Goal: Task Accomplishment & Management: Complete application form

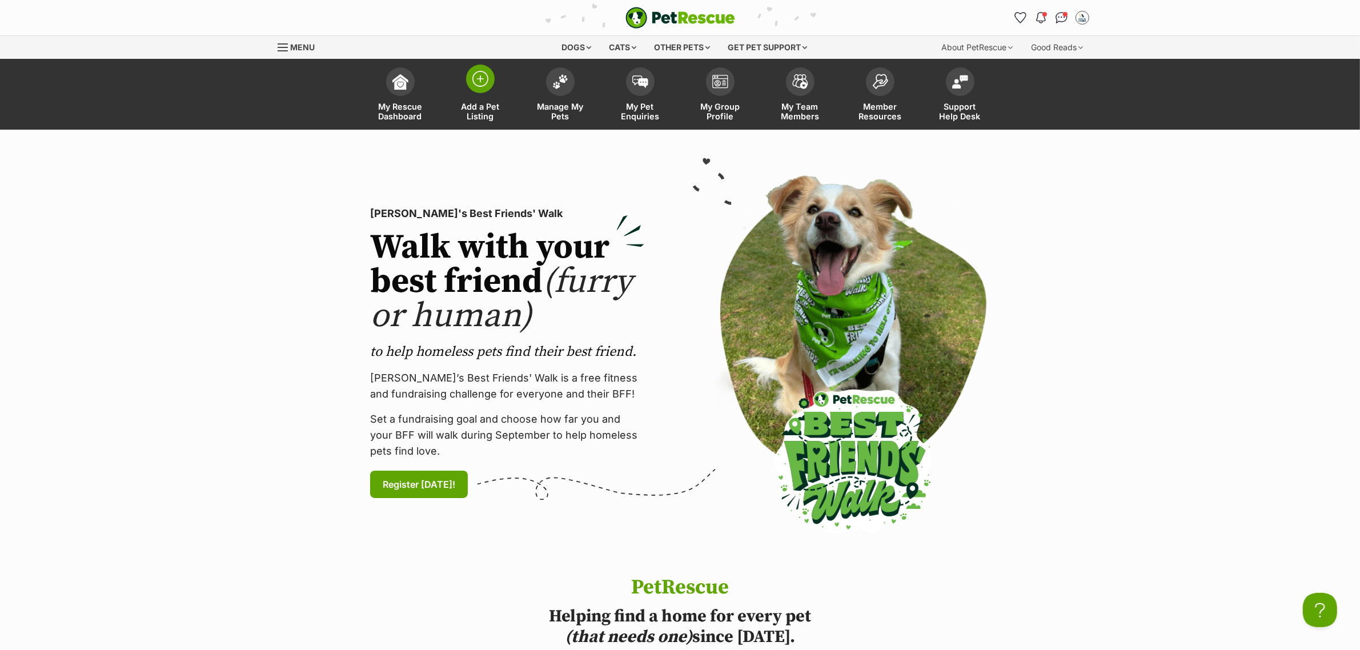
click at [483, 89] on span at bounding box center [480, 79] width 29 height 29
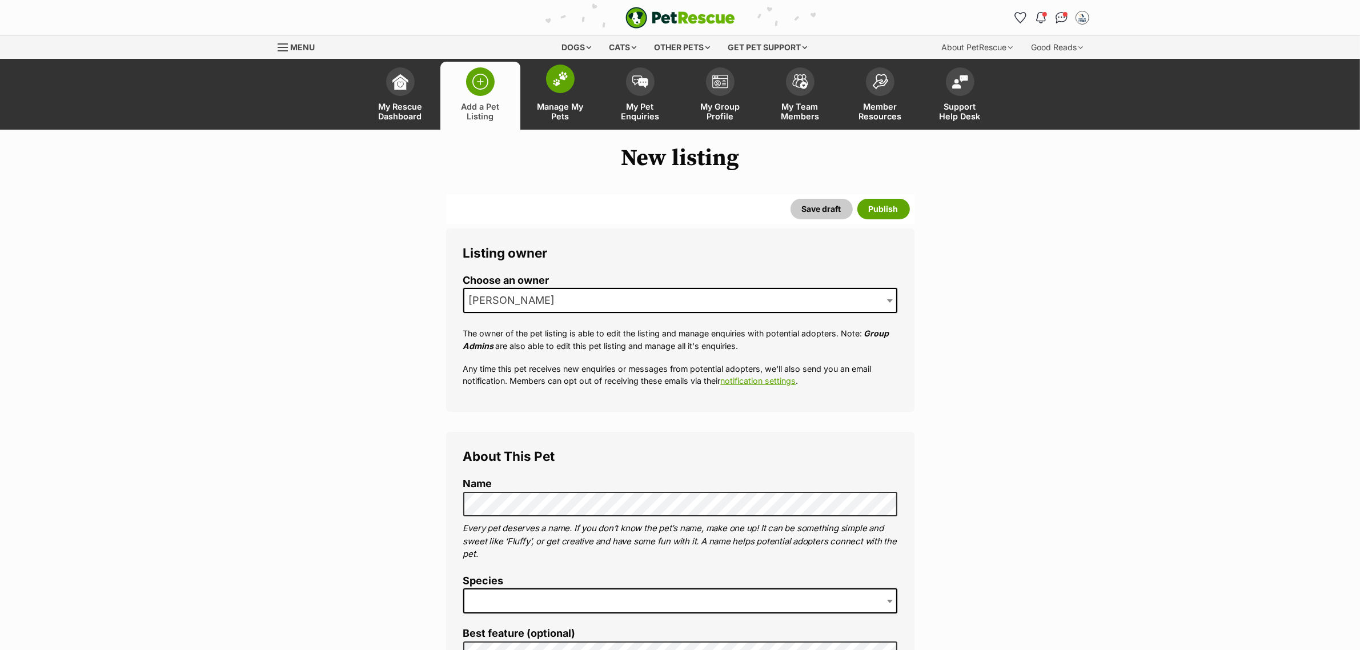
click at [572, 96] on link "Manage My Pets" at bounding box center [560, 96] width 80 height 68
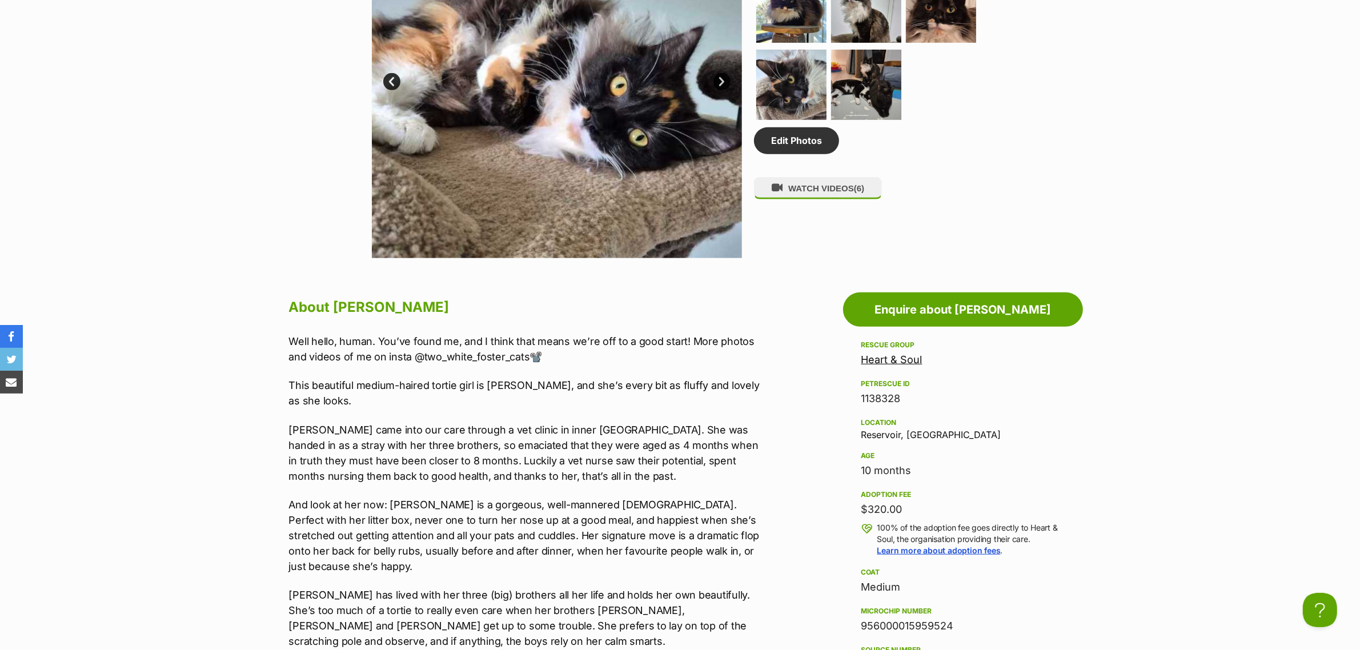
scroll to position [857, 0]
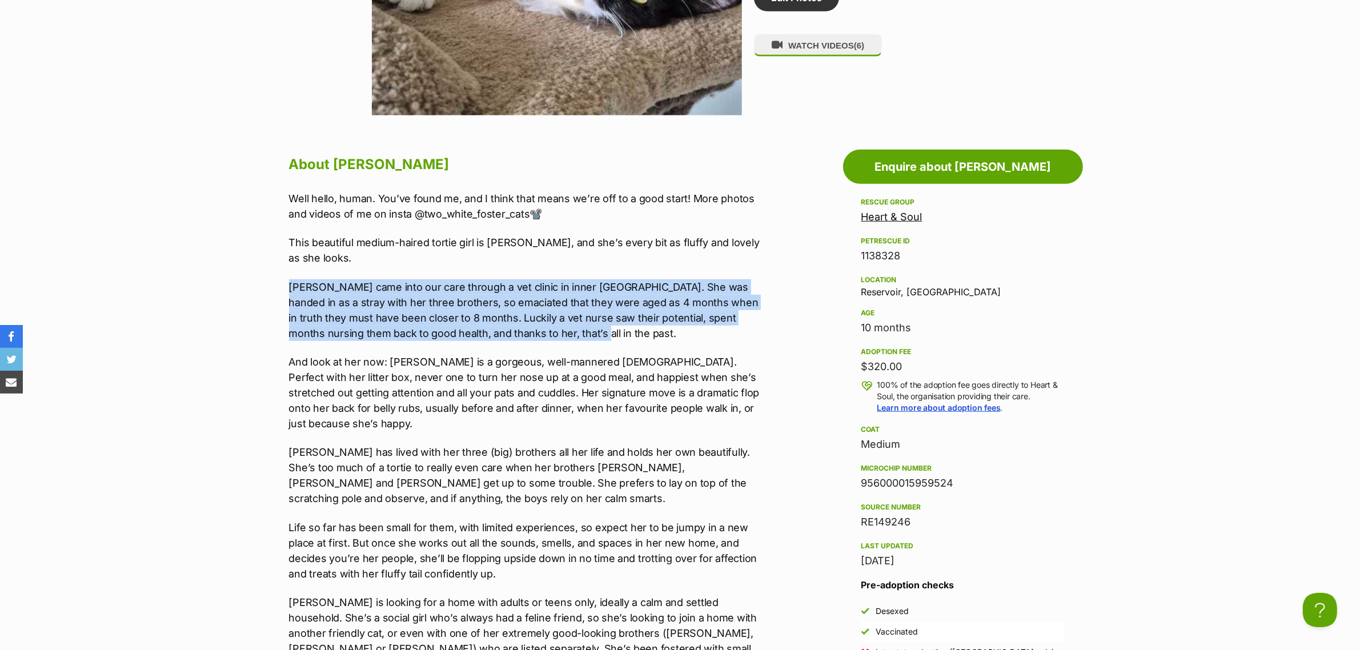
drag, startPoint x: 561, startPoint y: 335, endPoint x: 284, endPoint y: 288, distance: 281.0
copy p "Diana came into our care through a vet clinic in inner Melbourne. She was hande…"
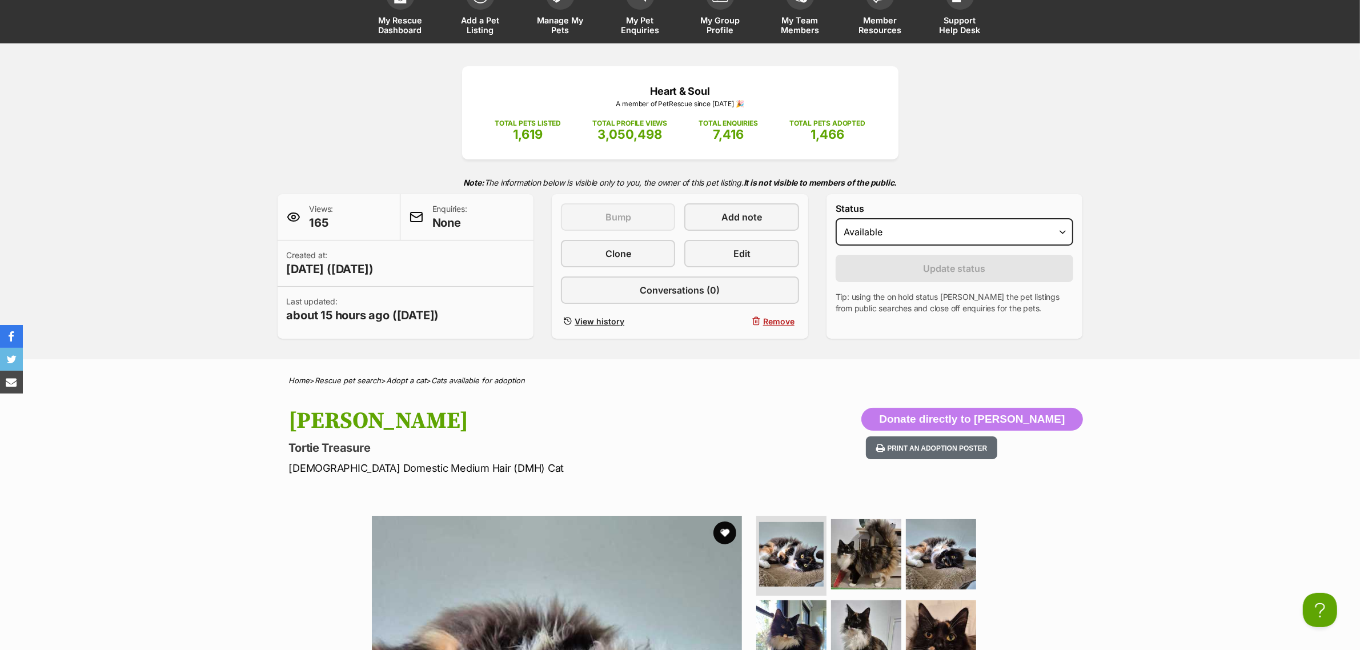
scroll to position [71, 0]
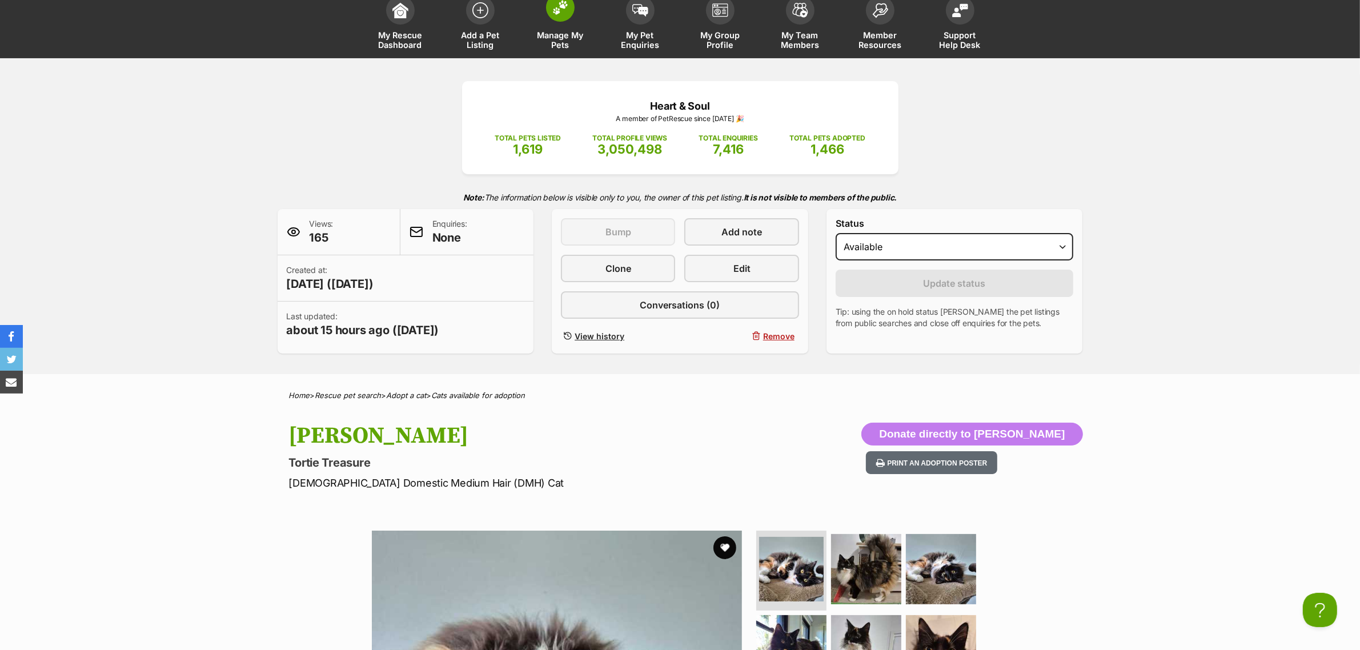
click at [560, 18] on span at bounding box center [560, 7] width 29 height 29
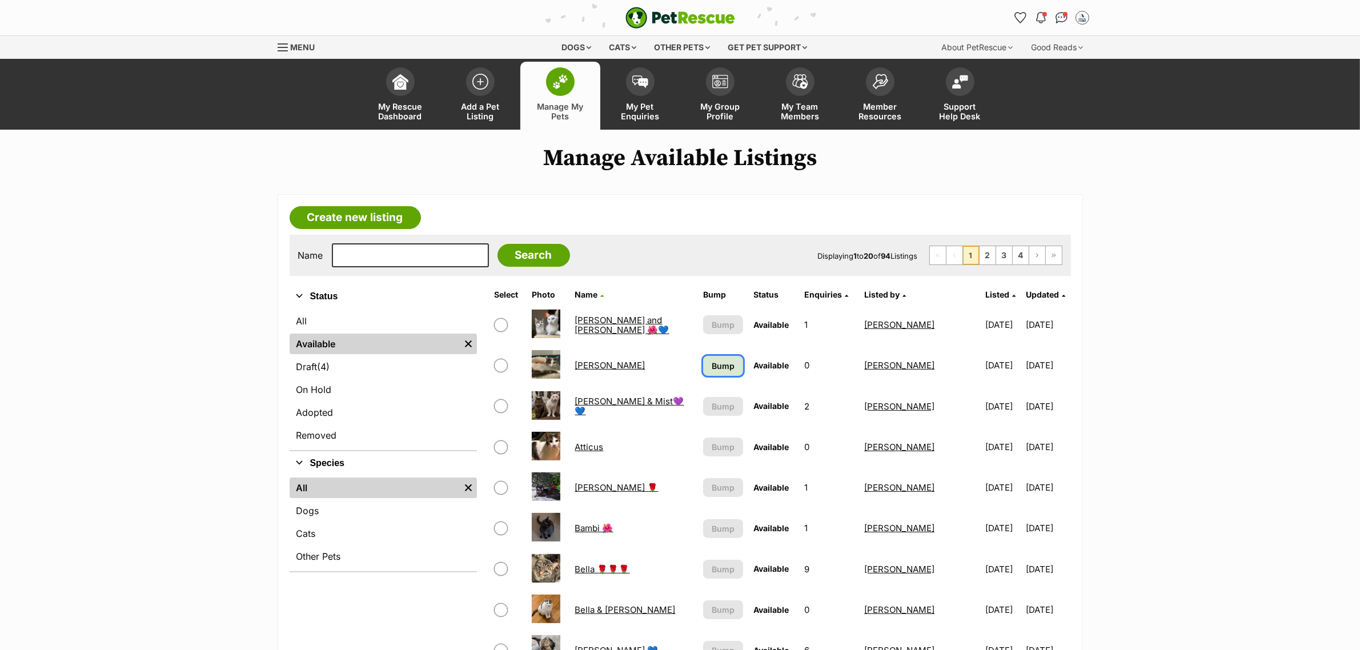
click at [712, 360] on span "Bump" at bounding box center [723, 366] width 23 height 12
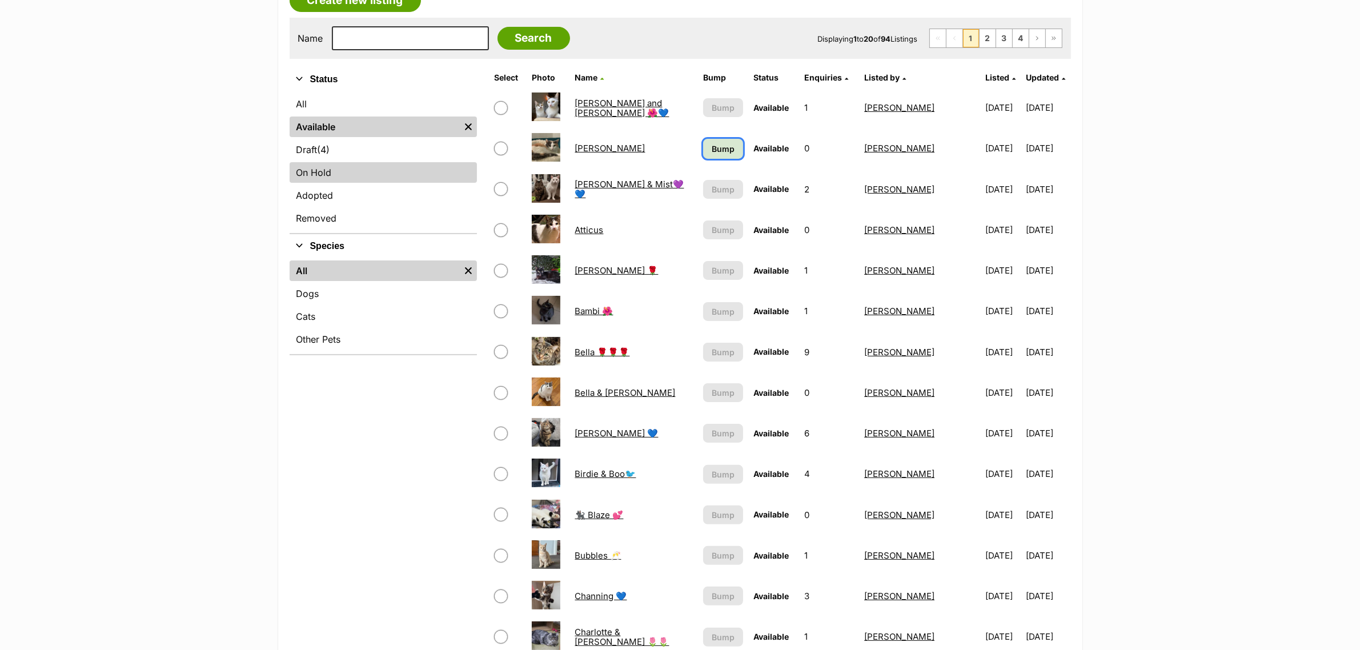
scroll to position [71, 0]
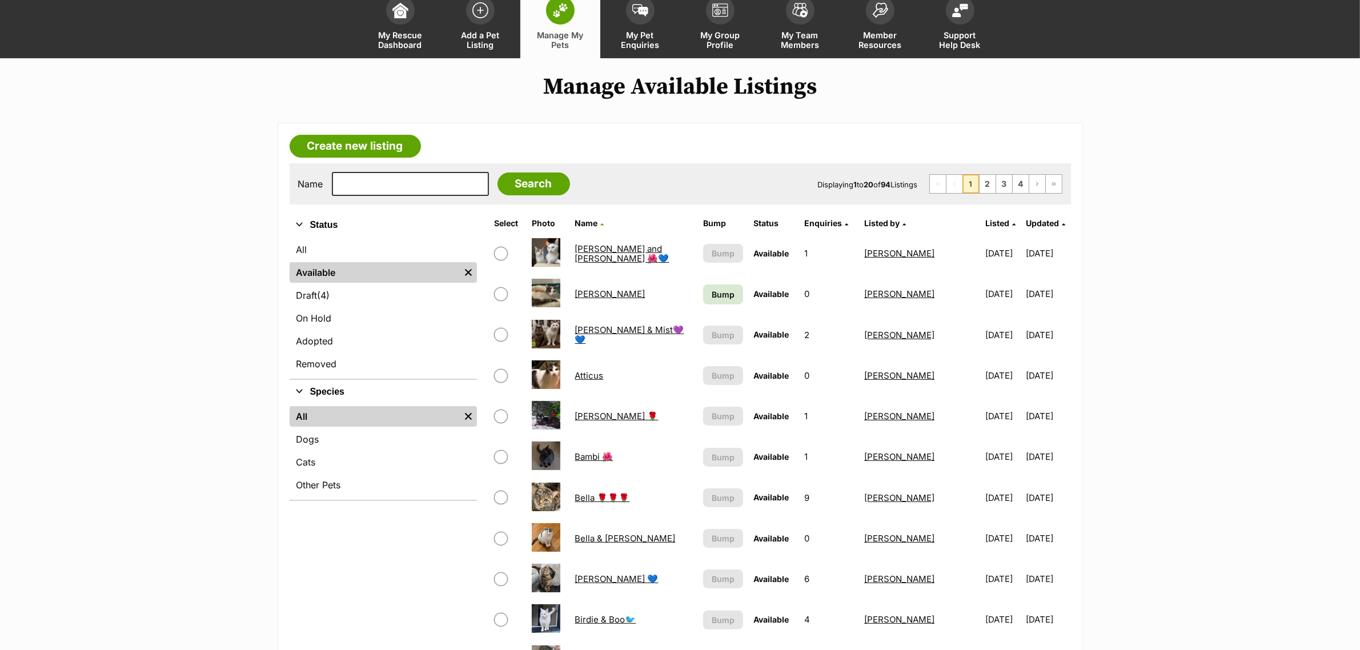
click at [349, 155] on link "Create new listing" at bounding box center [355, 146] width 131 height 23
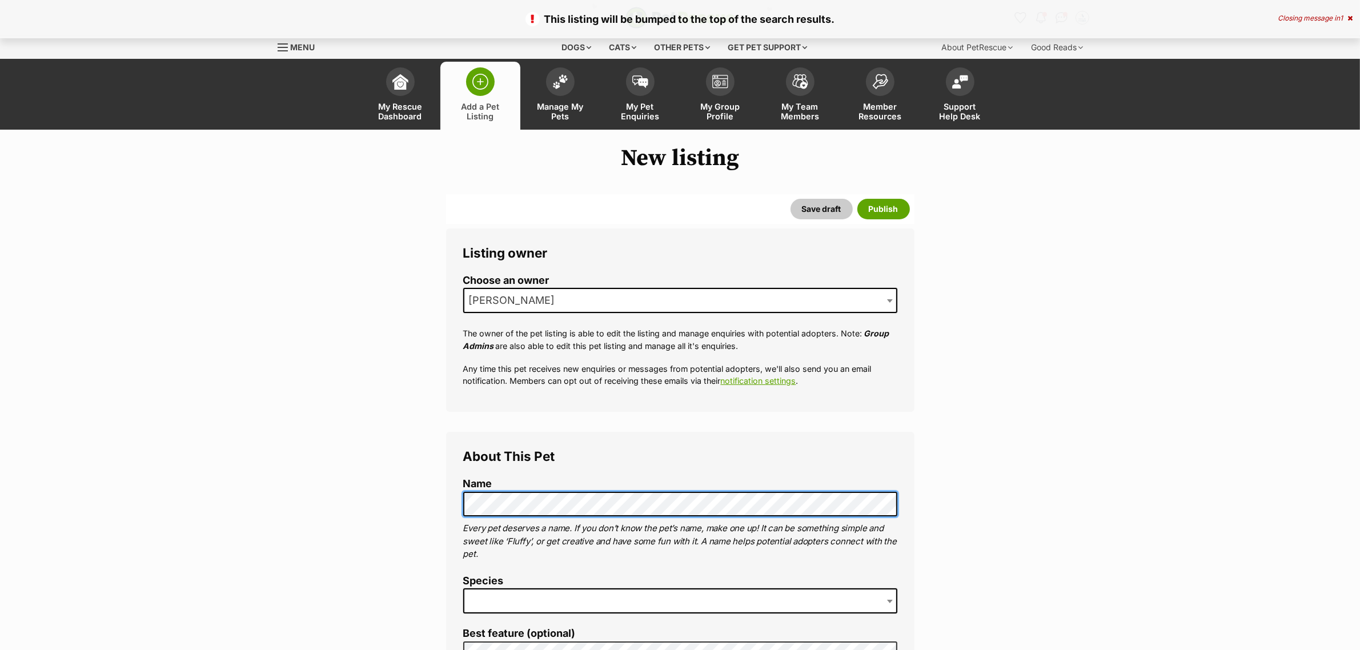
scroll to position [143, 0]
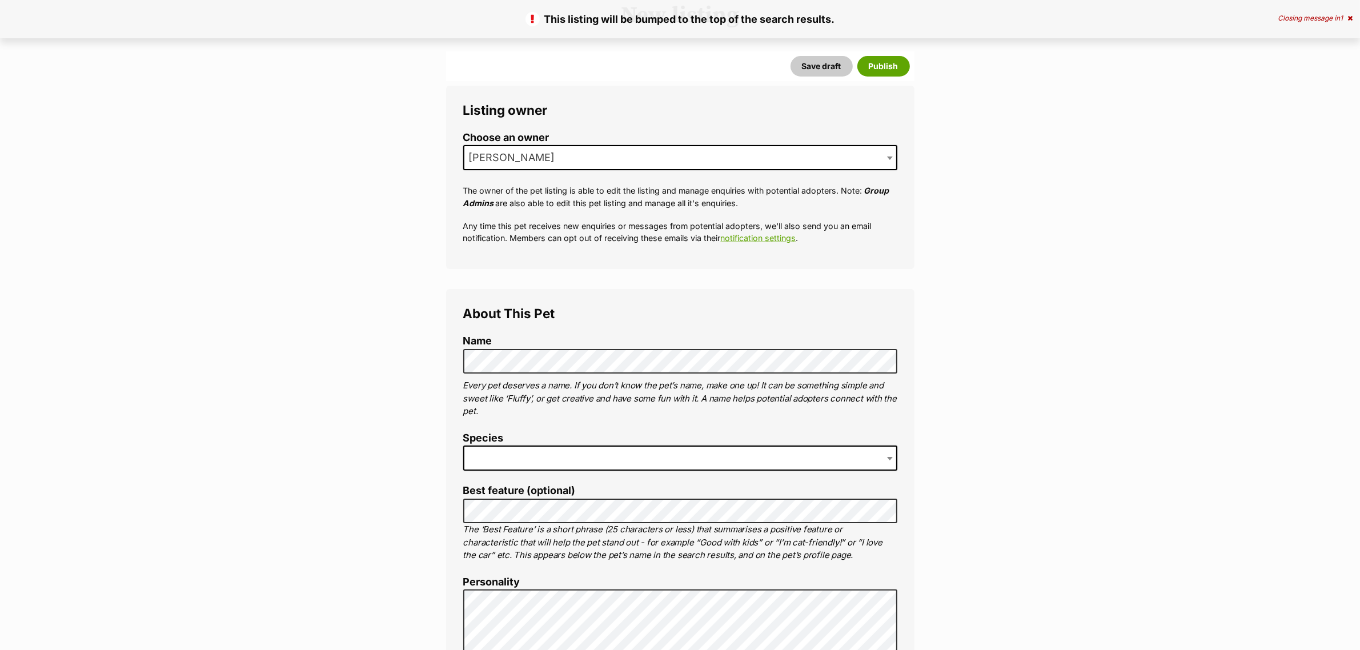
click at [498, 460] on span at bounding box center [680, 458] width 434 height 25
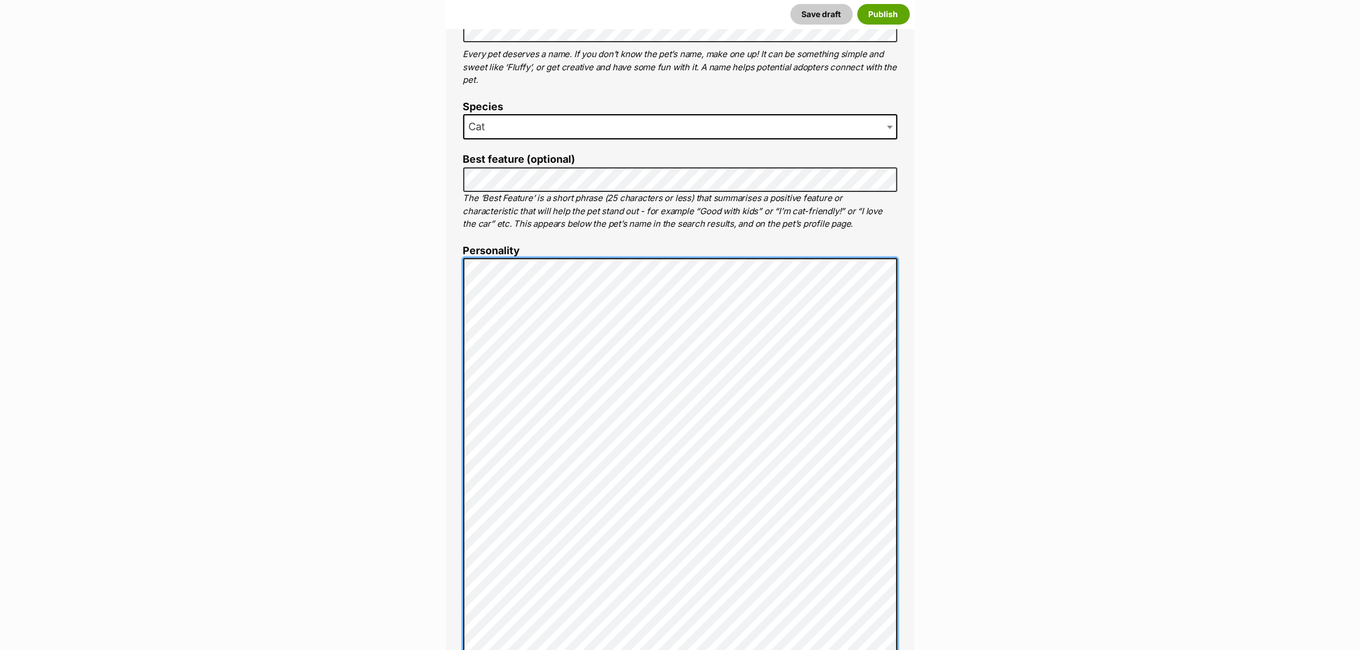
scroll to position [503, 0]
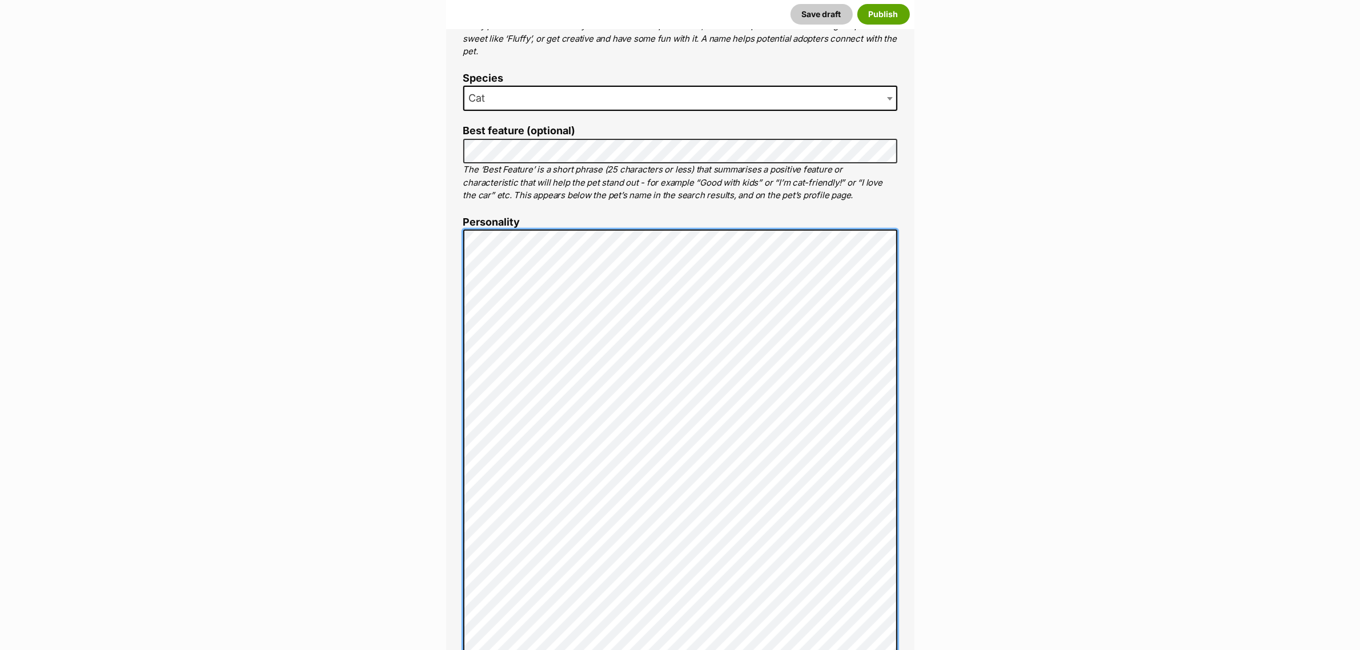
click at [462, 382] on div "About This Pet Name Henlo there, it looks like you might be using the pet name …" at bounding box center [680, 518] width 468 height 1178
click at [452, 553] on div "About This Pet Name Henlo there, it looks like you might be using the pet name …" at bounding box center [680, 518] width 468 height 1178
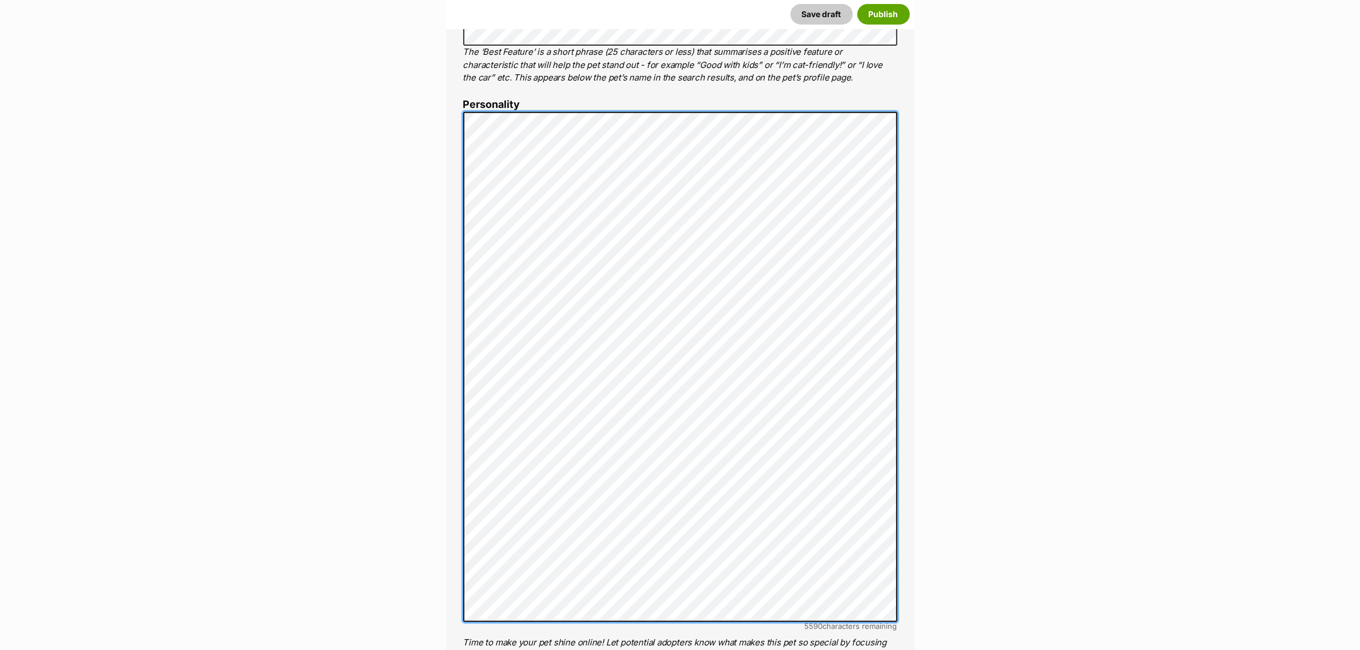
scroll to position [645, 0]
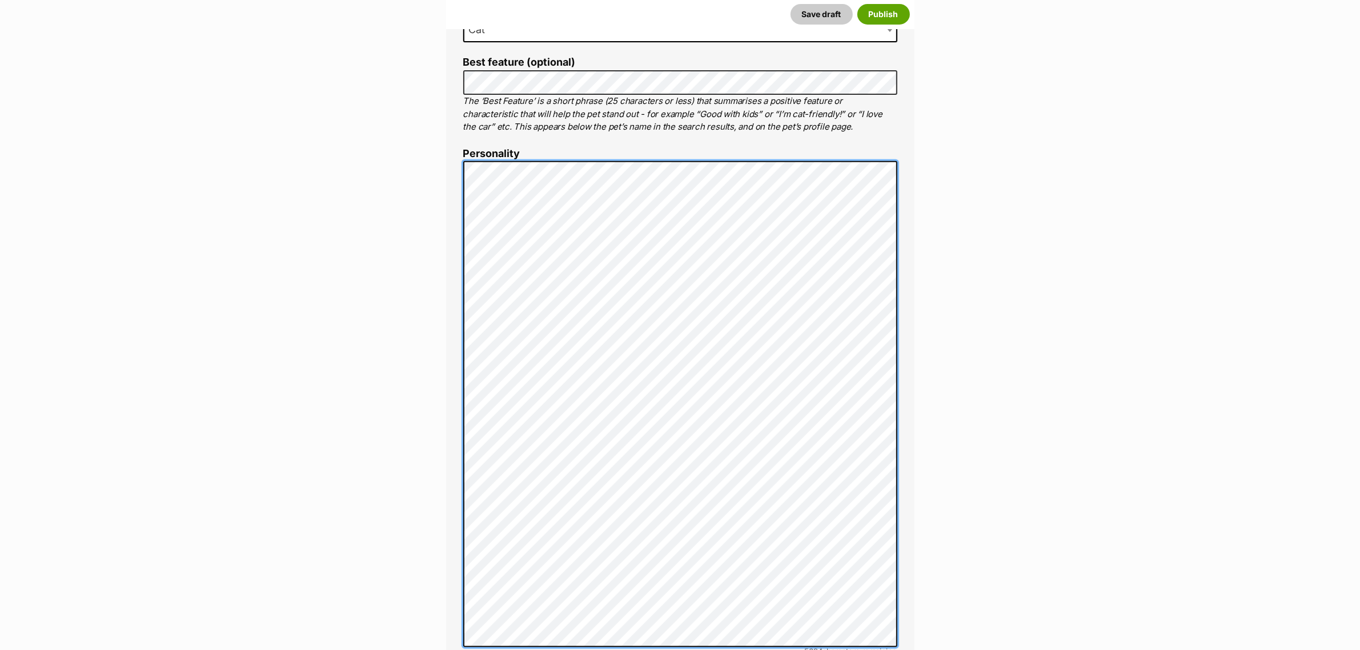
scroll to position [541, 0]
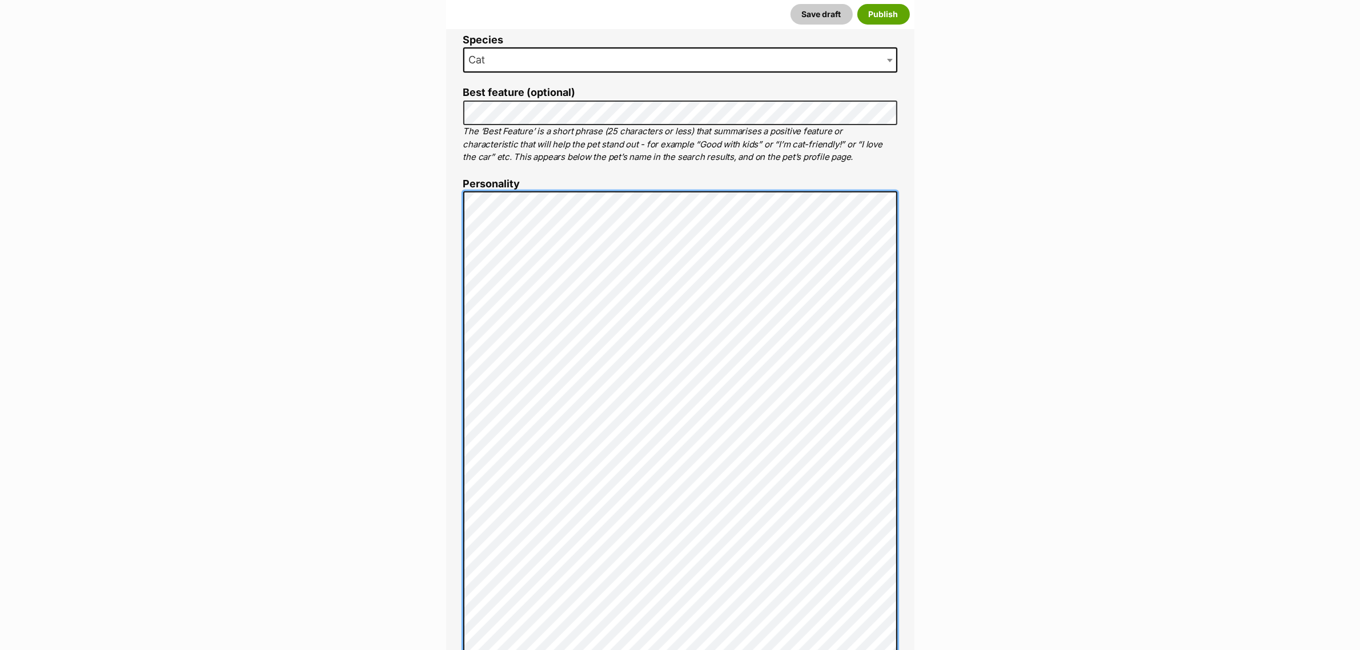
click at [468, 185] on li "Personality 5694 characters remaining Time to make your pet shine online! Let p…" at bounding box center [680, 454] width 434 height 552
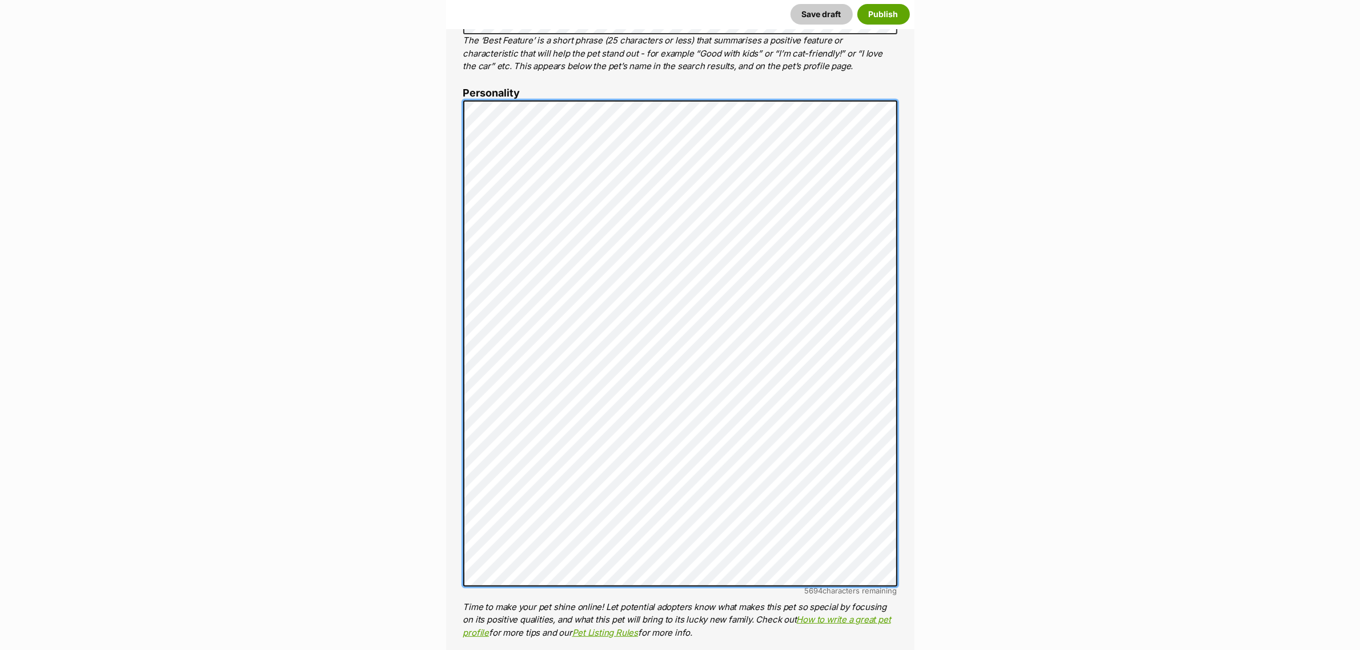
scroll to position [1, 0]
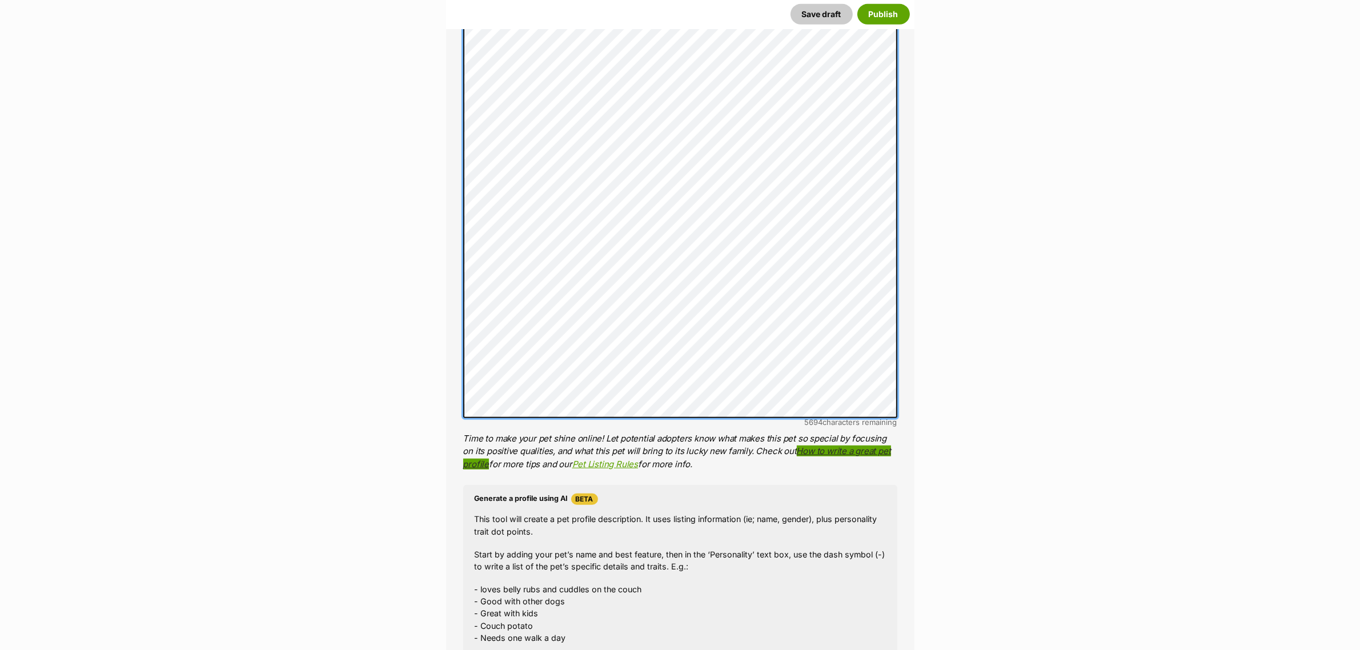
click at [798, 447] on li "Personality 5694 characters remaining Time to make your pet shine online! Let p…" at bounding box center [680, 195] width 434 height 552
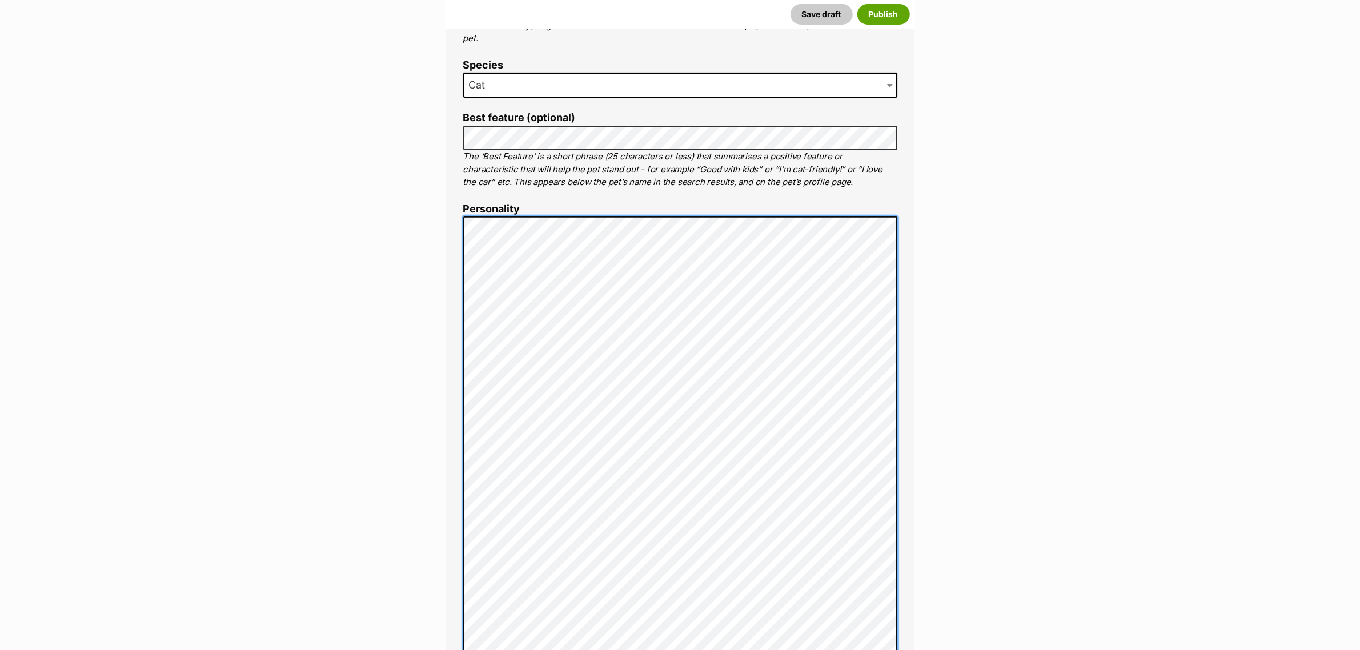
scroll to position [526, 0]
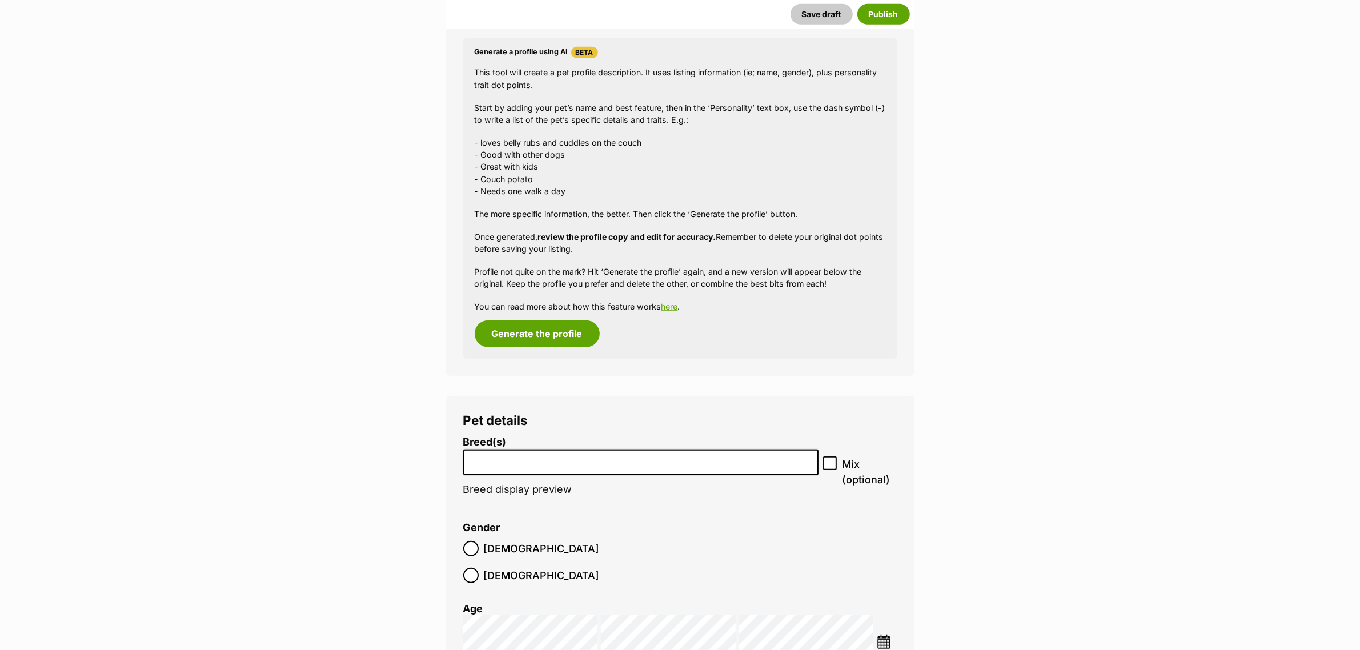
scroll to position [1240, 0]
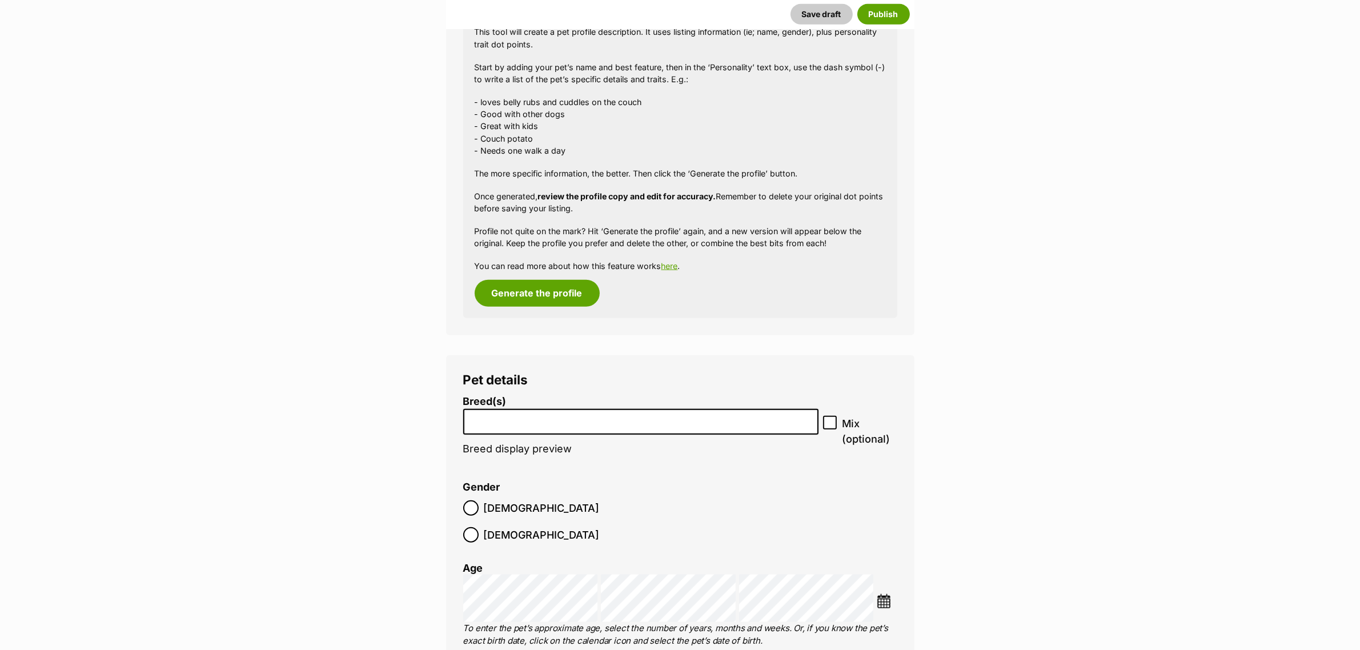
click at [529, 432] on li at bounding box center [640, 421] width 347 height 23
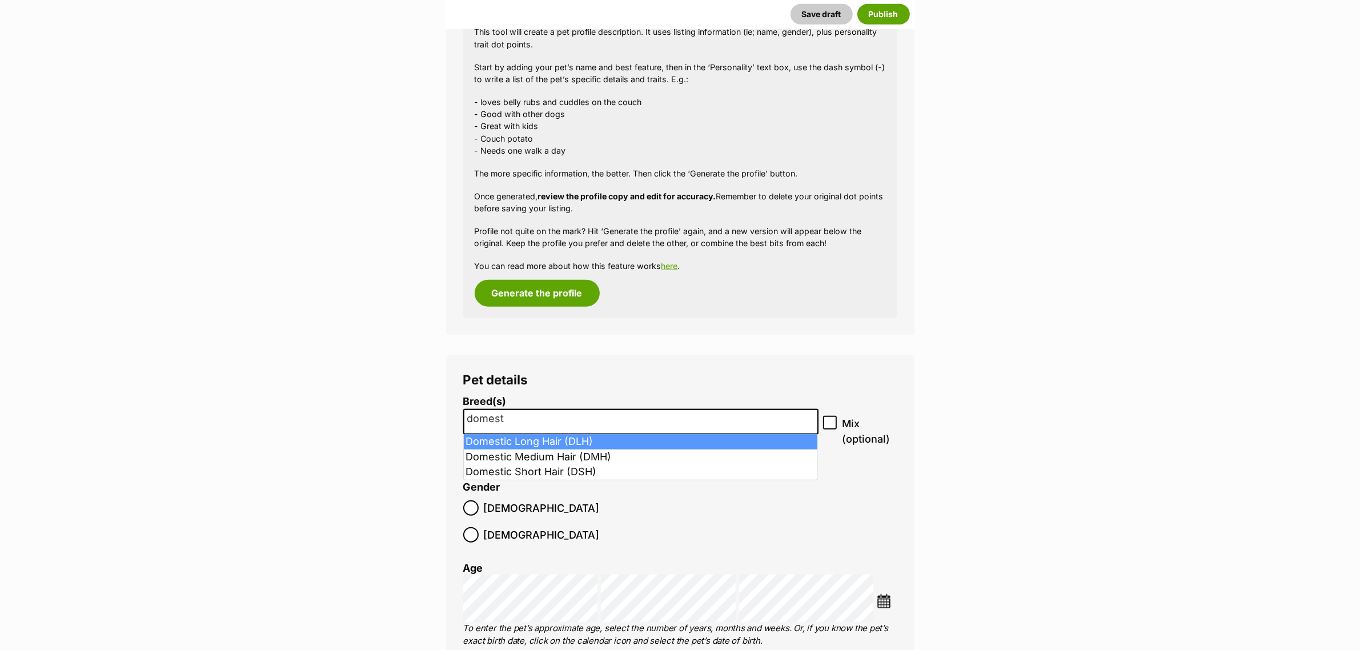
type input "domest"
select select "252100"
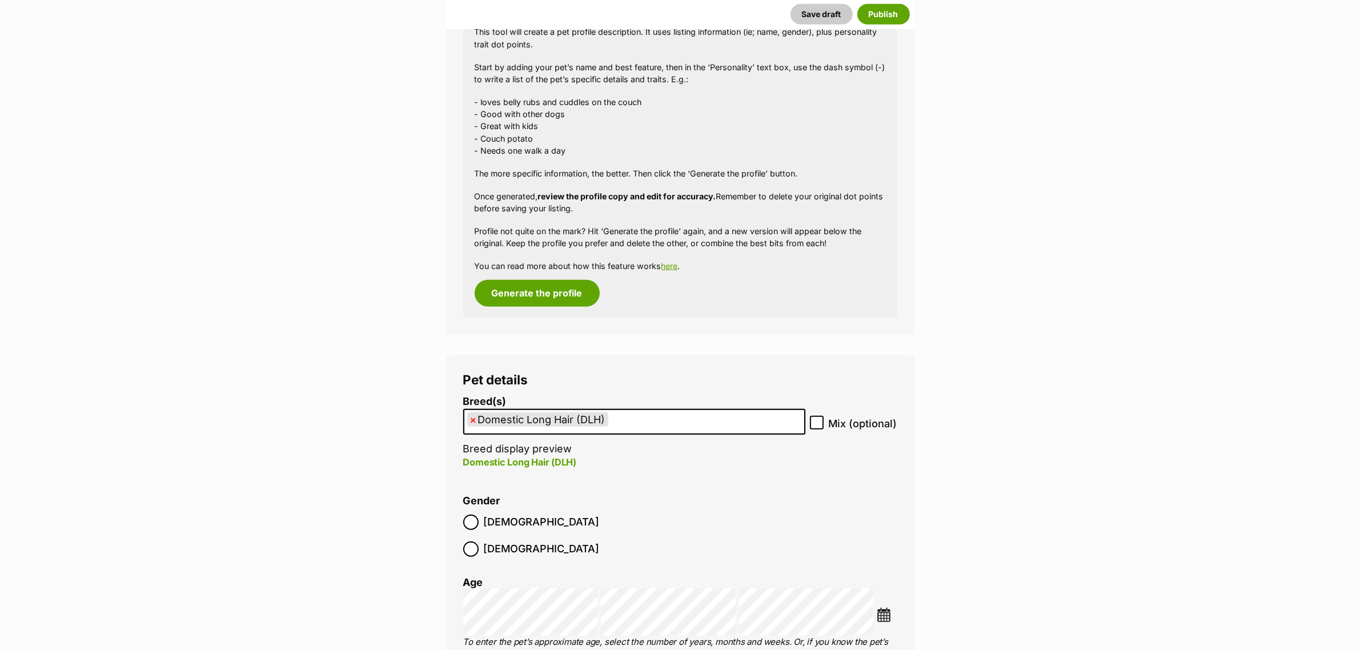
click at [540, 412] on li "× Domestic Long Hair (DLH)" at bounding box center [537, 419] width 141 height 14
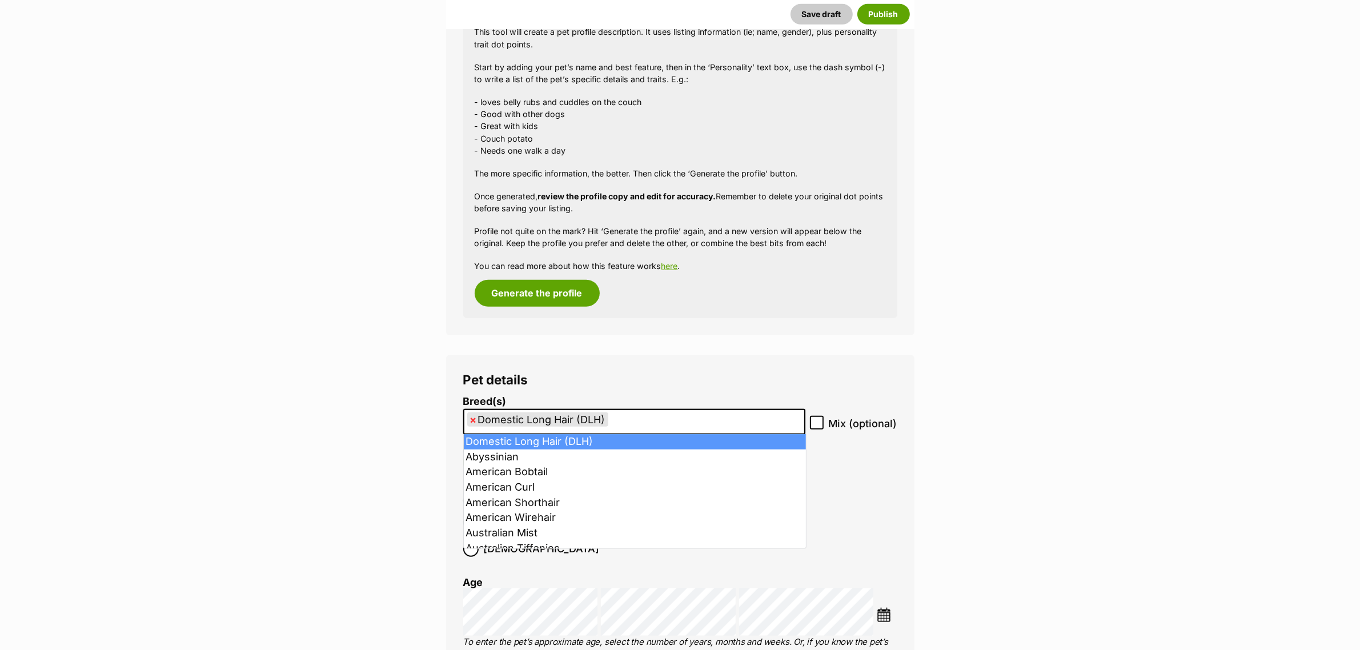
click at [474, 420] on span "×" at bounding box center [473, 419] width 7 height 14
select select
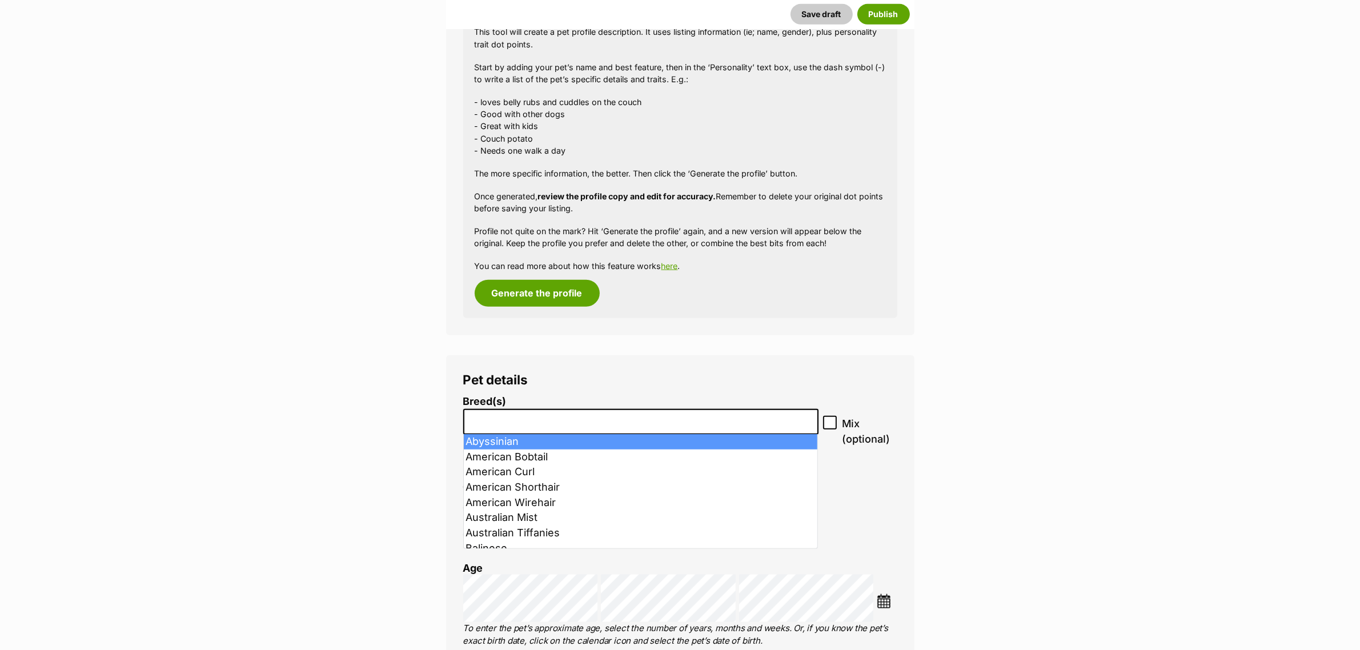
click at [495, 406] on label "Breed(s)" at bounding box center [640, 402] width 355 height 12
click at [464, 409] on select "Abyssinian American Bobtail American Curl American Shorthair American Wirehair …" at bounding box center [463, 409] width 1 height 1
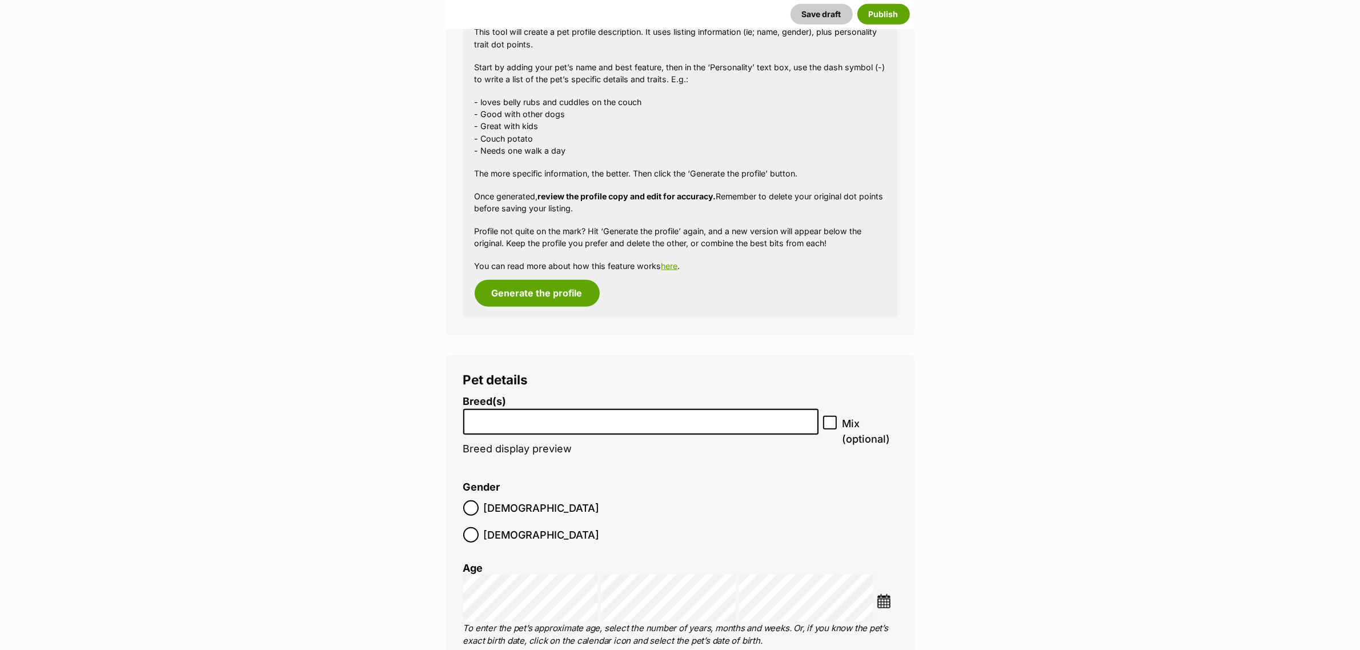
click at [483, 427] on li at bounding box center [640, 421] width 347 height 23
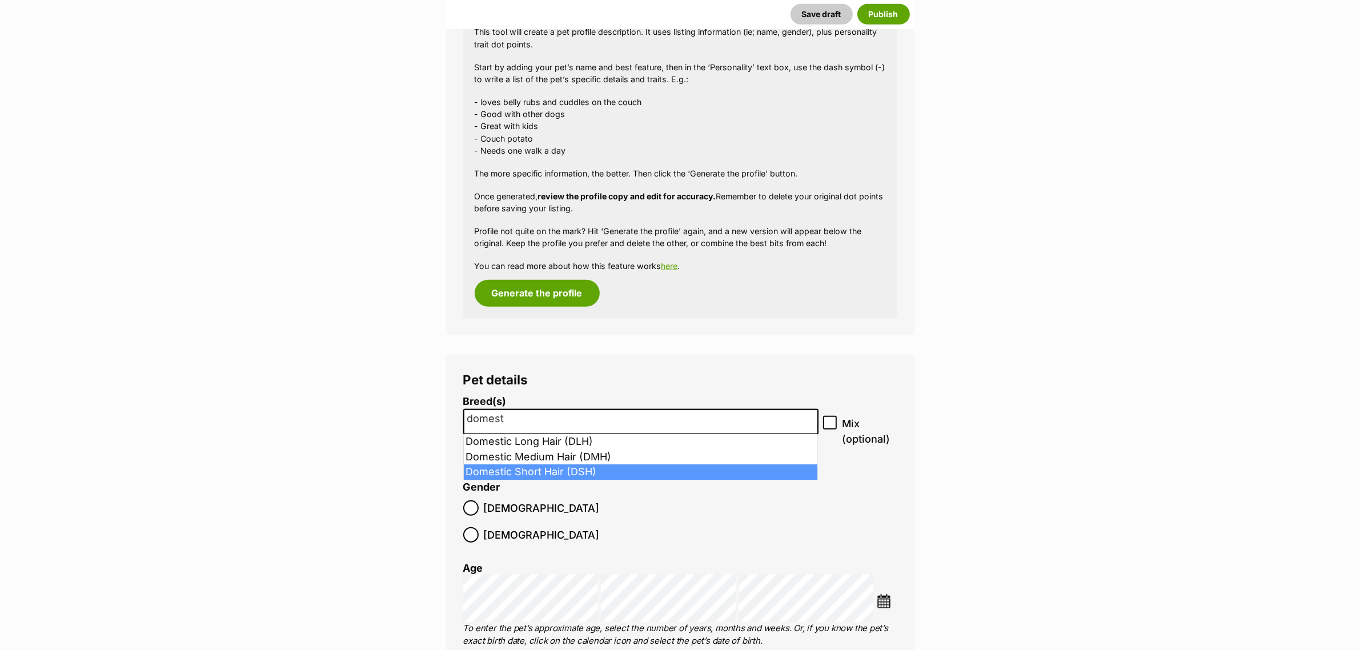
type input "domest"
select select "252102"
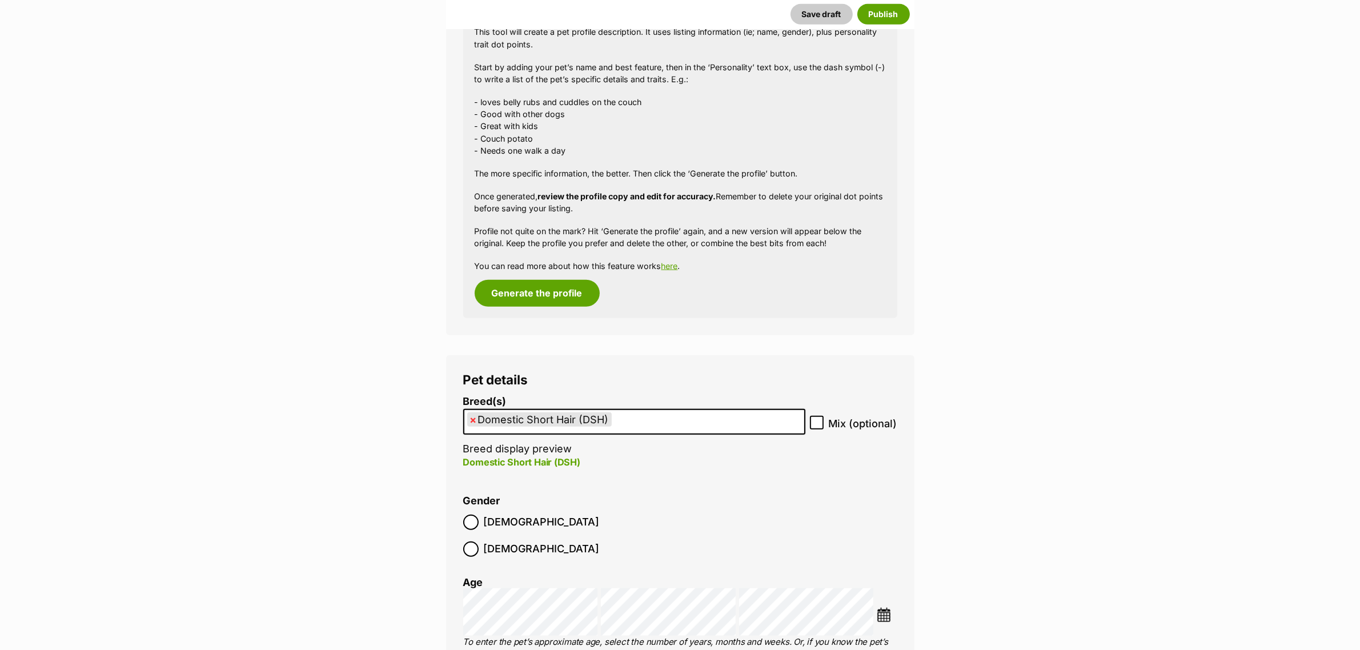
click at [887, 608] on img at bounding box center [884, 615] width 14 height 14
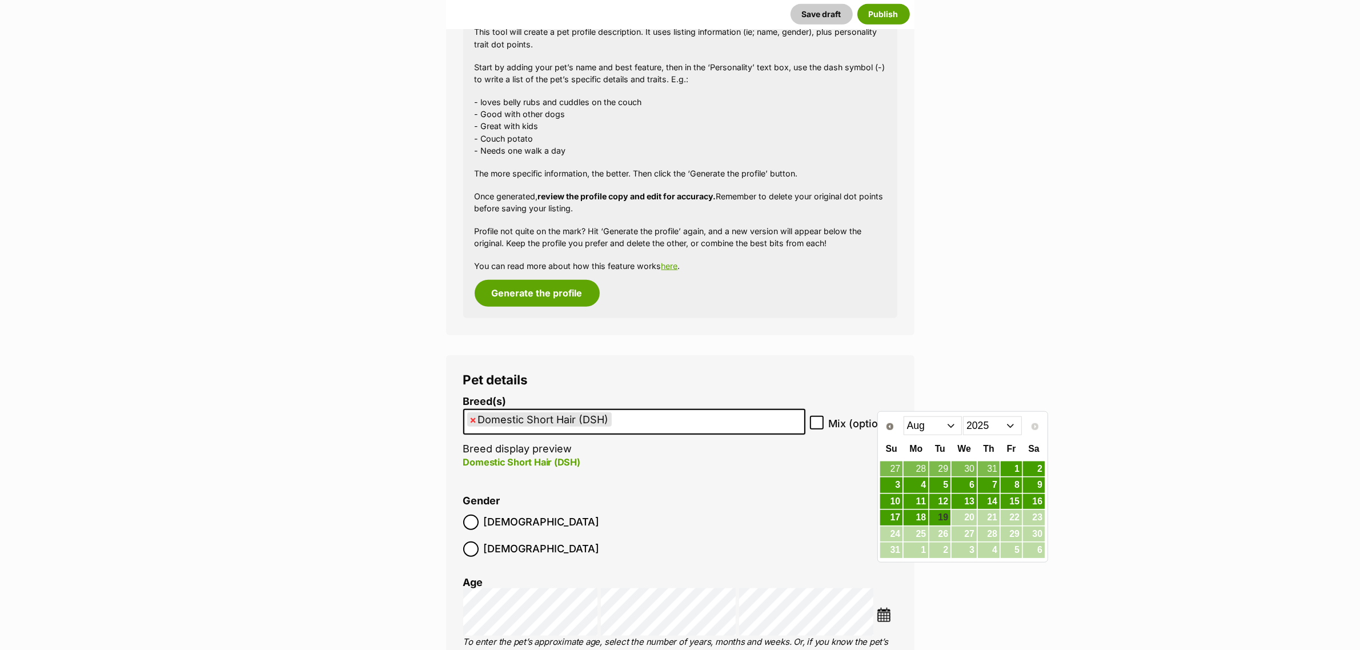
click at [960, 427] on select "Jan Feb Mar Apr May Jun Jul Aug" at bounding box center [933, 425] width 59 height 18
click at [904, 416] on select "Jan Feb Mar Apr May Jun Jul Aug" at bounding box center [933, 425] width 59 height 18
click at [1011, 426] on select "2015 2016 2017 2018 2019 2020 2021 2022 2023 2024 2025" at bounding box center [992, 425] width 59 height 18
click at [948, 420] on select "Jan Feb Mar Apr May Jun Jul Aug Sep Oct Nov Dec" at bounding box center [933, 425] width 59 height 18
click at [991, 498] on link "17" at bounding box center [989, 502] width 22 height 14
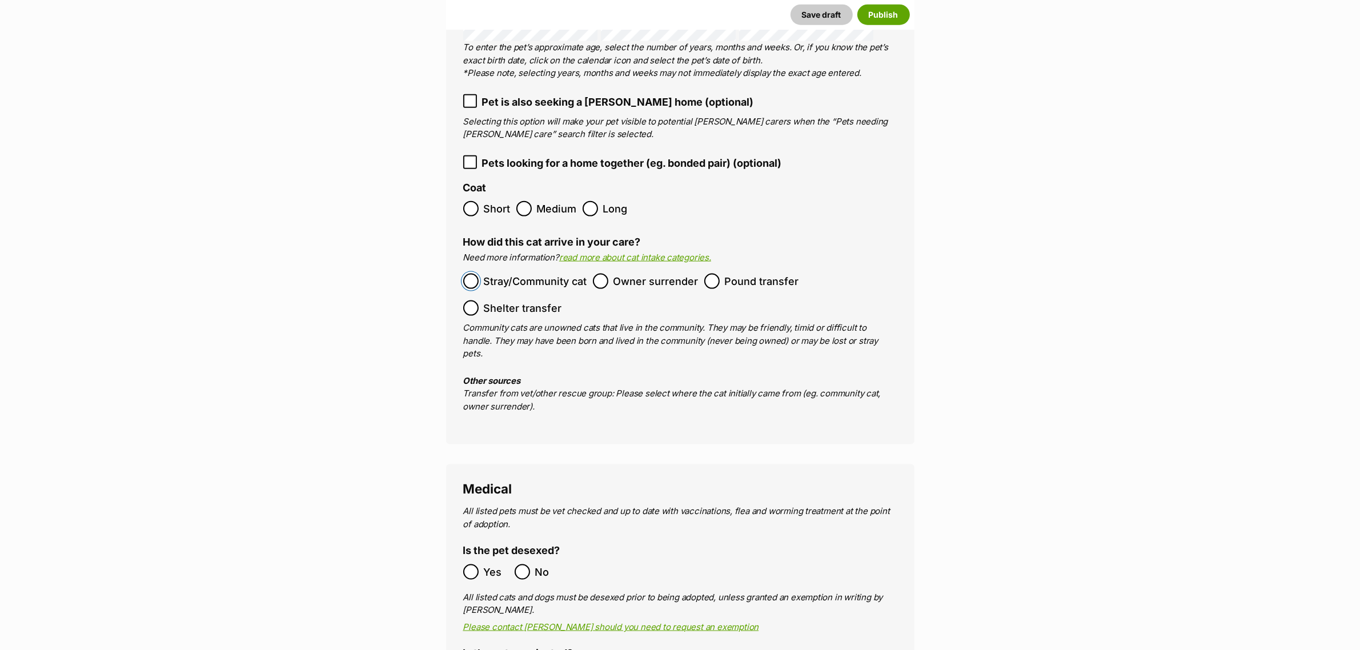
scroll to position [1954, 0]
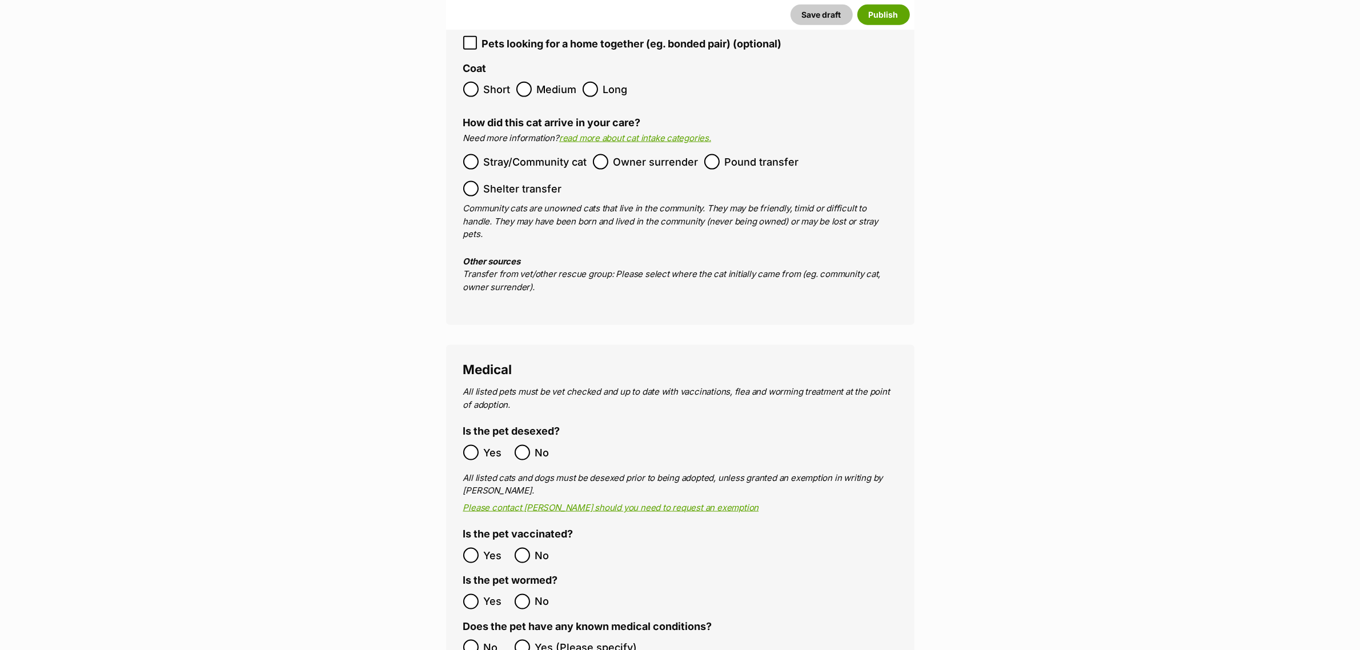
click at [470, 542] on ol "Yes No" at bounding box center [571, 555] width 217 height 27
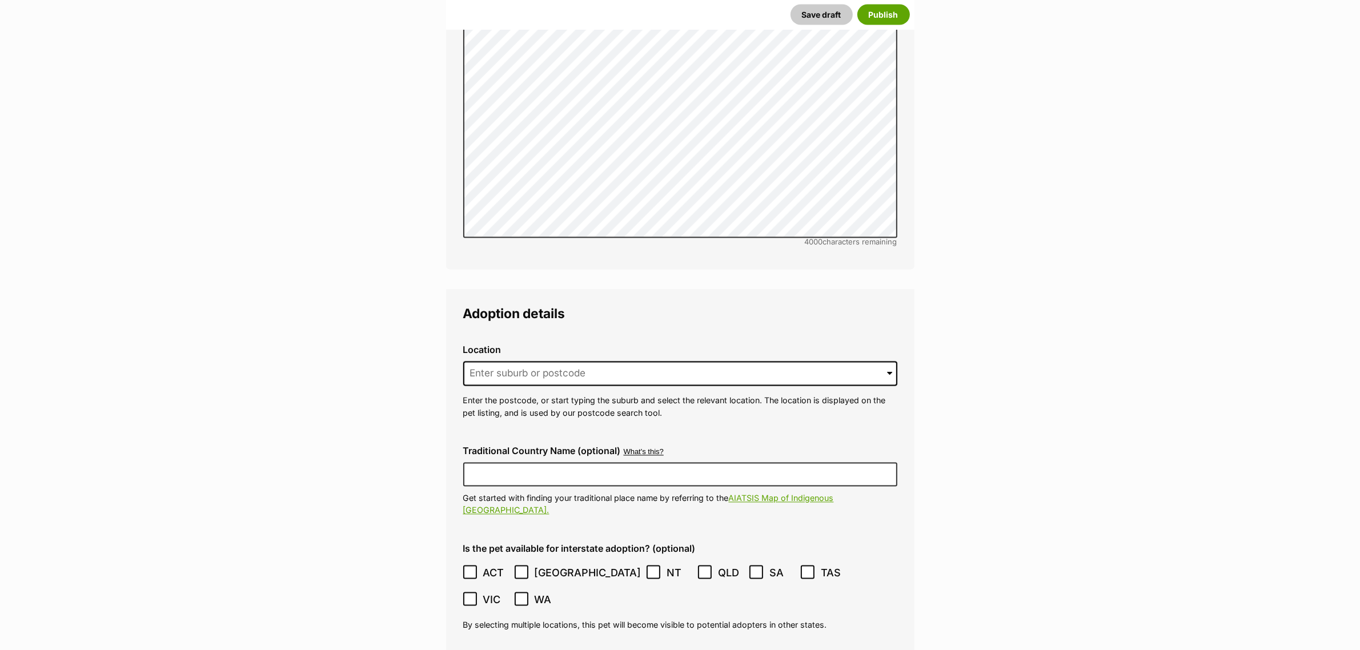
scroll to position [2811, 0]
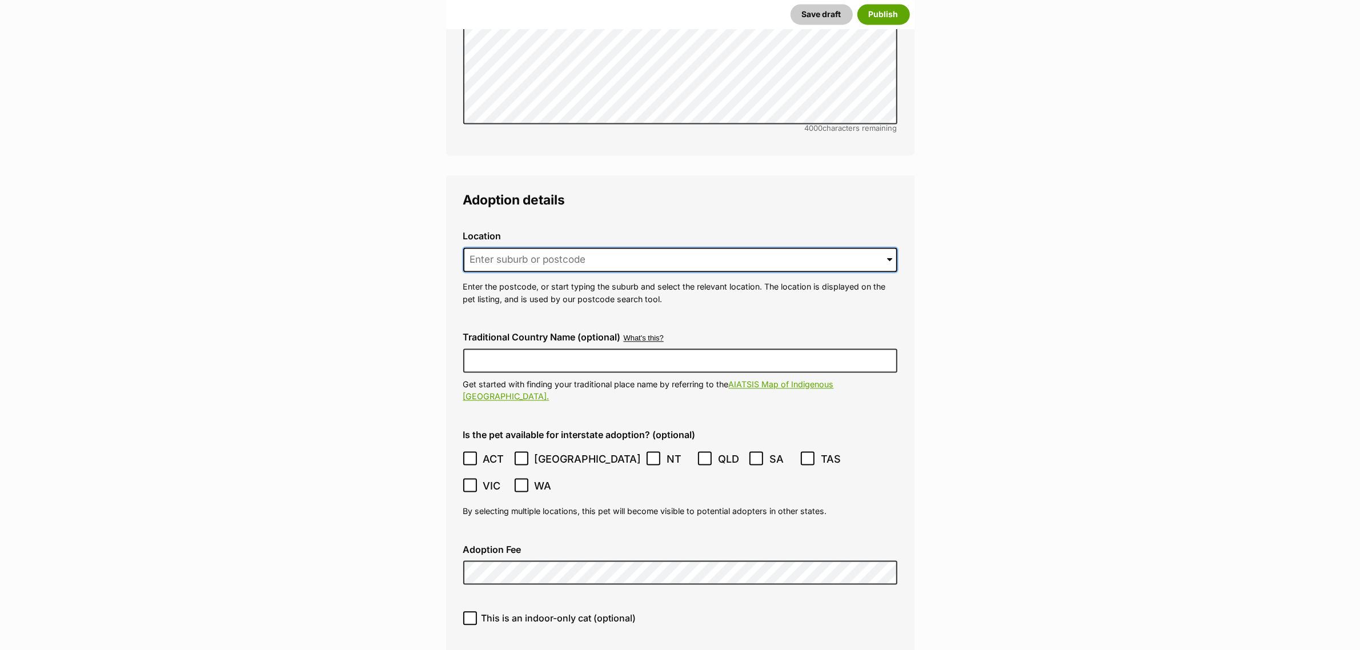
click at [494, 247] on input at bounding box center [680, 259] width 434 height 25
type input "Reservoir"
type input "[GEOGRAPHIC_DATA]"
click at [468, 615] on icon at bounding box center [470, 617] width 7 height 5
click at [468, 611] on input "This is an indoor-only cat (optional)" at bounding box center [470, 618] width 14 height 14
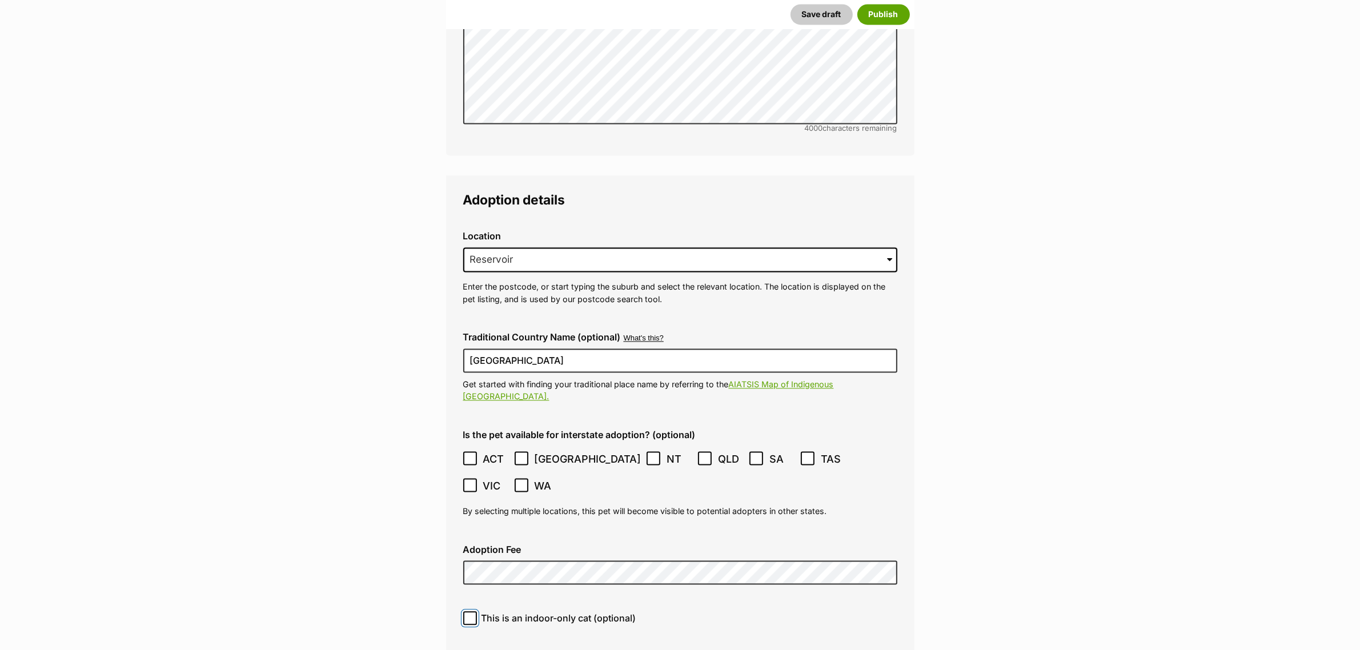
checkbox input "true"
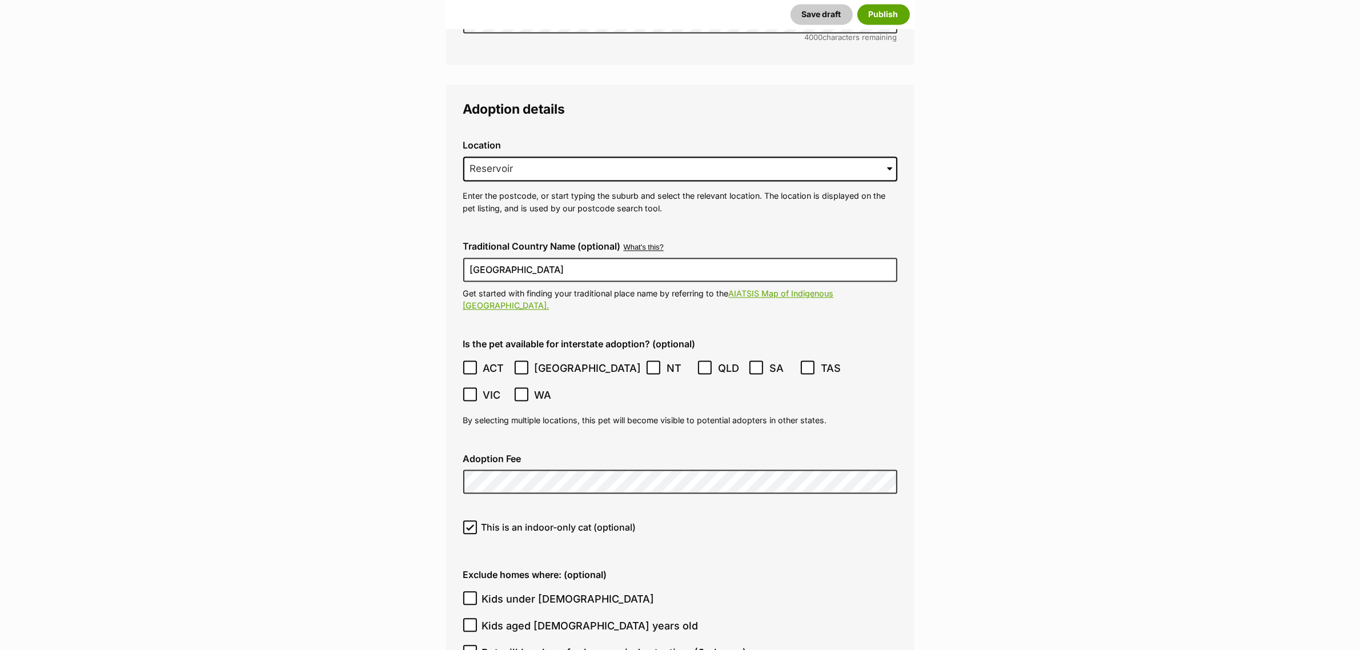
scroll to position [2954, 0]
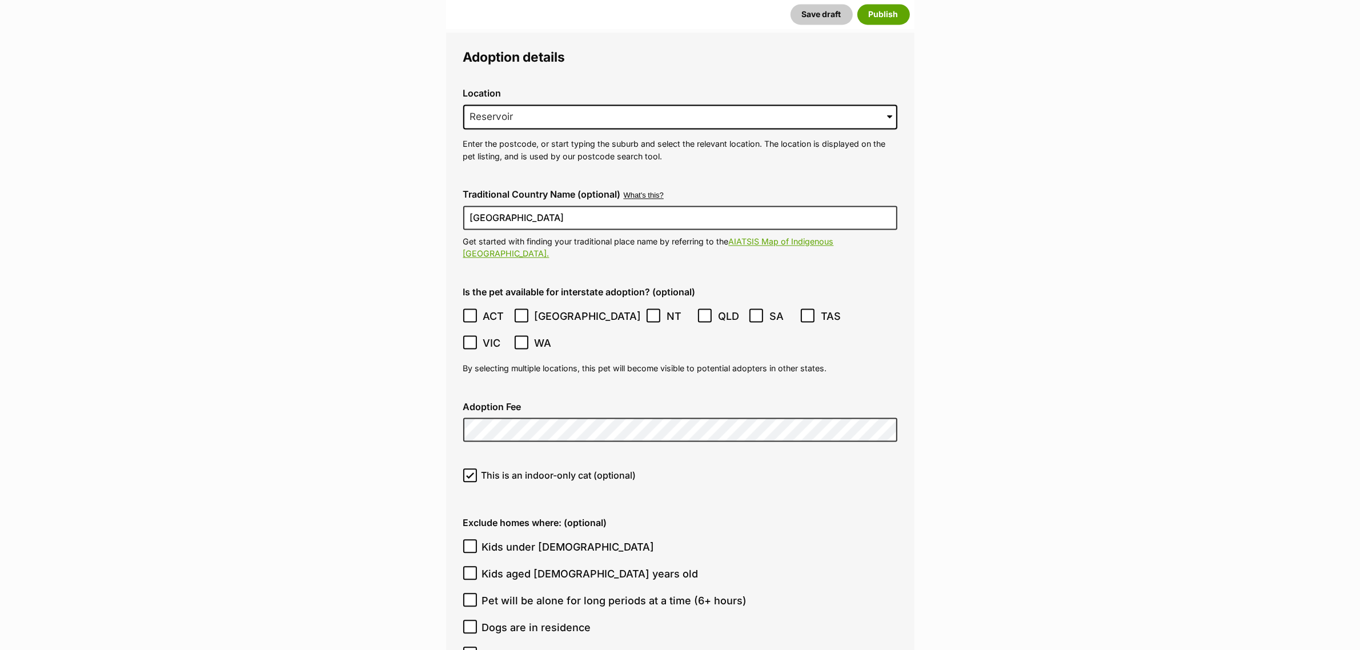
click at [470, 544] on icon at bounding box center [470, 546] width 7 height 5
click at [470, 539] on input "Kids under [DEMOGRAPHIC_DATA]" at bounding box center [470, 546] width 14 height 14
checkbox input "true"
drag, startPoint x: 470, startPoint y: 484, endPoint x: 470, endPoint y: 494, distance: 9.7
click at [470, 566] on input "Kids aged 6-12 years old" at bounding box center [470, 573] width 14 height 14
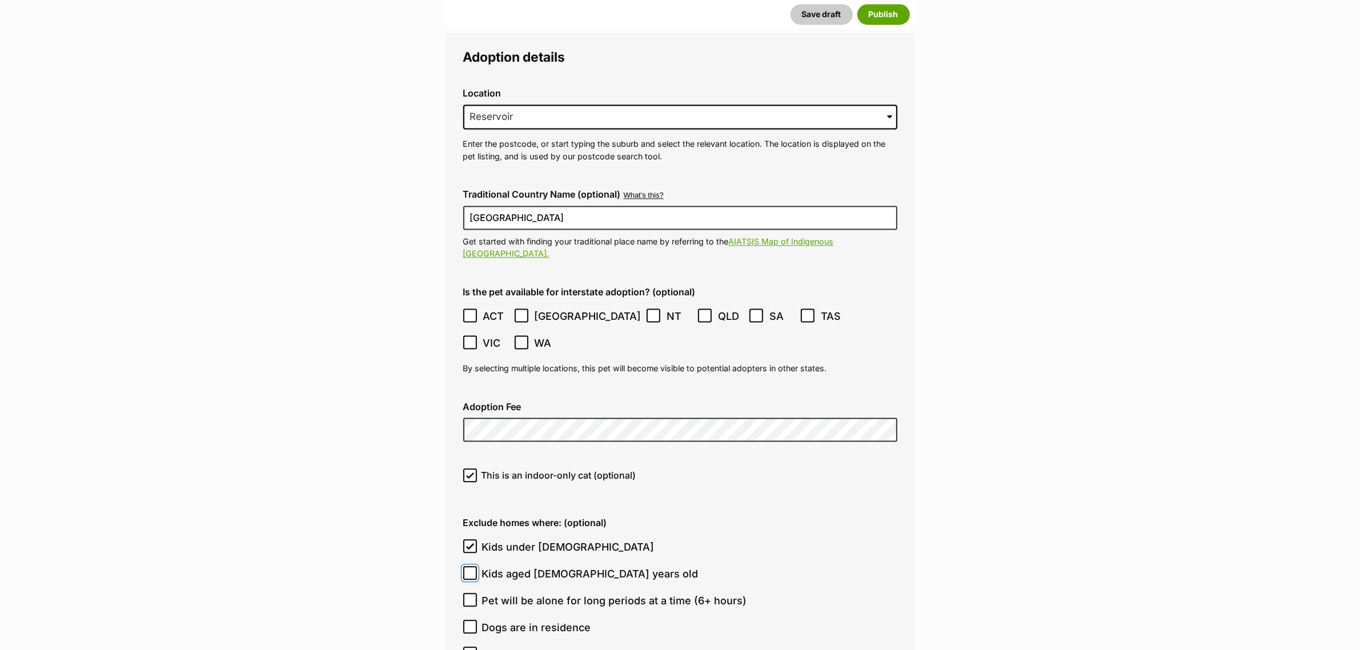
checkbox input "true"
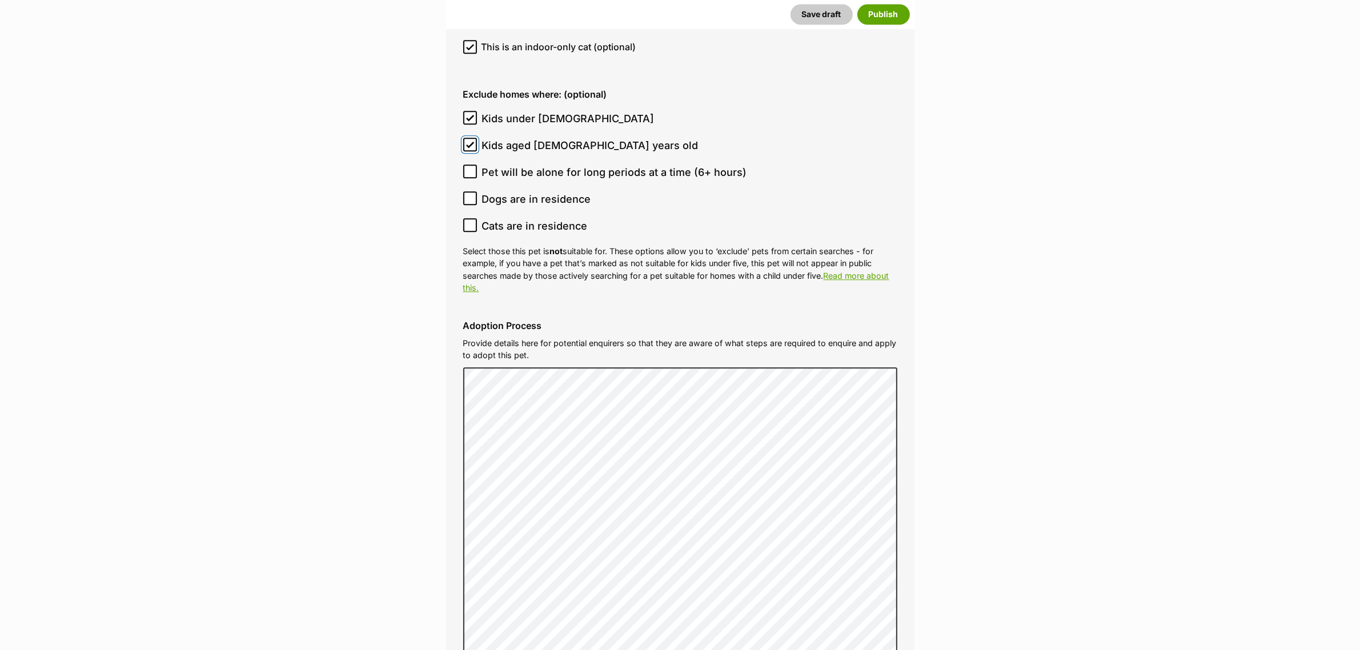
scroll to position [3668, 0]
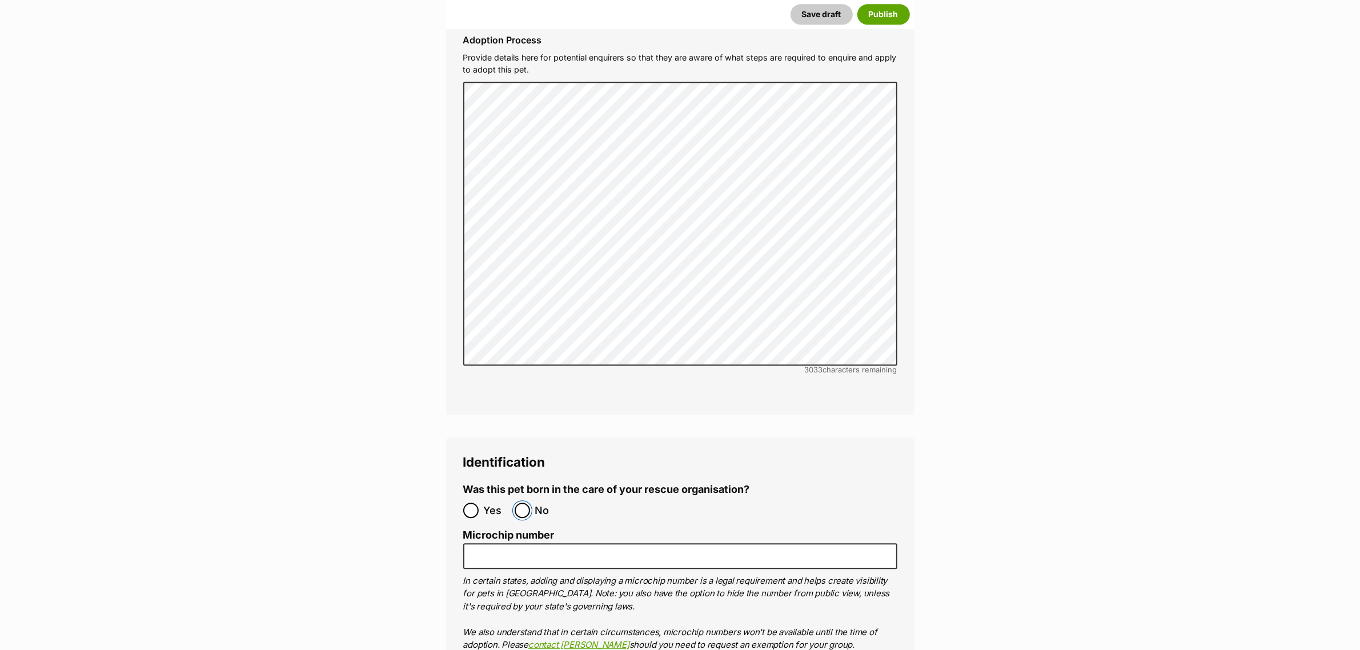
click at [517, 503] on input "No" at bounding box center [522, 510] width 15 height 15
radio input "true"
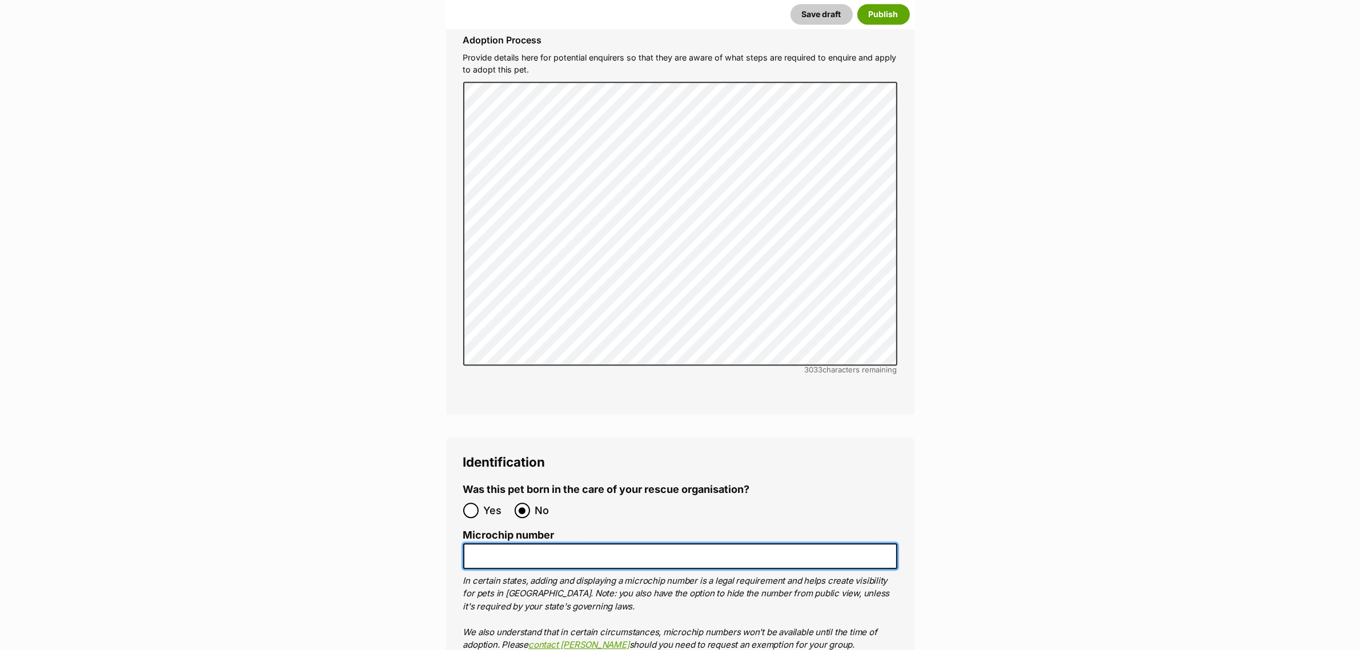
click at [490, 543] on input "Microchip number" at bounding box center [680, 556] width 434 height 26
click at [535, 543] on input "Microchip number" at bounding box center [680, 556] width 434 height 26
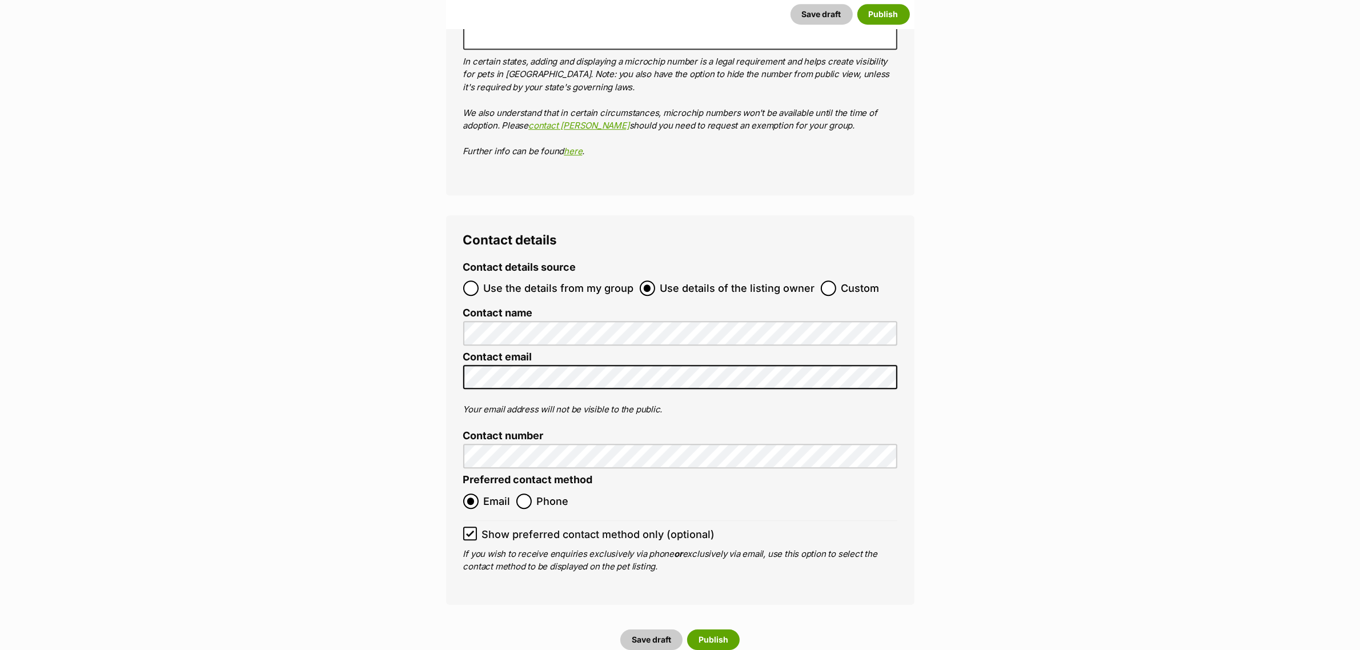
scroll to position [4239, 0]
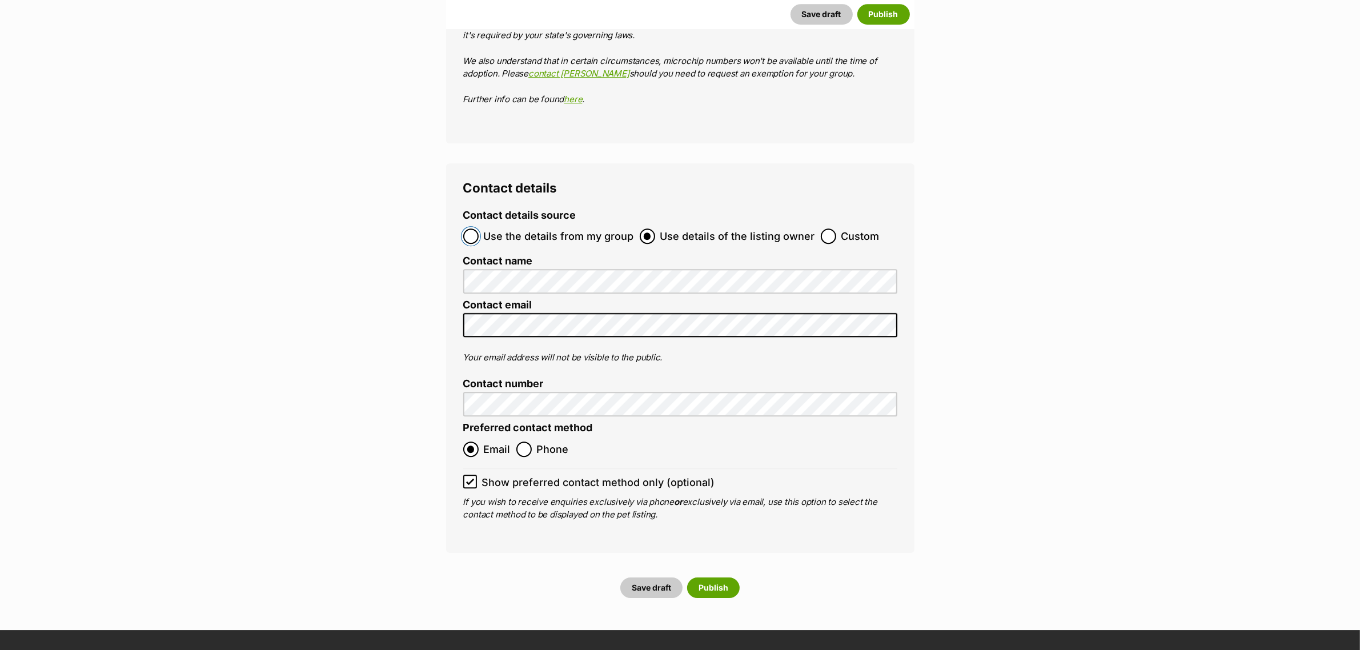
click at [472, 228] on input "Use the details from my group" at bounding box center [470, 235] width 15 height 15
radio input "true"
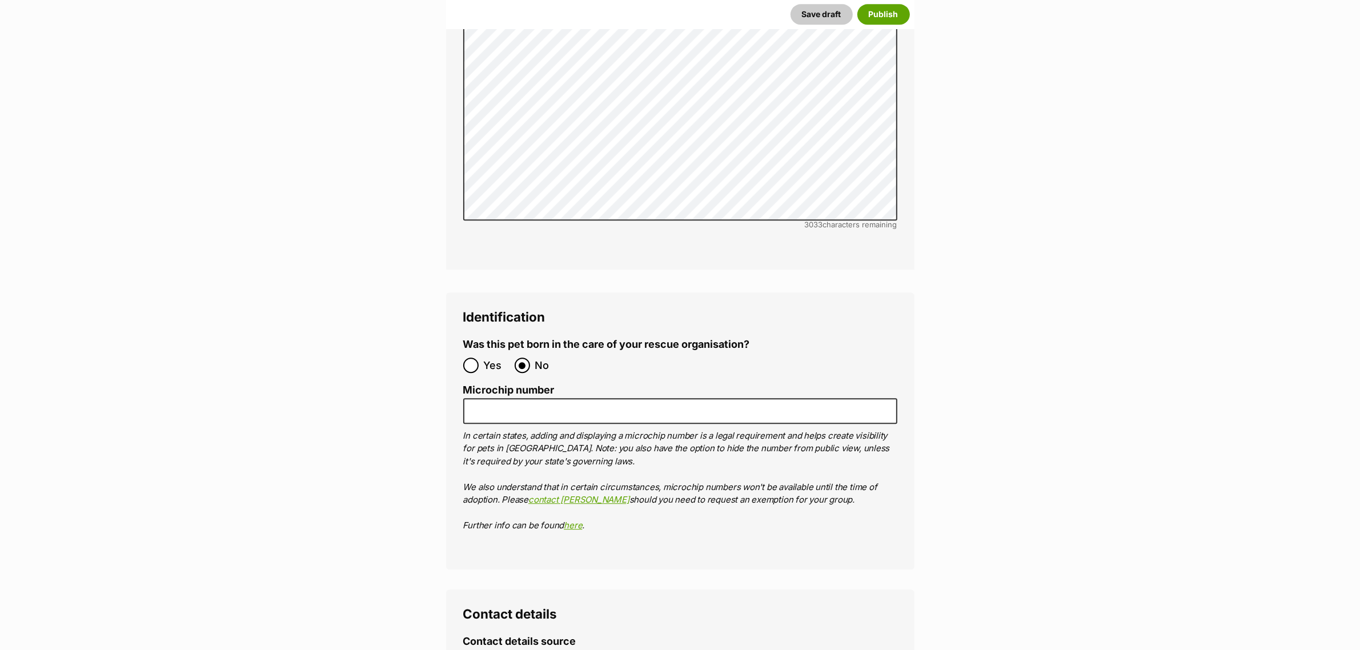
scroll to position [3811, 0]
click at [493, 400] on input "Microchip number" at bounding box center [680, 413] width 434 height 26
paste input "956000015960186"
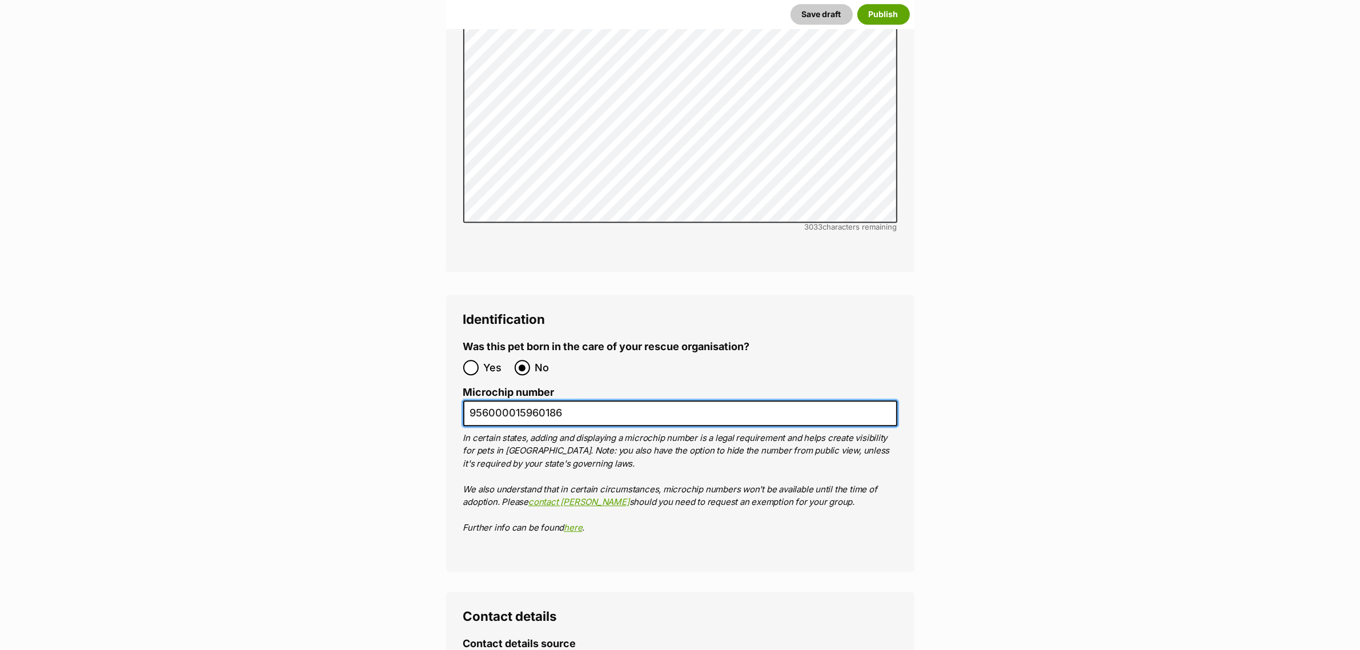
type input "956000015960186"
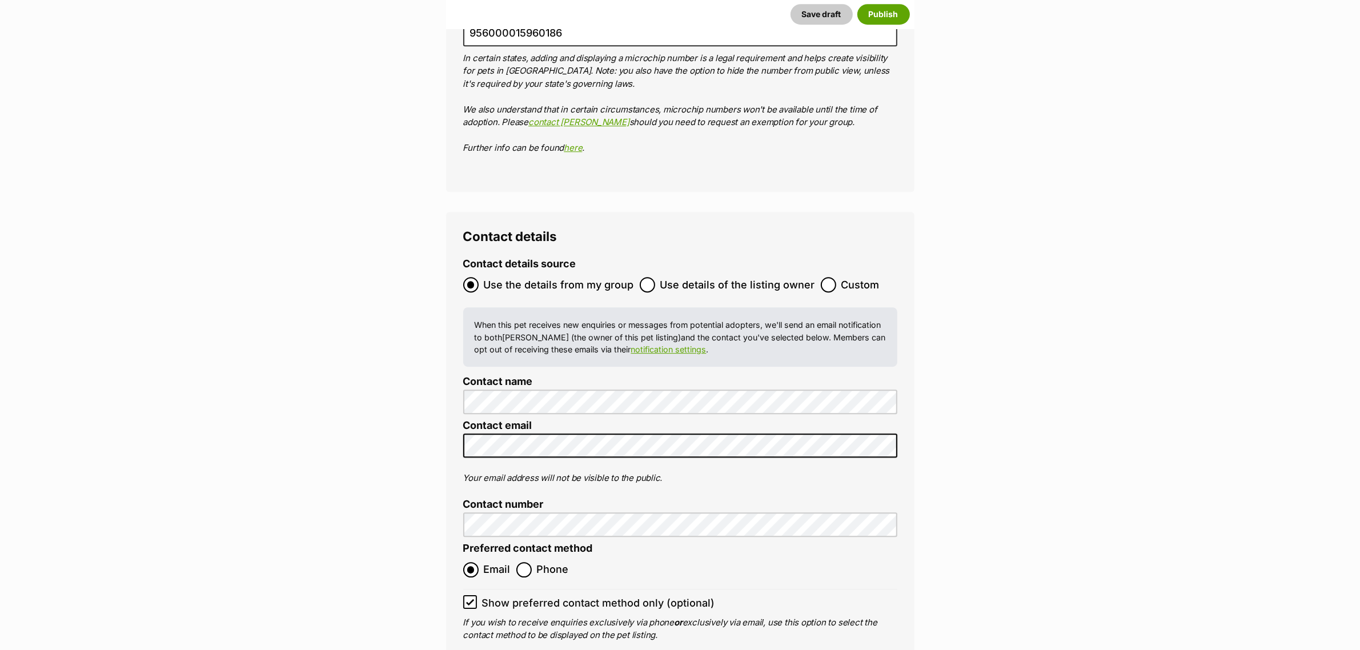
scroll to position [4382, 0]
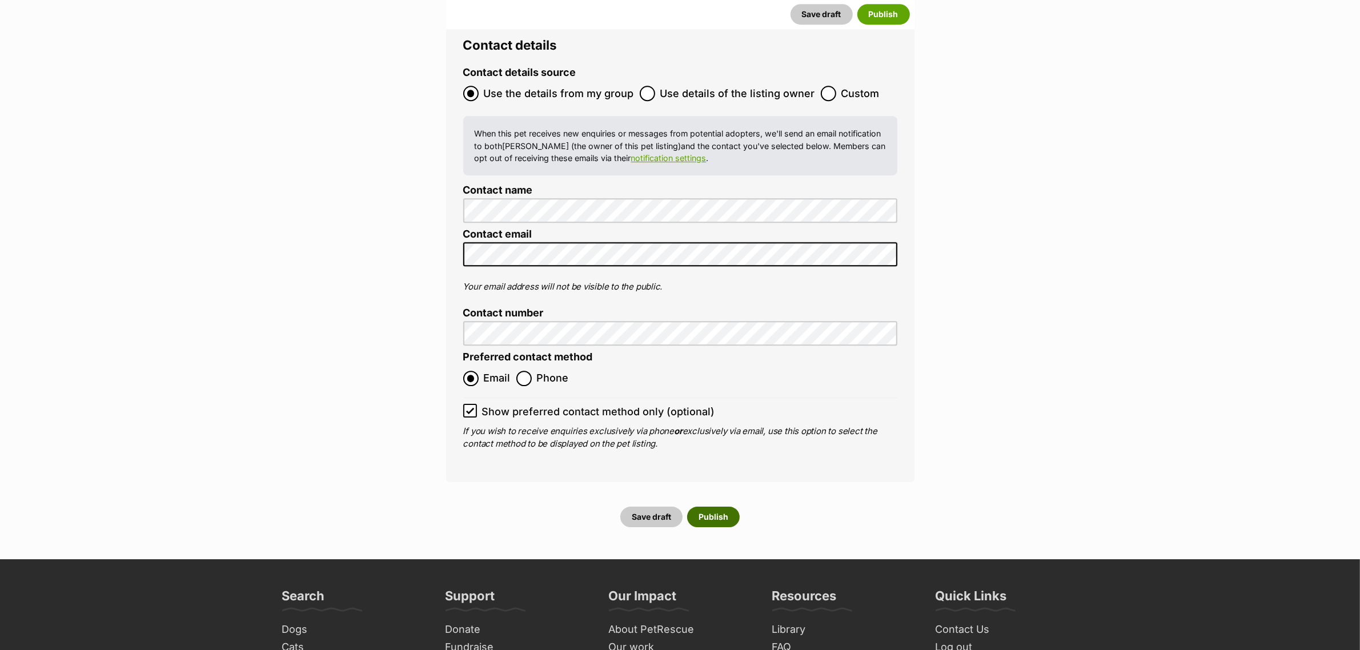
click at [715, 507] on button "Publish" at bounding box center [713, 517] width 53 height 21
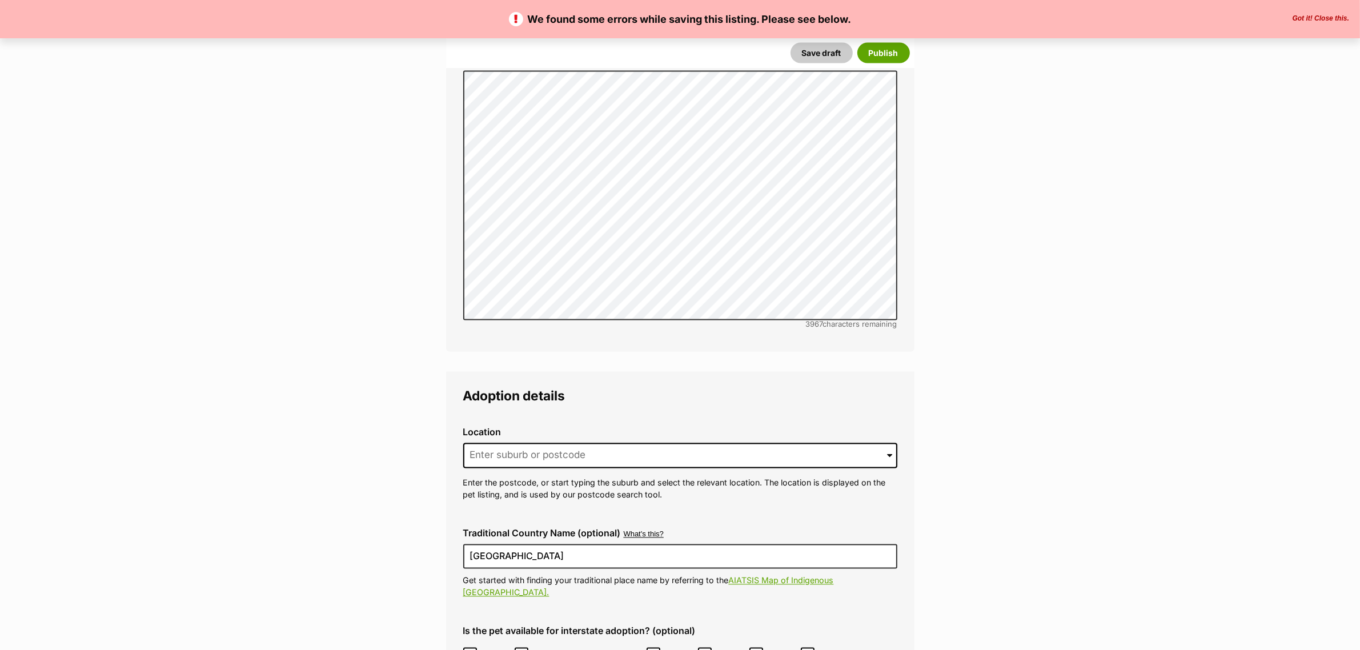
scroll to position [2785, 0]
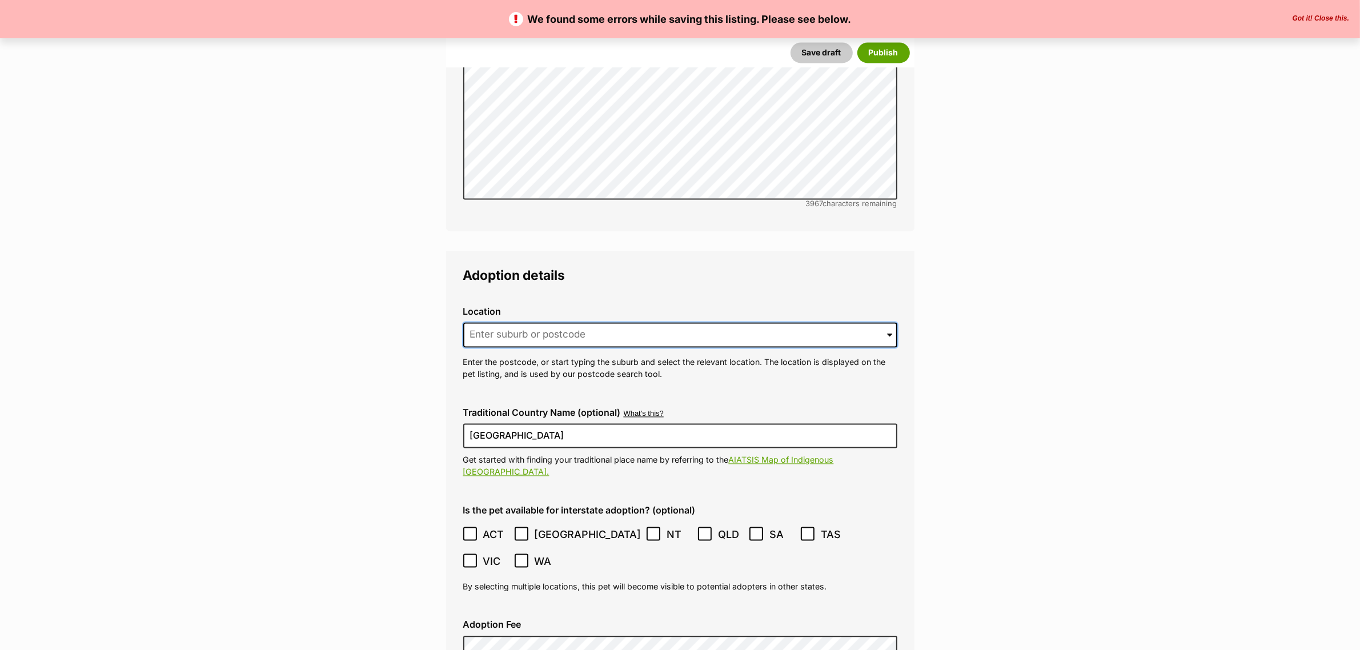
click at [507, 322] on input at bounding box center [680, 334] width 434 height 25
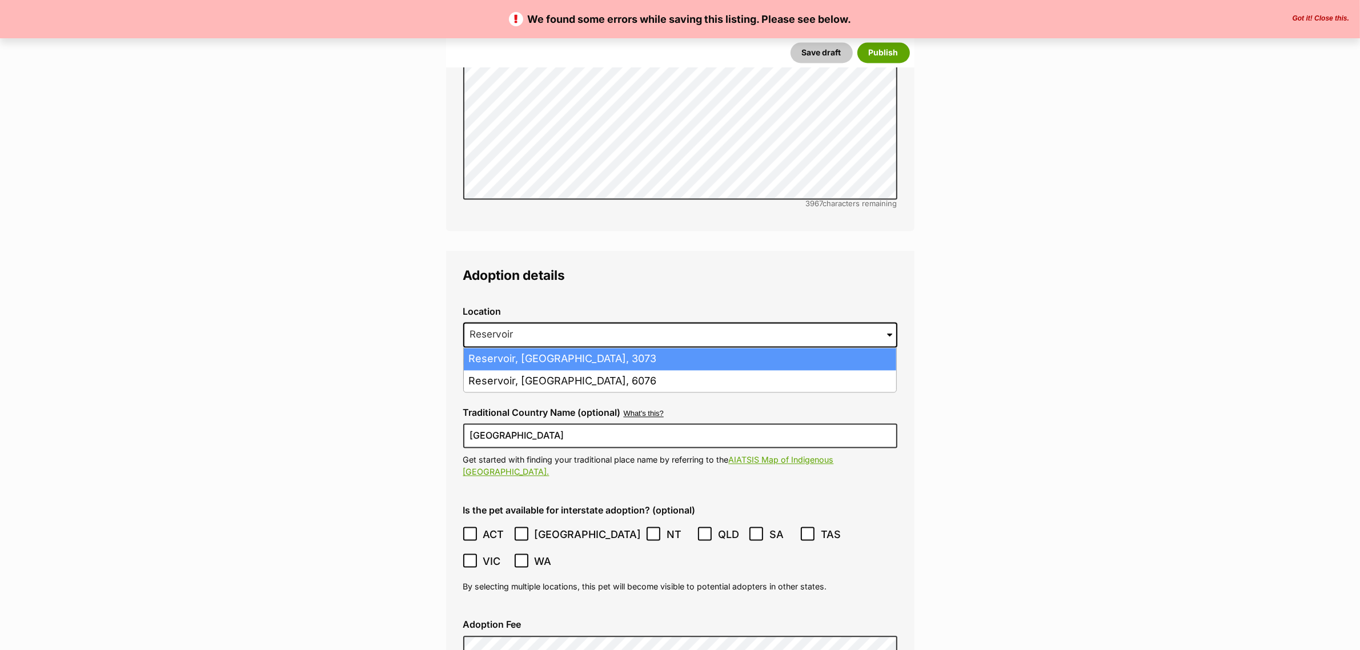
click at [542, 348] on li "Reservoir, Victoria, 3073" at bounding box center [680, 359] width 432 height 22
type input "Reservoir, Victoria, 3073"
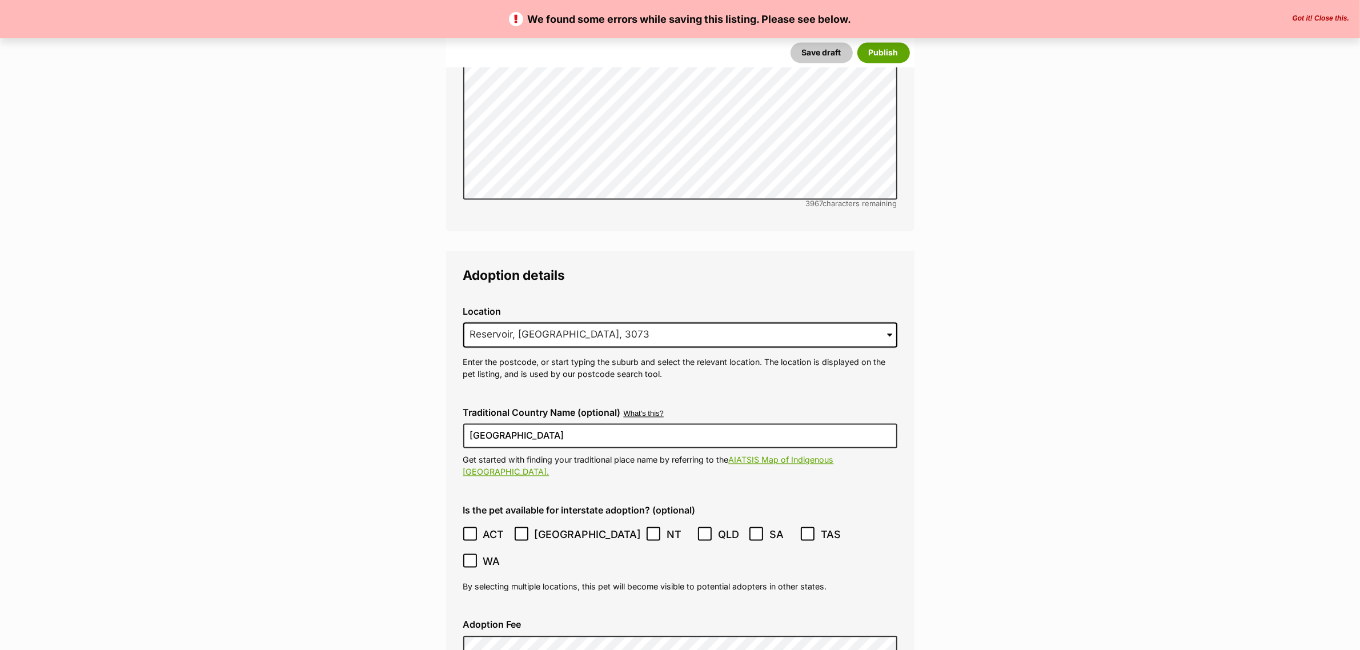
click at [823, 65] on div "Save draft Publish" at bounding box center [680, 53] width 468 height 30
click at [823, 61] on button "Save draft" at bounding box center [822, 53] width 62 height 21
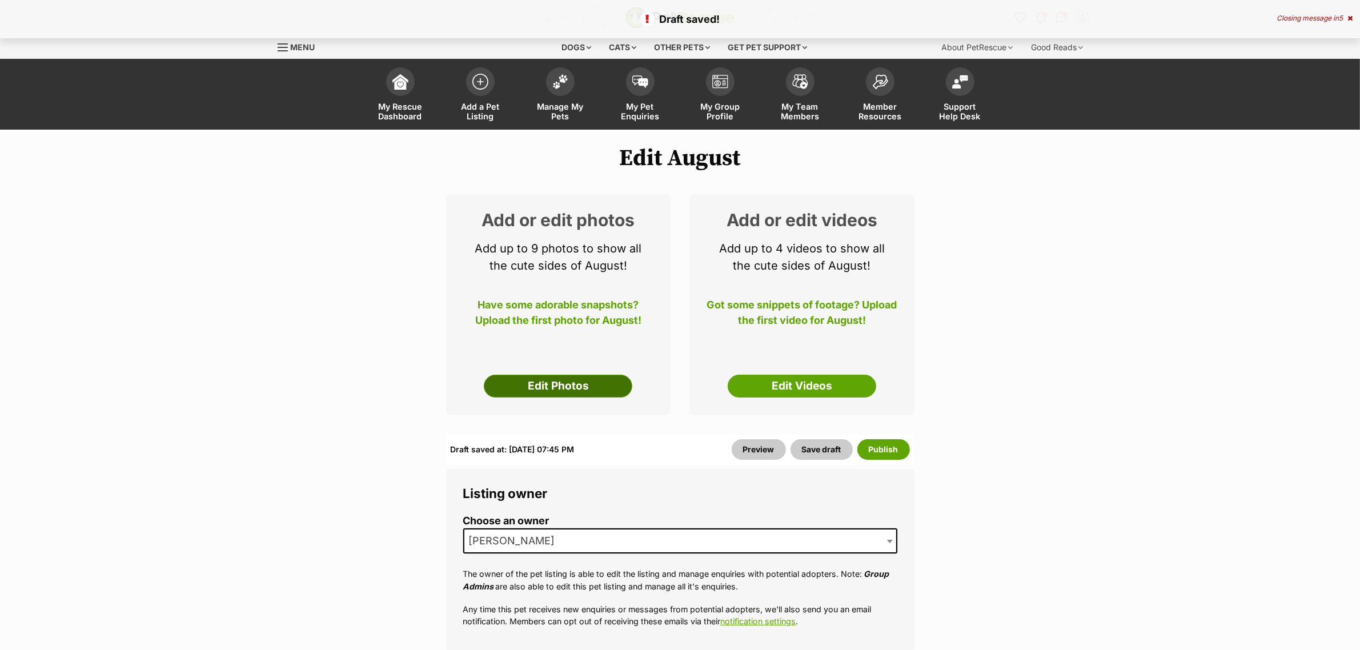
click at [595, 392] on link "Edit Photos" at bounding box center [558, 386] width 149 height 23
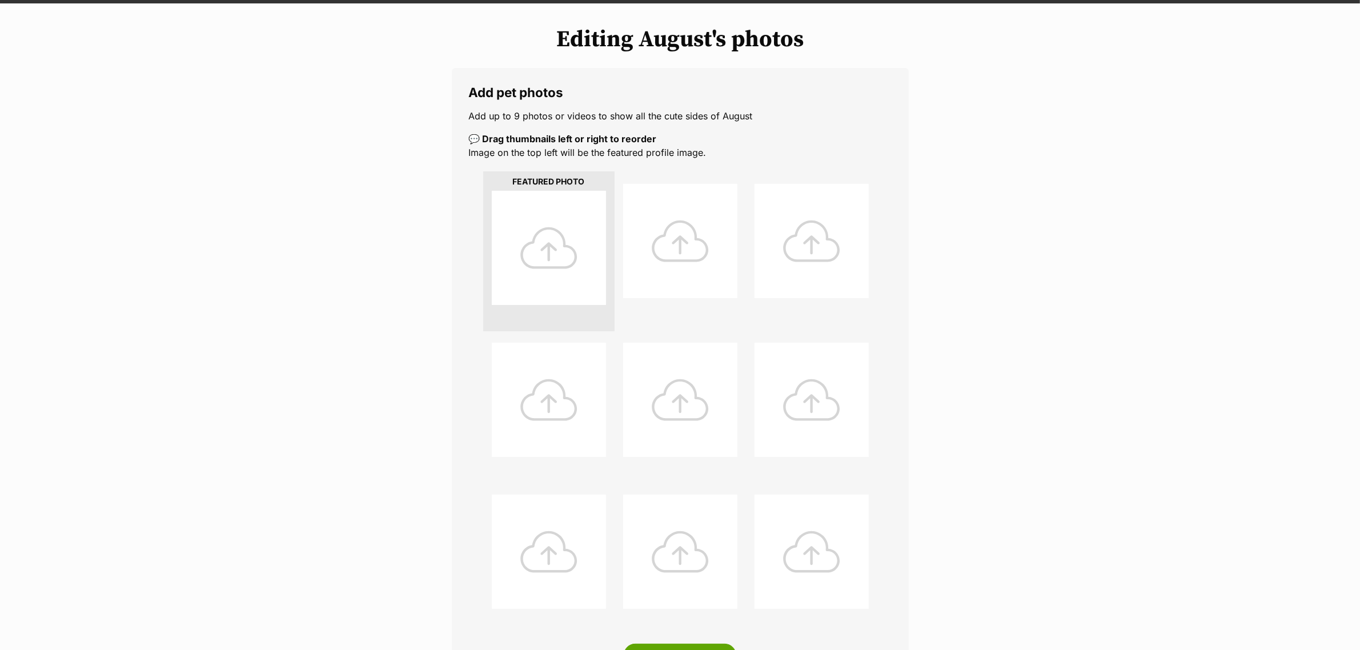
scroll to position [286, 0]
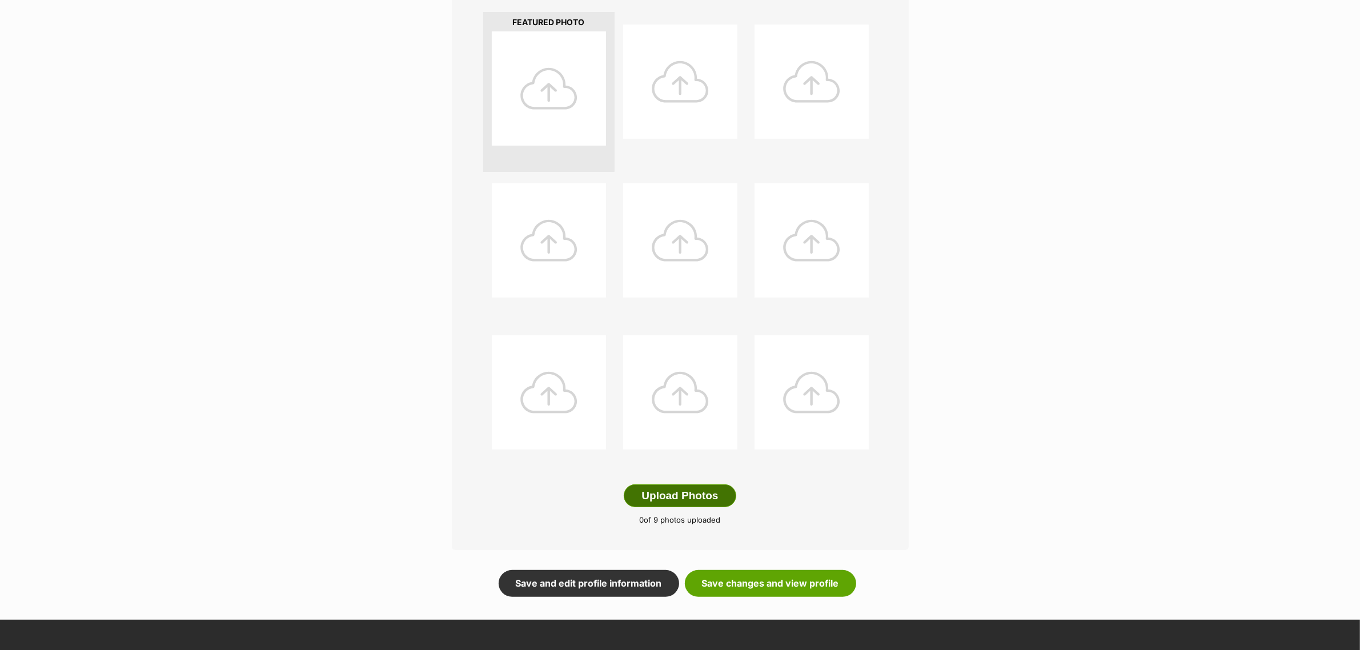
click at [658, 492] on button "Upload Photos" at bounding box center [680, 495] width 112 height 23
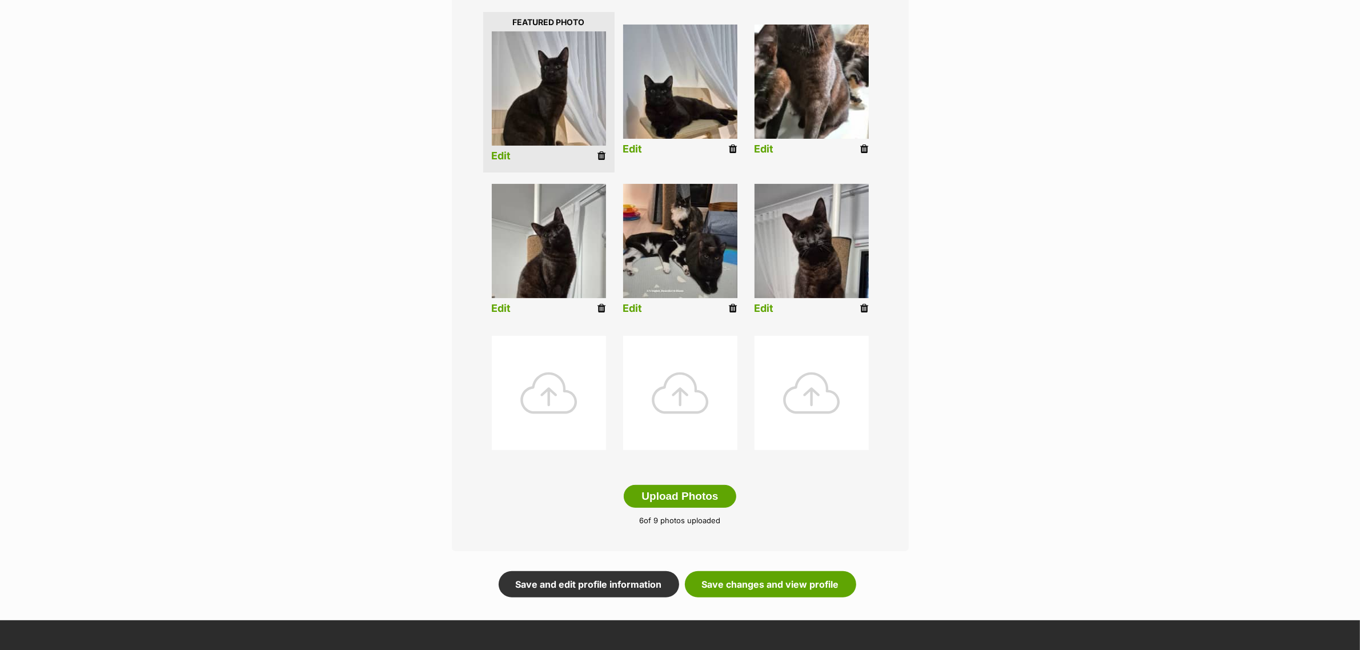
click at [503, 153] on link "Edit" at bounding box center [501, 156] width 19 height 12
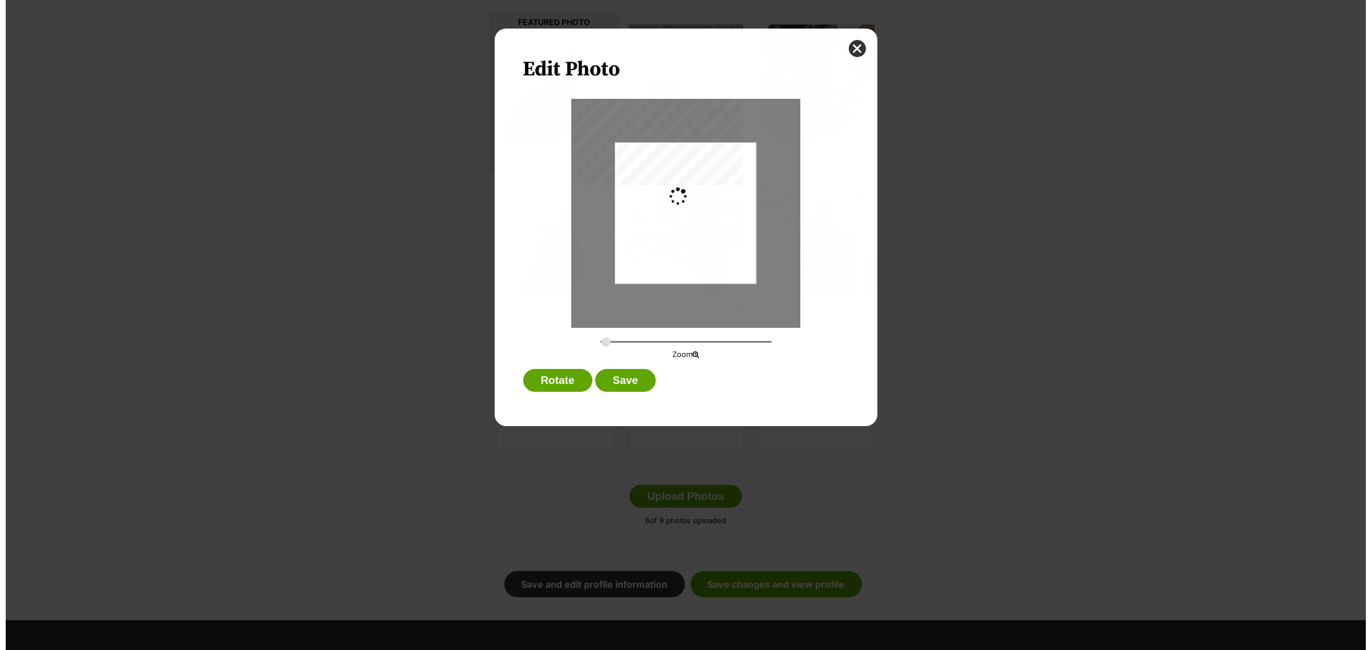
scroll to position [0, 0]
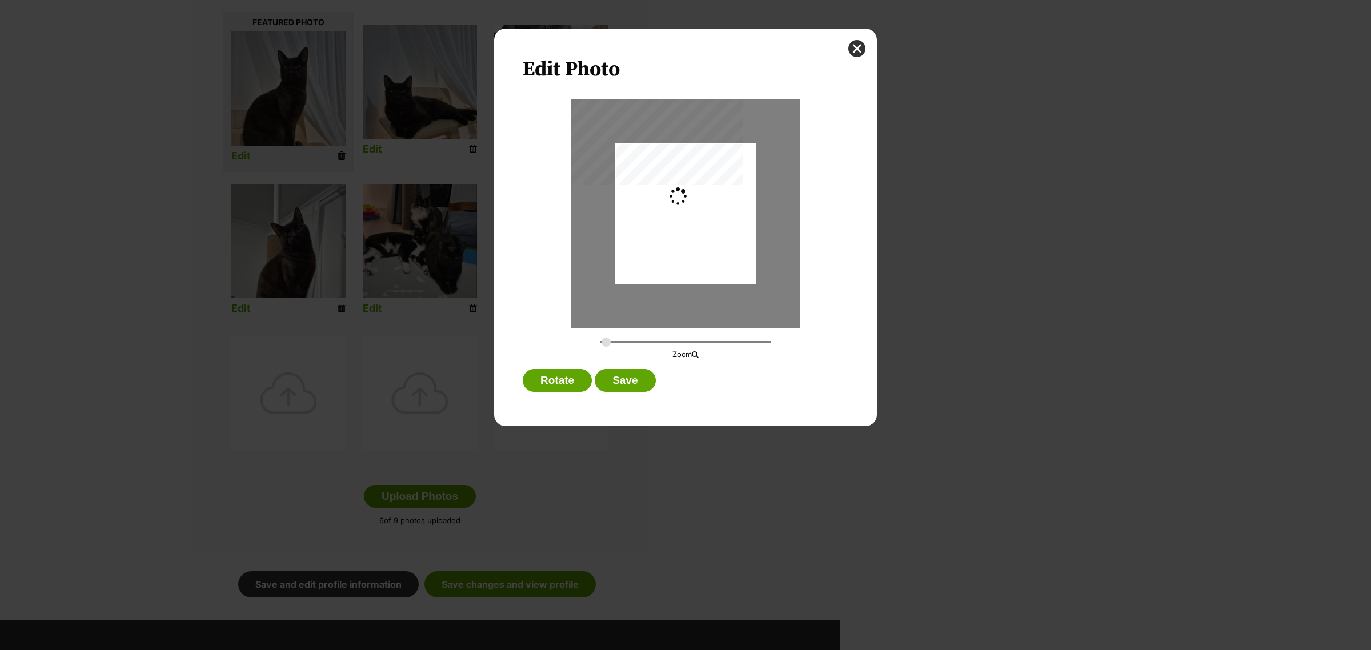
type input "0.2744"
click at [680, 226] on div "Dialog Window - Close (Press escape to close)" at bounding box center [685, 216] width 141 height 188
click at [620, 382] on button "Save" at bounding box center [625, 380] width 61 height 23
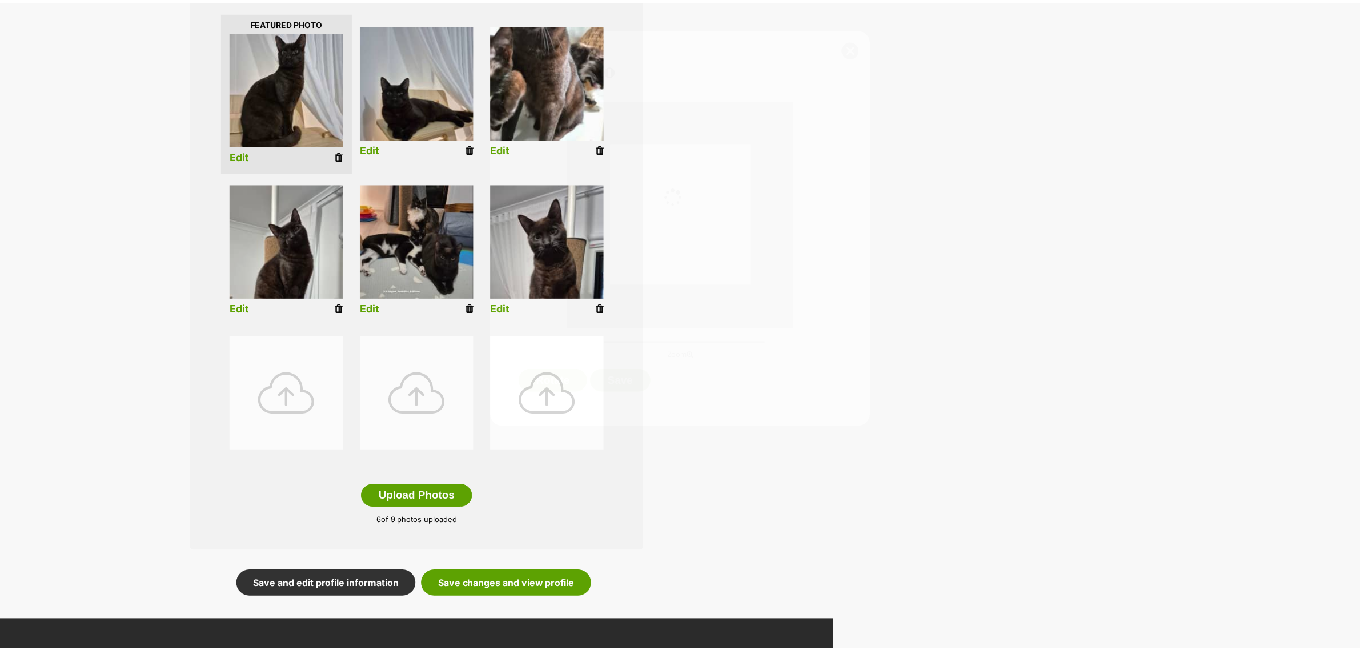
scroll to position [286, 0]
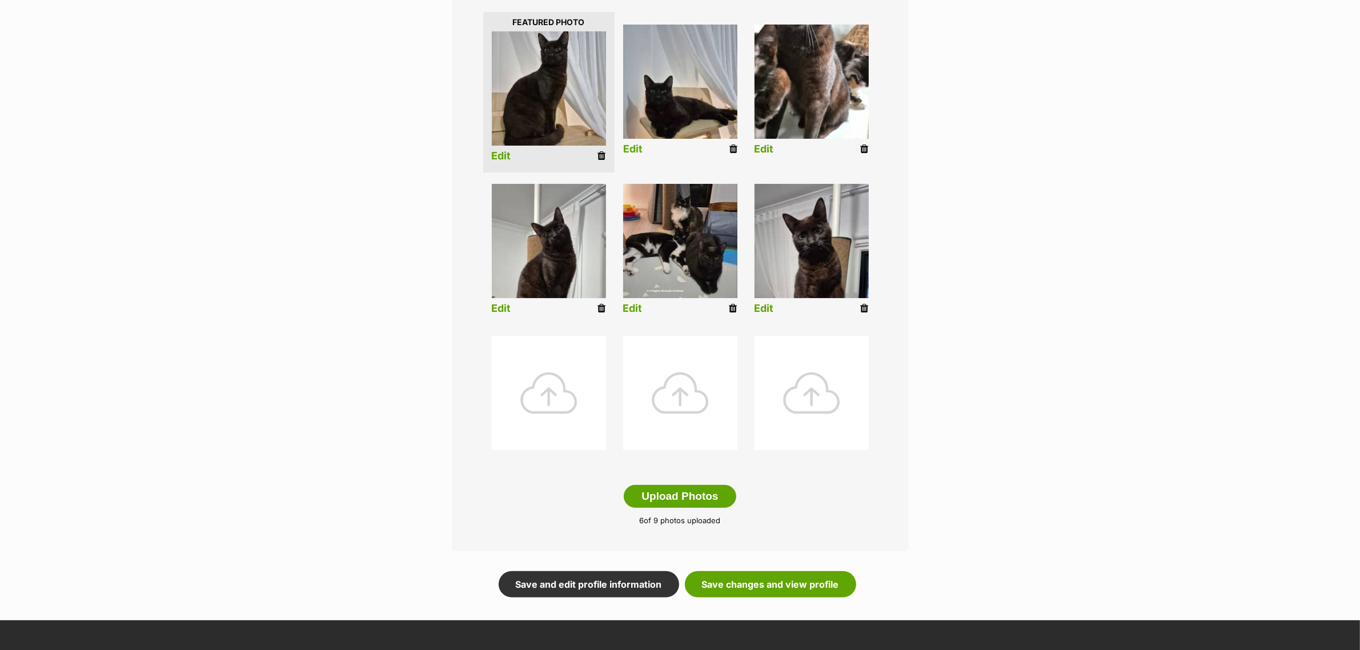
click at [629, 147] on link "Edit" at bounding box center [632, 149] width 19 height 12
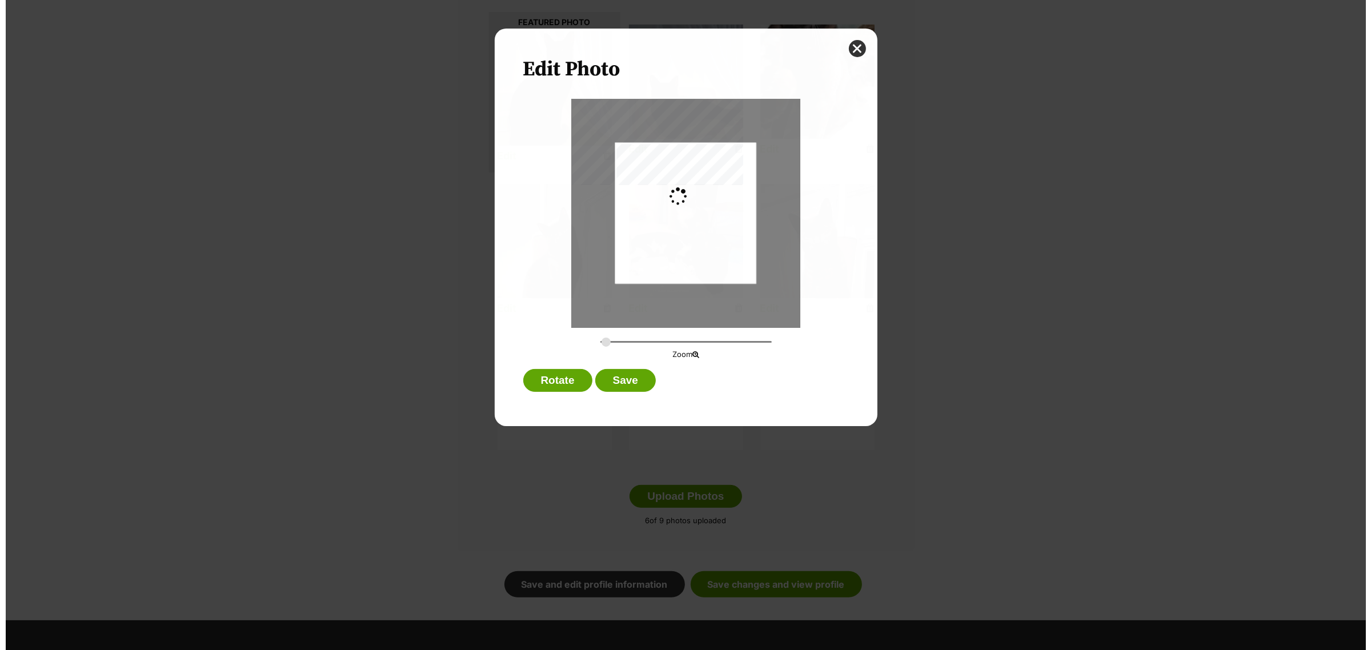
scroll to position [0, 0]
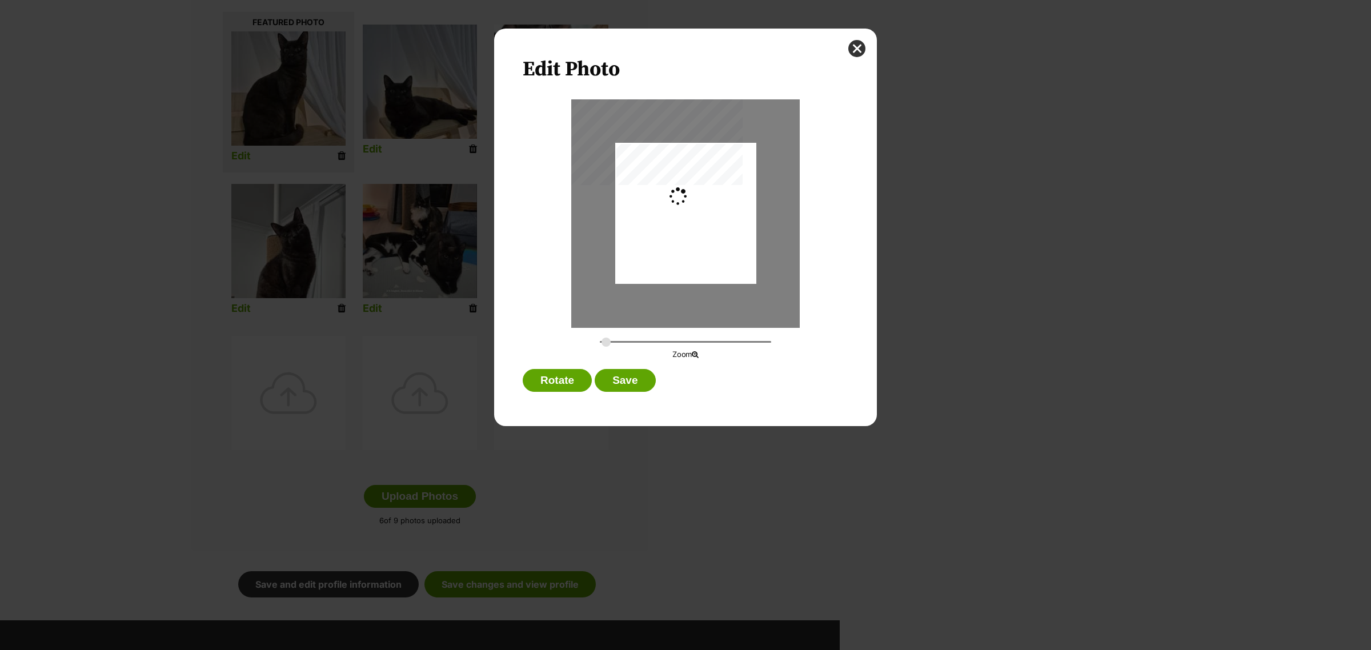
type input "0.2744"
click at [706, 240] on div "Dialog Window - Close (Press escape to close)" at bounding box center [685, 205] width 141 height 188
click at [629, 378] on button "Save" at bounding box center [625, 380] width 61 height 23
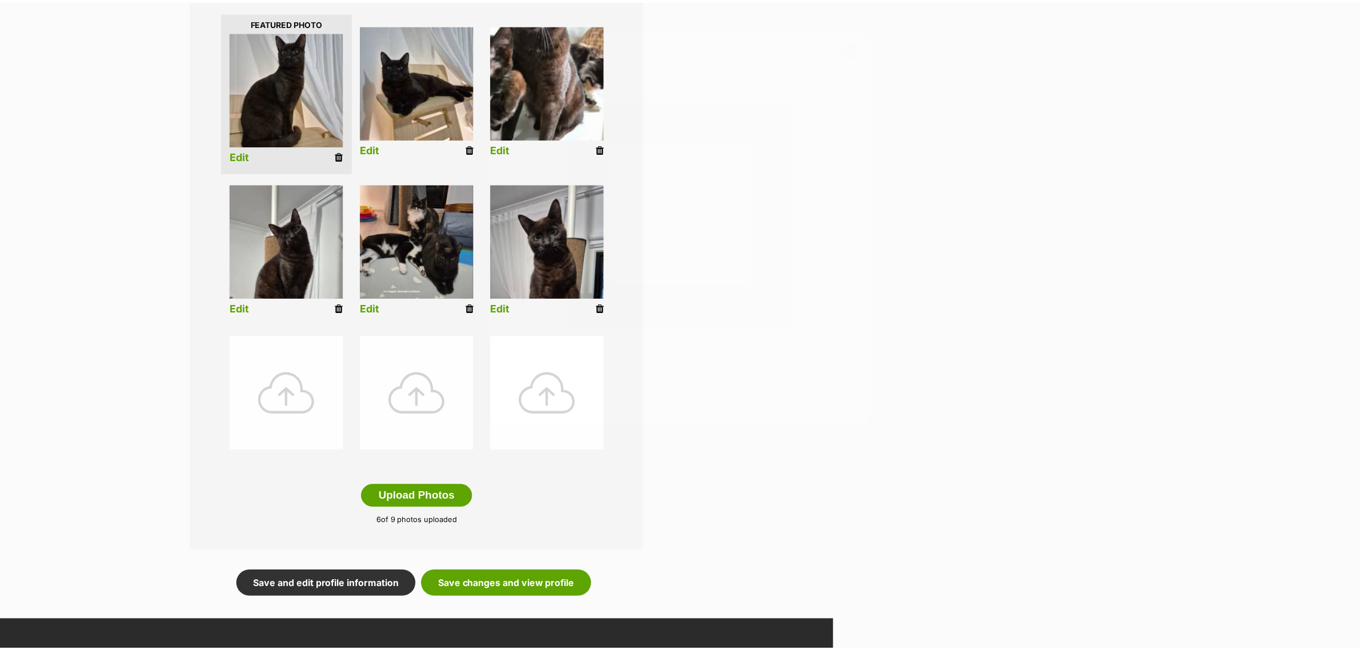
scroll to position [286, 0]
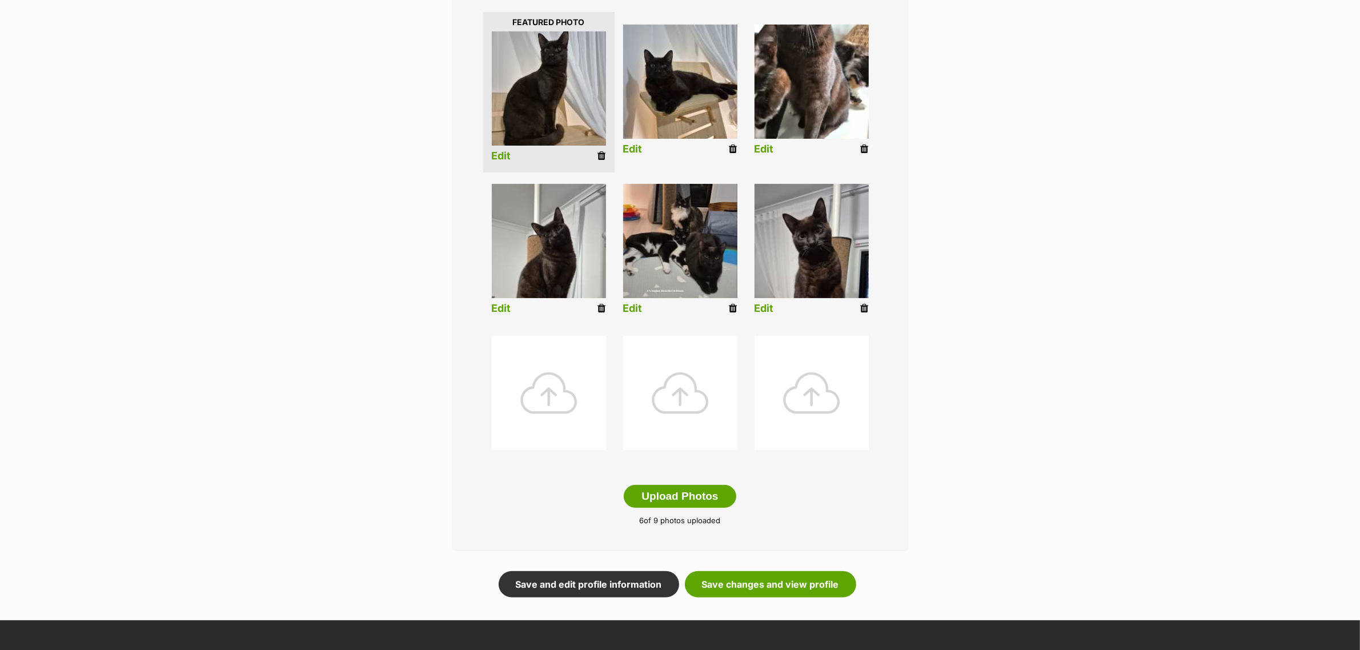
click at [757, 153] on link "Edit" at bounding box center [764, 149] width 19 height 12
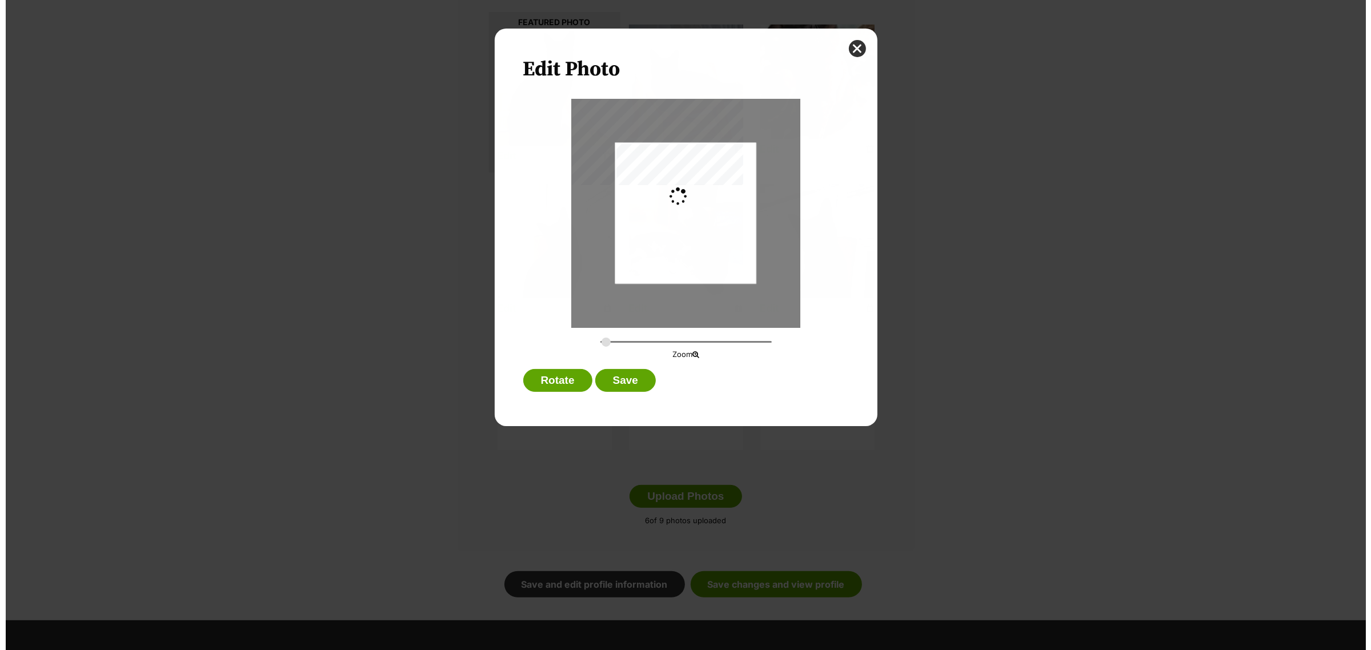
scroll to position [0, 0]
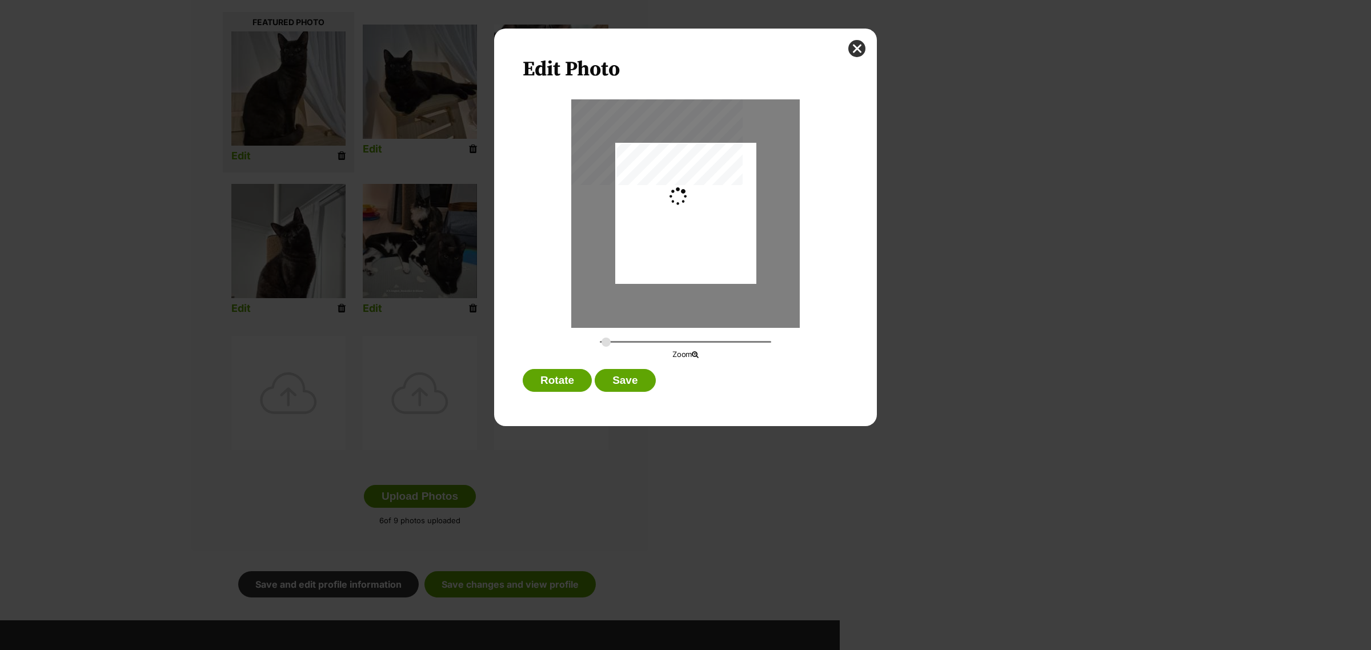
type input "0.2744"
drag, startPoint x: 699, startPoint y: 178, endPoint x: 701, endPoint y: 185, distance: 7.2
click at [701, 185] on div "Dialog Window - Close (Press escape to close)" at bounding box center [685, 215] width 141 height 251
drag, startPoint x: 704, startPoint y: 162, endPoint x: 695, endPoint y: 246, distance: 84.4
click at [695, 246] on div "Dialog Window - Close (Press escape to close)" at bounding box center [685, 267] width 141 height 251
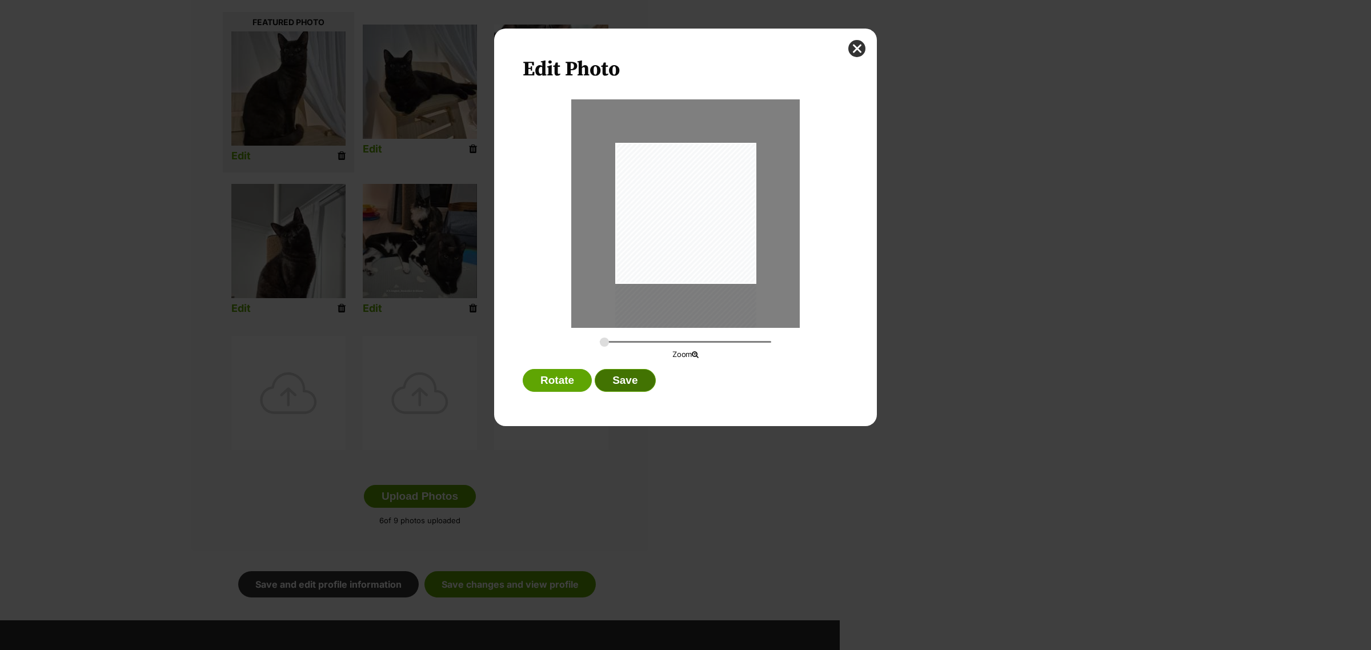
click at [633, 387] on button "Save" at bounding box center [625, 380] width 61 height 23
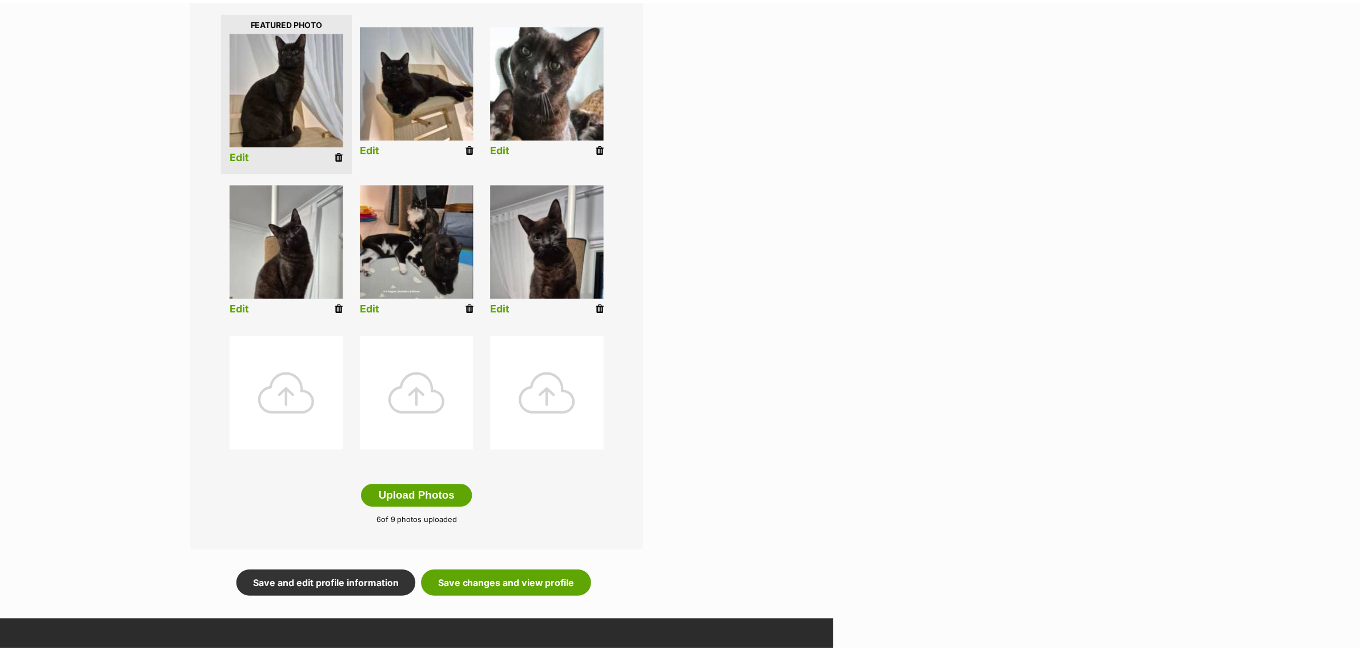
scroll to position [286, 0]
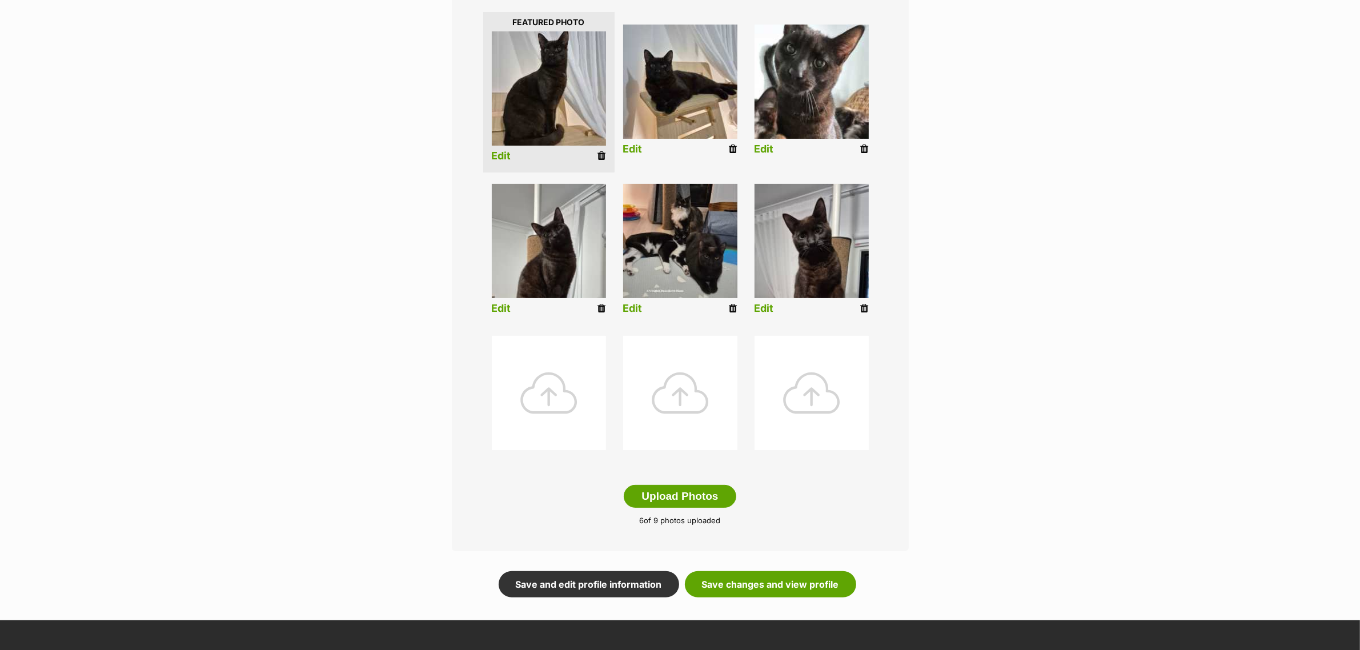
click at [507, 304] on link "Edit" at bounding box center [501, 309] width 19 height 12
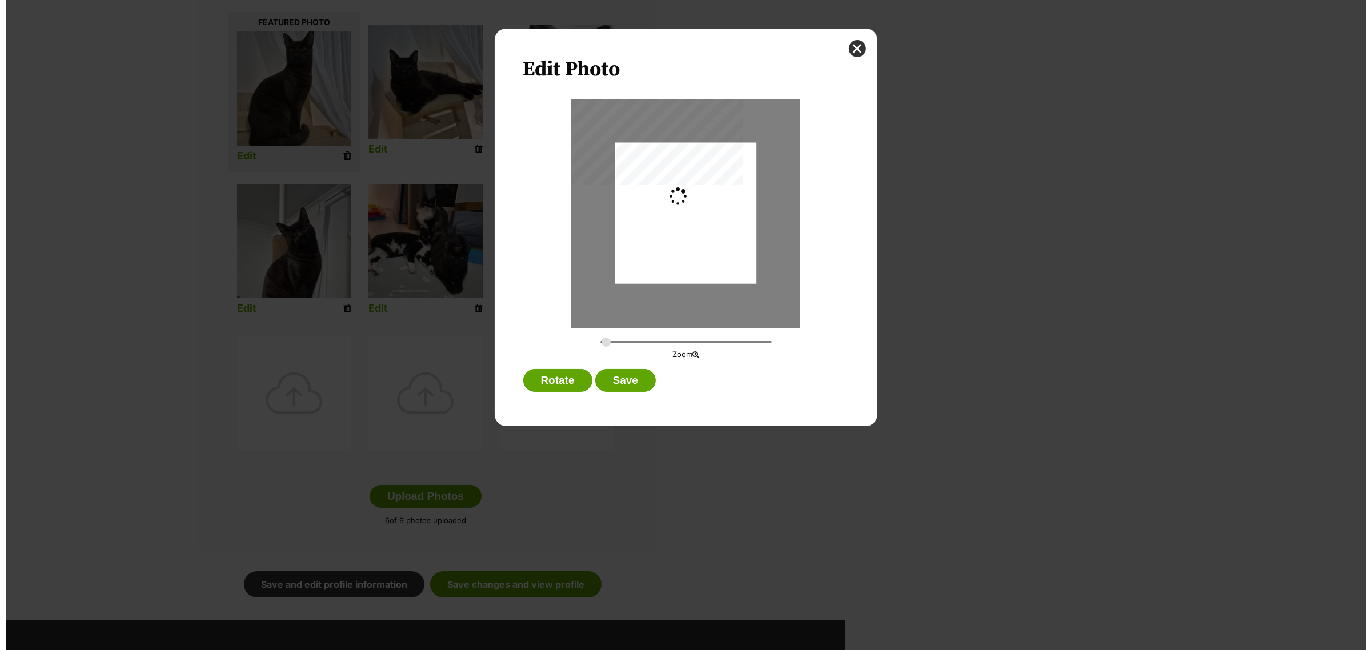
scroll to position [0, 0]
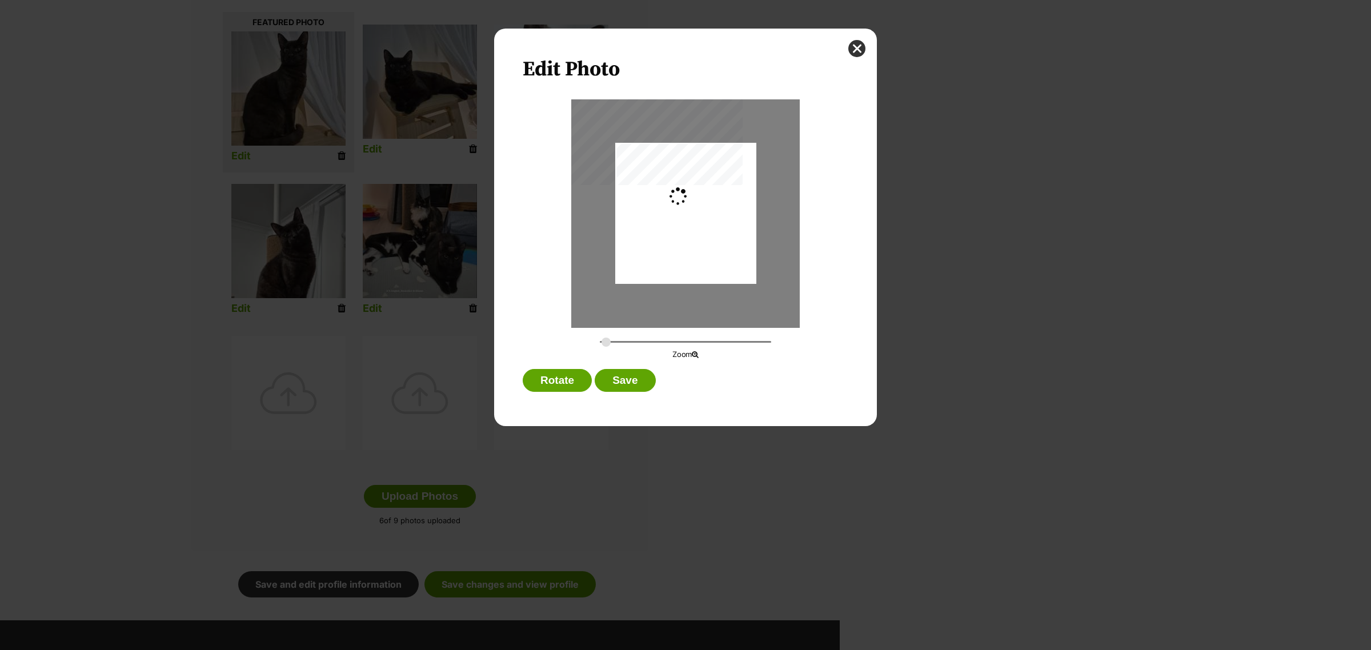
type input "0.2744"
drag, startPoint x: 688, startPoint y: 234, endPoint x: 692, endPoint y: 261, distance: 27.1
click at [692, 261] on div "Dialog Window - Close (Press escape to close)" at bounding box center [685, 240] width 141 height 251
click at [643, 384] on button "Save" at bounding box center [625, 380] width 61 height 23
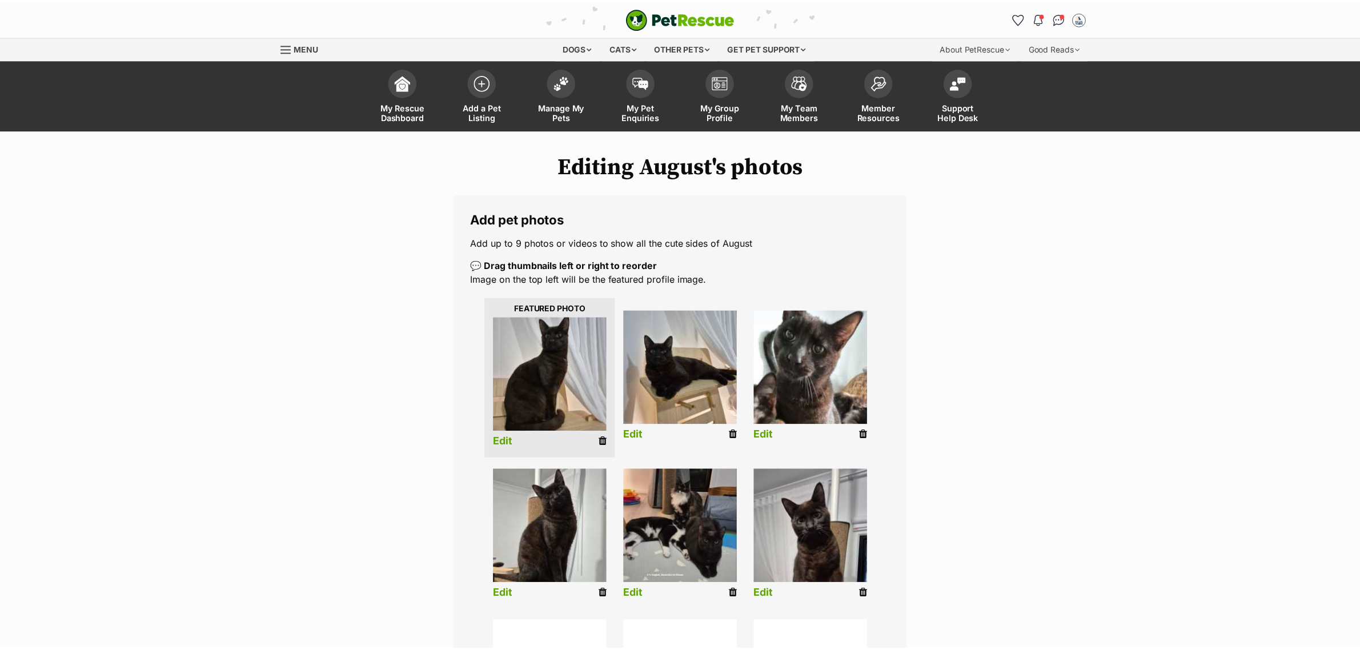
scroll to position [286, 0]
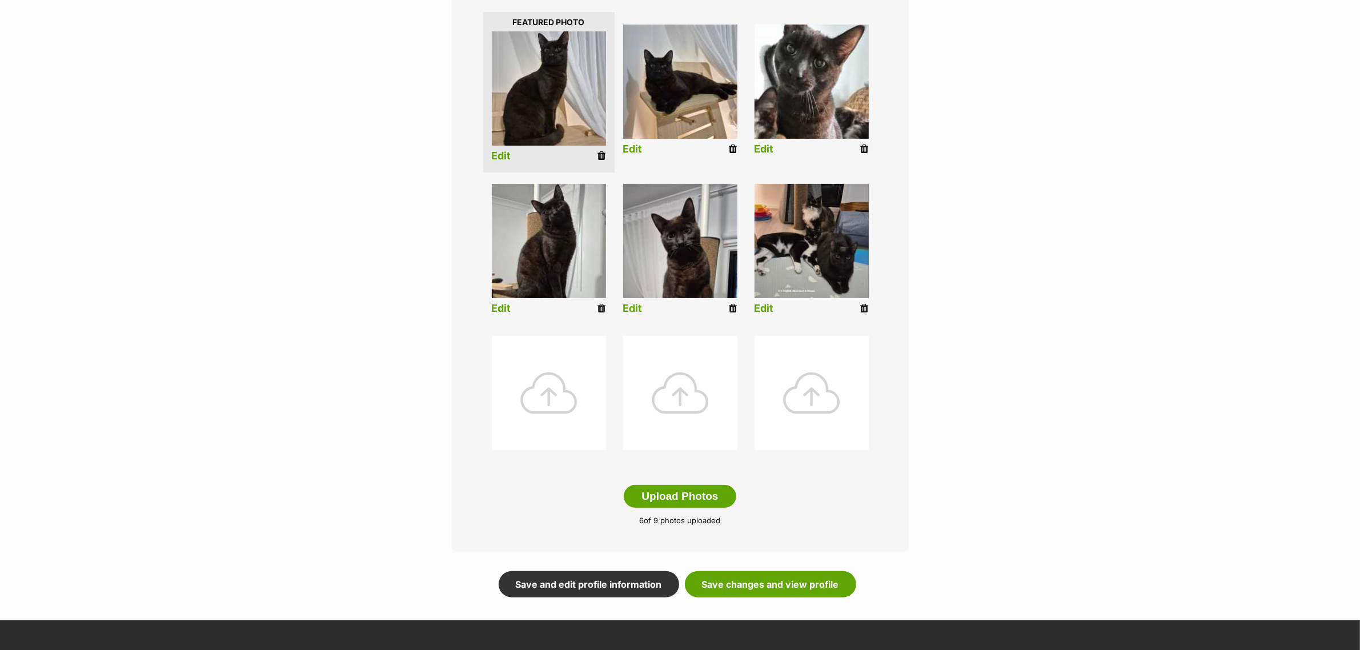
click at [641, 304] on link "Edit" at bounding box center [632, 309] width 19 height 12
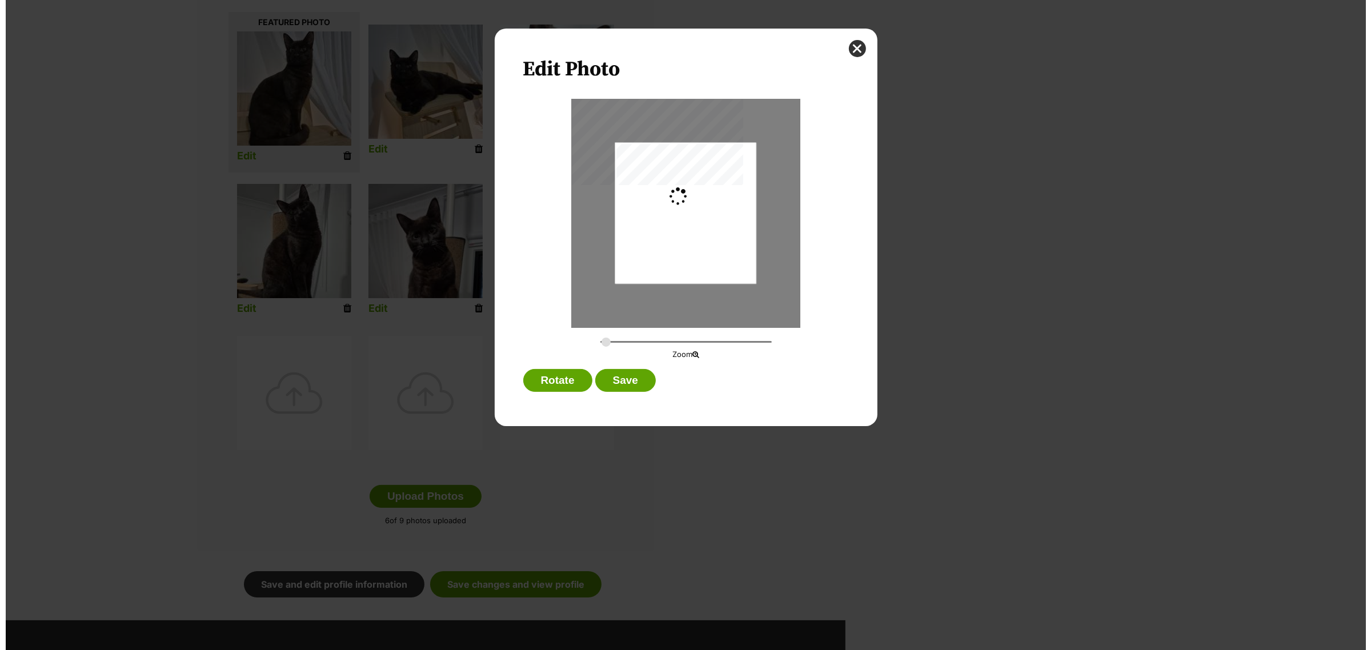
scroll to position [0, 0]
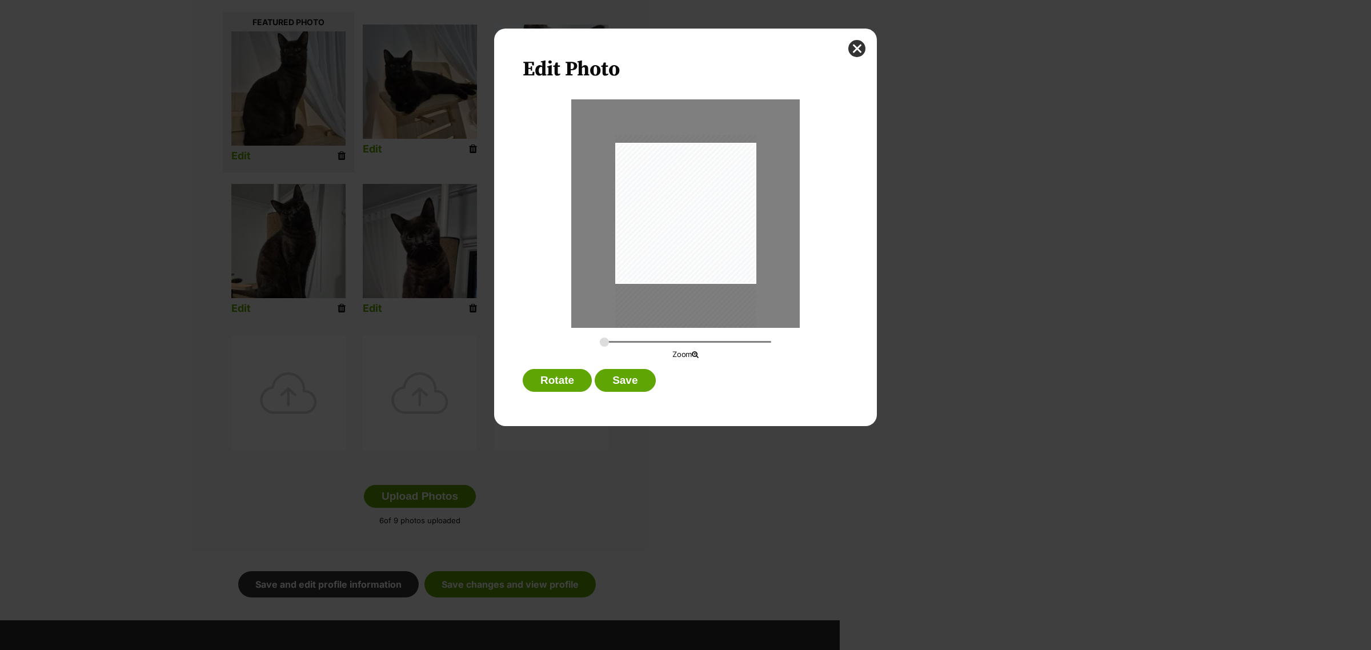
drag, startPoint x: 689, startPoint y: 197, endPoint x: 689, endPoint y: 244, distance: 46.8
click at [689, 244] on div "Dialog Window - Close (Press escape to close)" at bounding box center [685, 260] width 141 height 251
drag, startPoint x: 604, startPoint y: 341, endPoint x: 611, endPoint y: 342, distance: 6.9
type input "0.3262"
click at [611, 342] on input "Dialog Window - Close (Press escape to close)" at bounding box center [685, 341] width 171 height 11
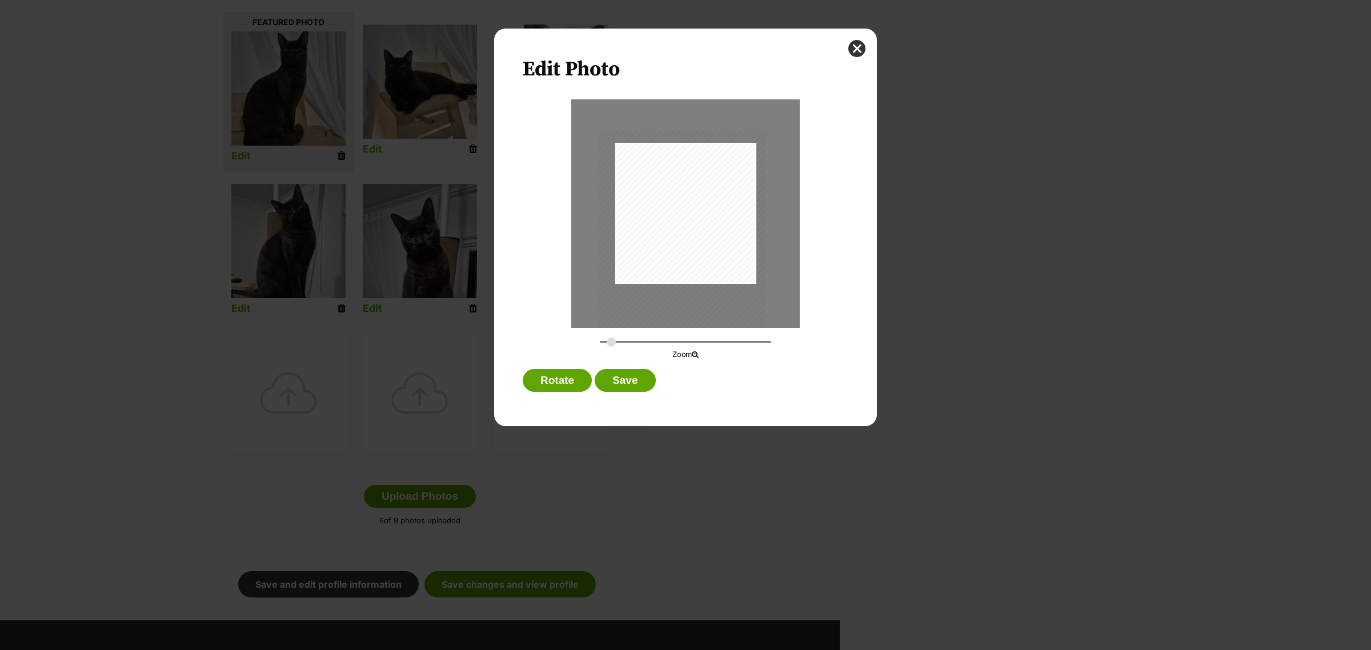
drag, startPoint x: 679, startPoint y: 253, endPoint x: 676, endPoint y: 263, distance: 10.1
click at [676, 263] on div "Dialog Window - Close (Press escape to close)" at bounding box center [683, 279] width 168 height 298
click at [620, 378] on button "Save" at bounding box center [625, 380] width 61 height 23
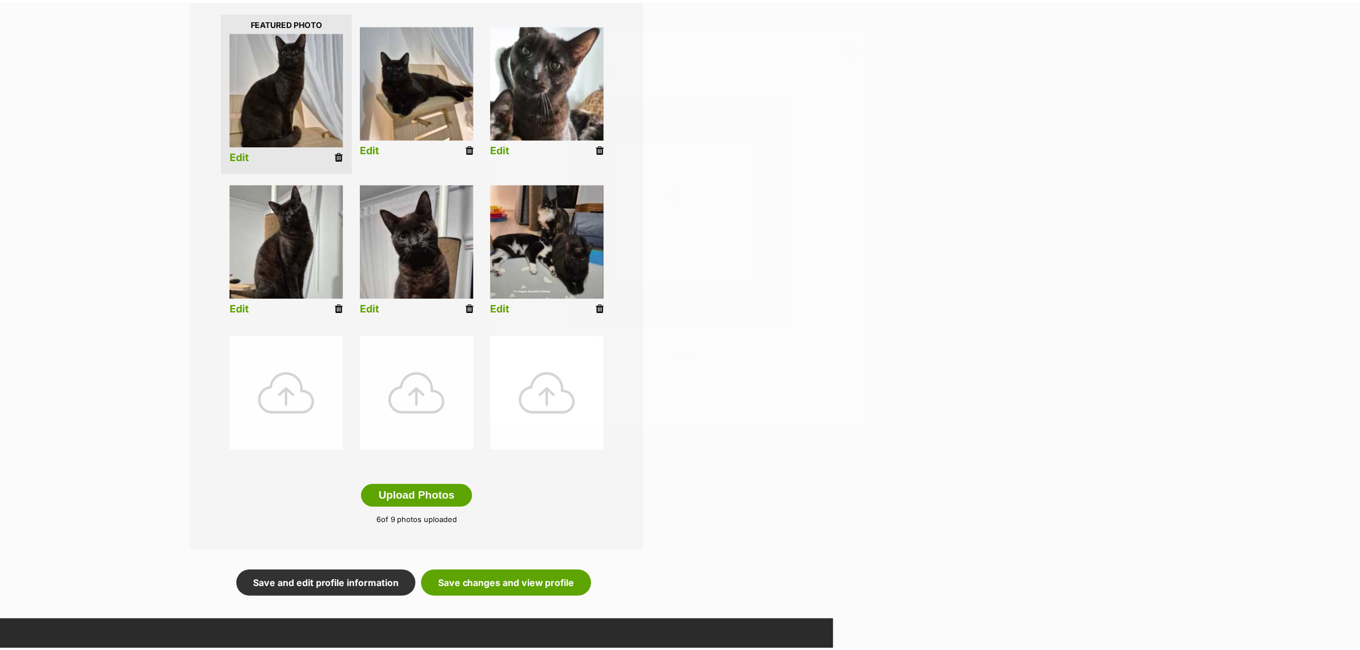
scroll to position [286, 0]
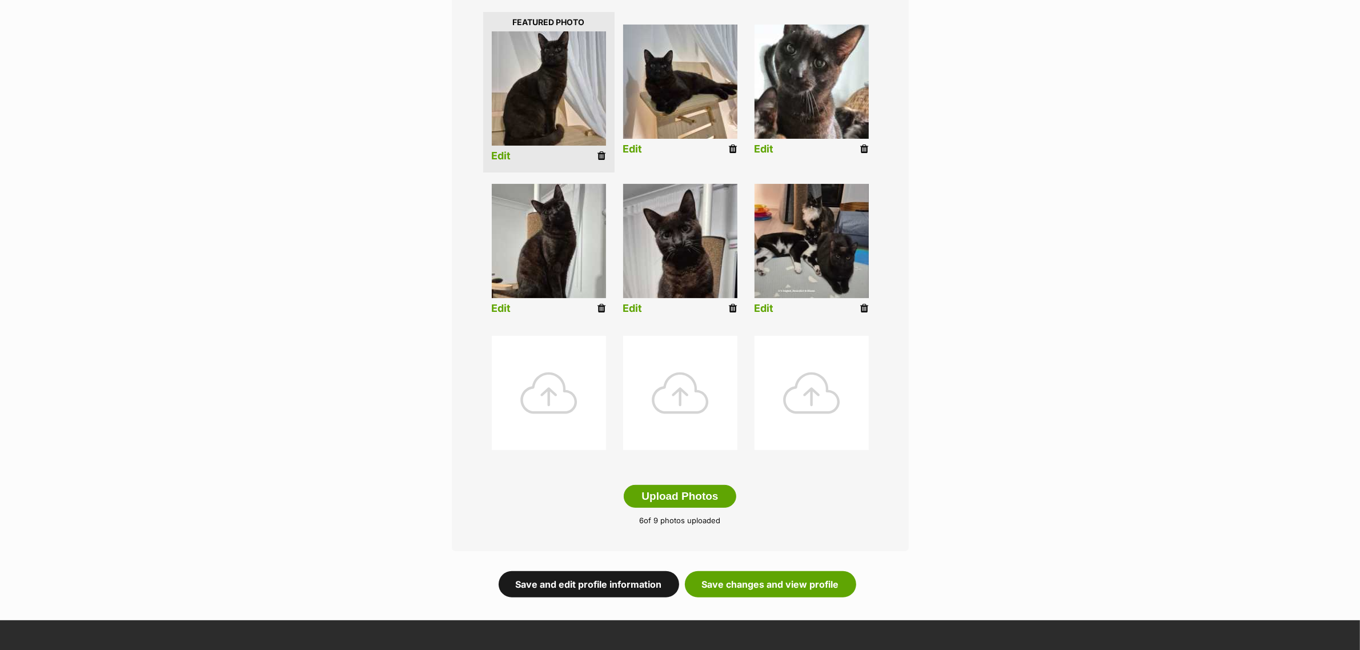
click at [647, 588] on link "Save and edit profile information" at bounding box center [589, 584] width 181 height 26
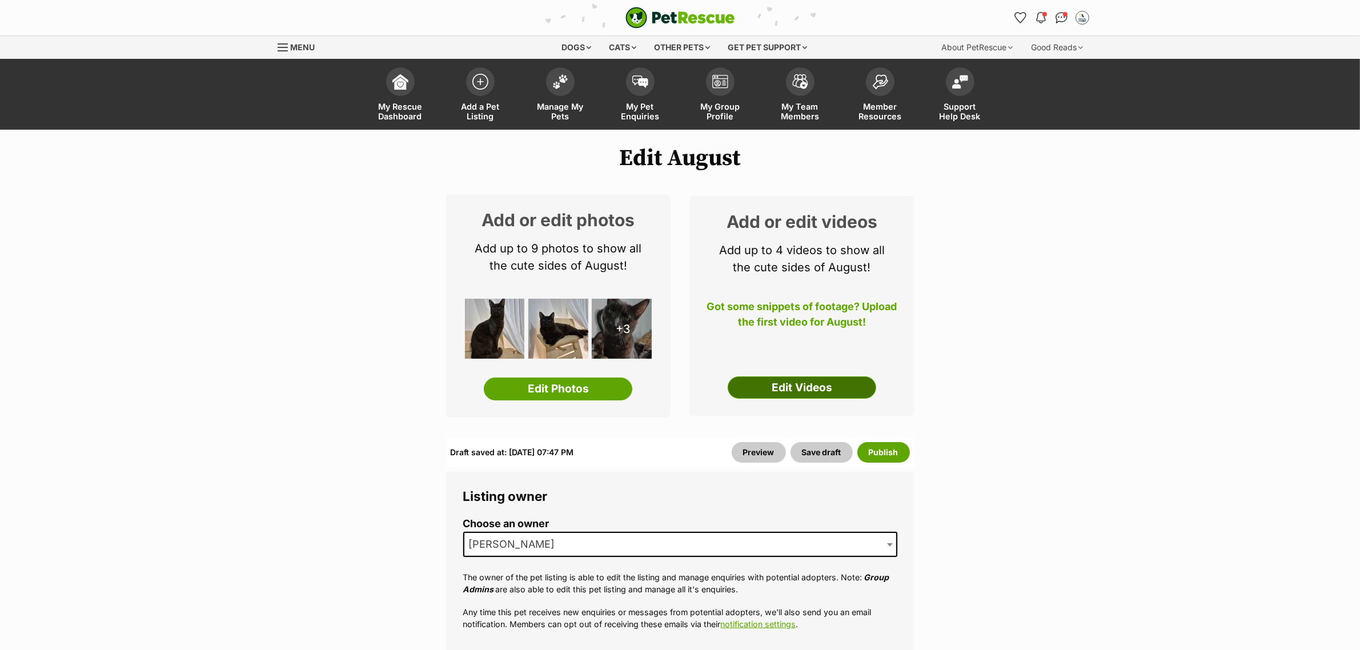
click at [780, 399] on link "Edit Videos" at bounding box center [802, 387] width 149 height 23
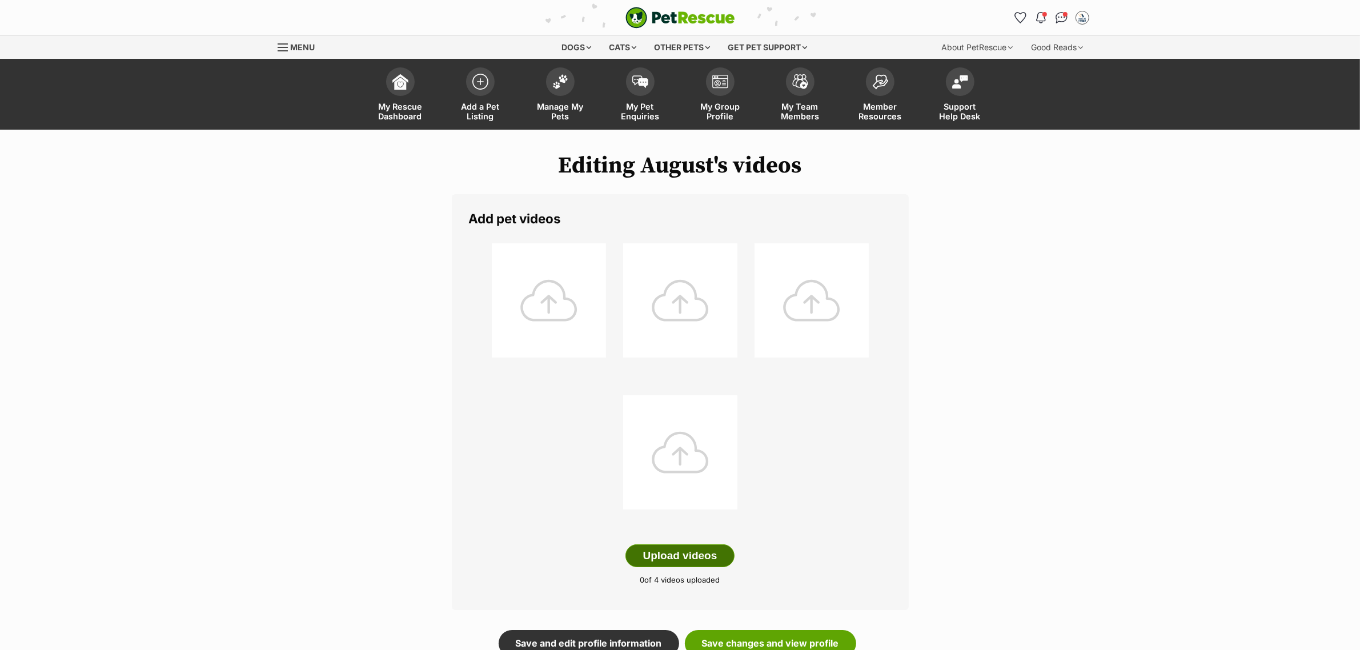
click at [673, 563] on button "Upload videos" at bounding box center [680, 555] width 110 height 23
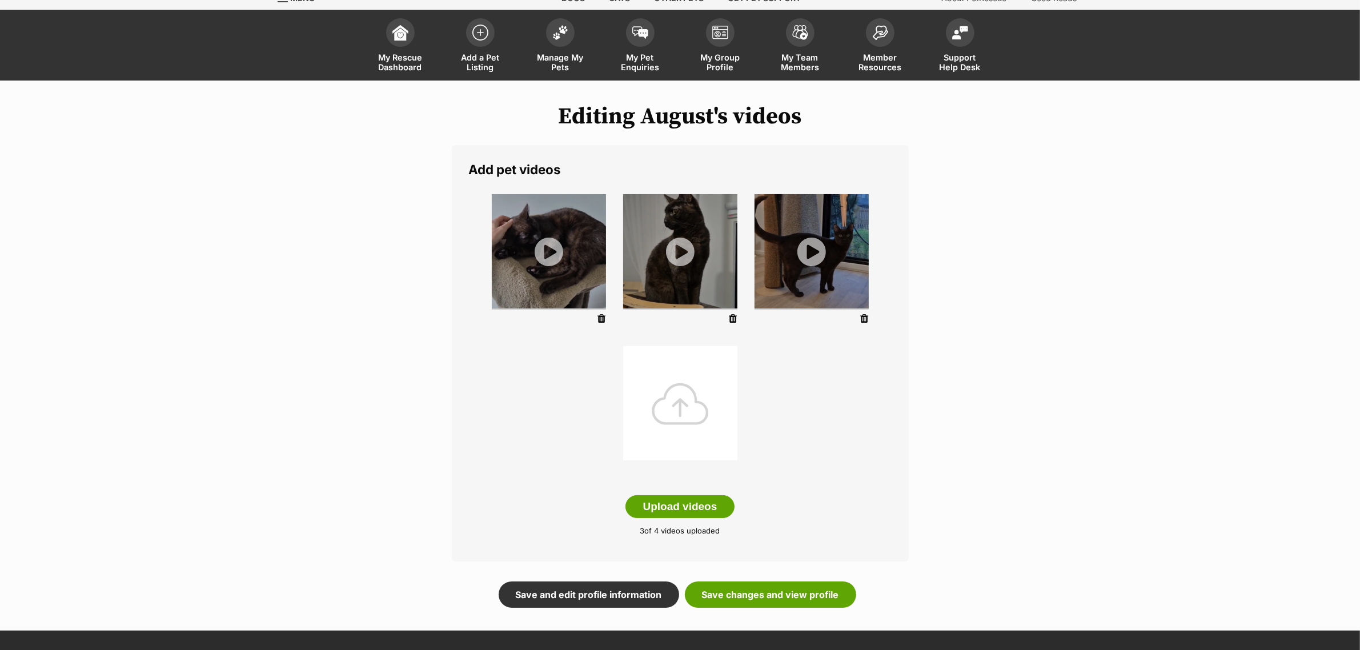
scroll to position [71, 0]
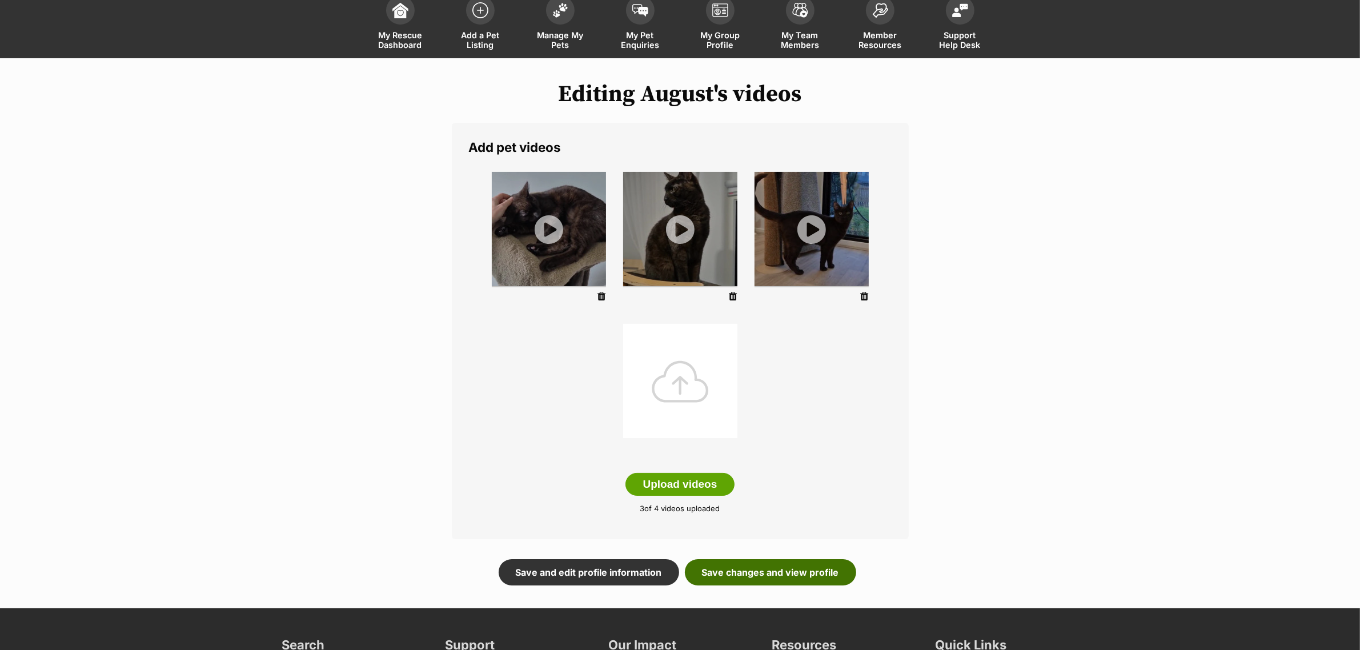
click at [744, 583] on link "Save changes and view profile" at bounding box center [770, 572] width 171 height 26
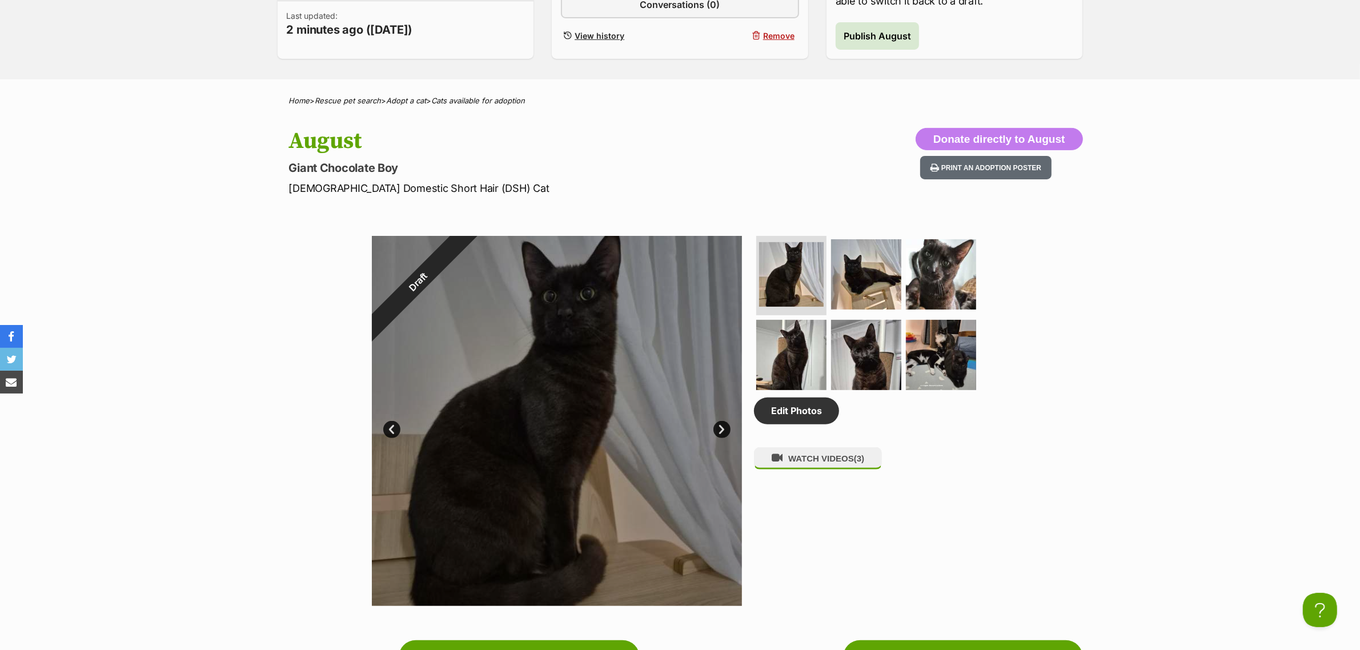
scroll to position [214, 0]
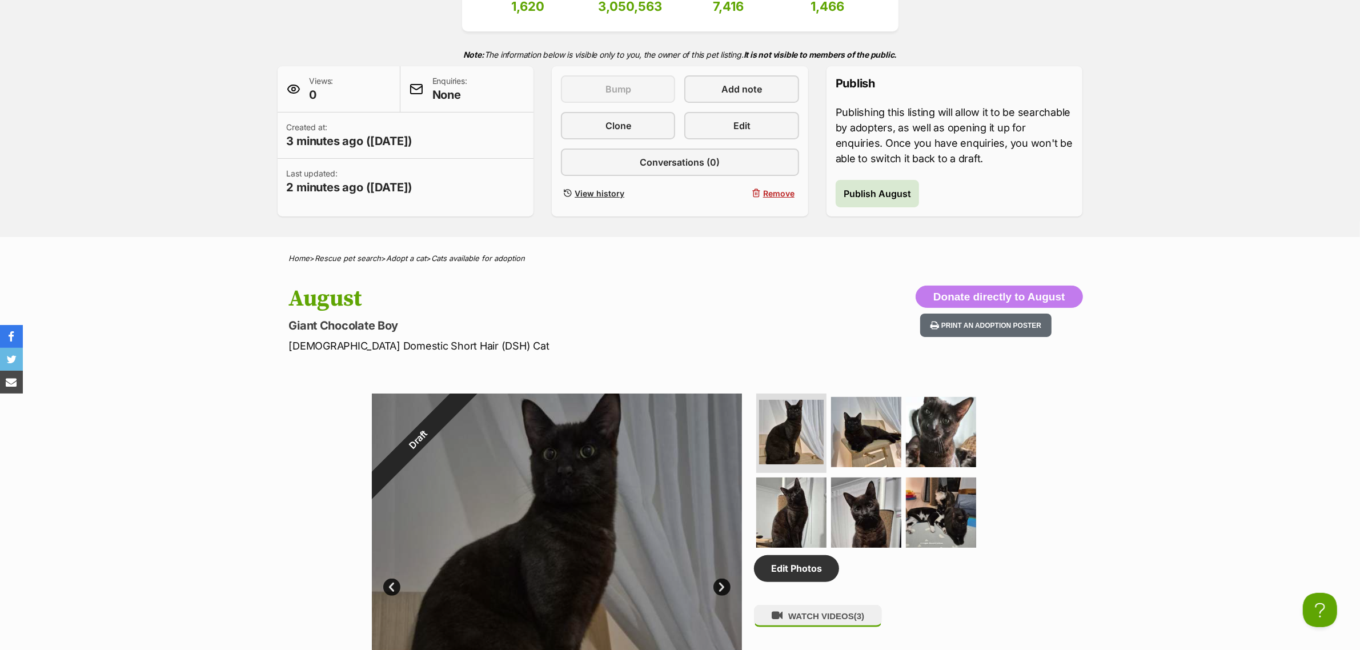
click at [857, 172] on div "Publish Publishing this listing will allow it to be searchable by adopters, as …" at bounding box center [955, 141] width 256 height 150
click at [861, 187] on span "Publish August" at bounding box center [877, 194] width 67 height 14
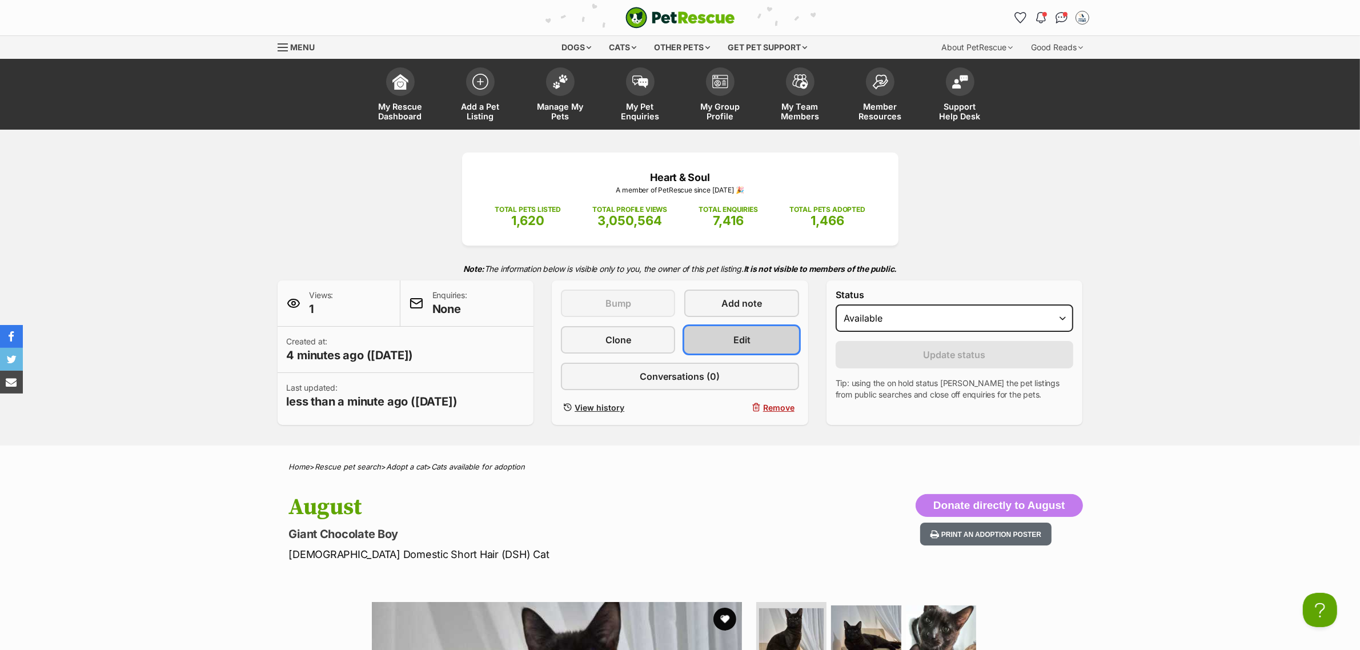
drag, startPoint x: 741, startPoint y: 341, endPoint x: 735, endPoint y: 335, distance: 8.9
click at [743, 340] on span "Edit" at bounding box center [741, 340] width 17 height 14
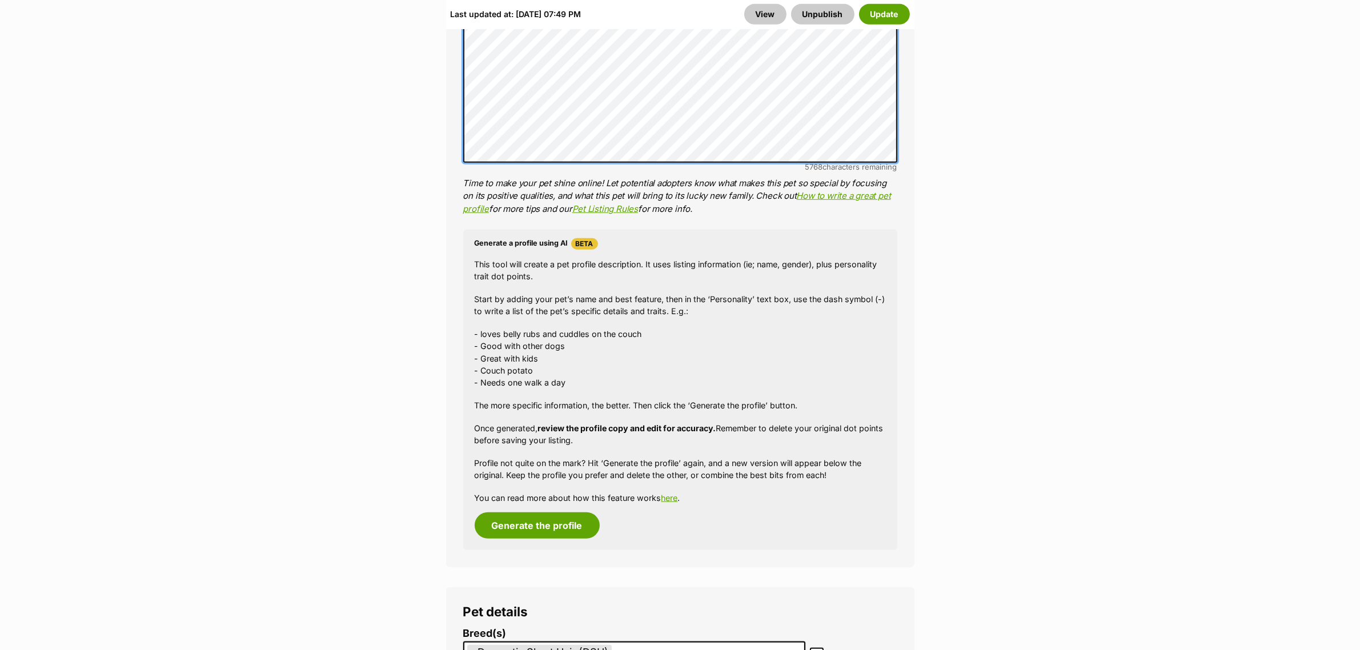
scroll to position [1142, 0]
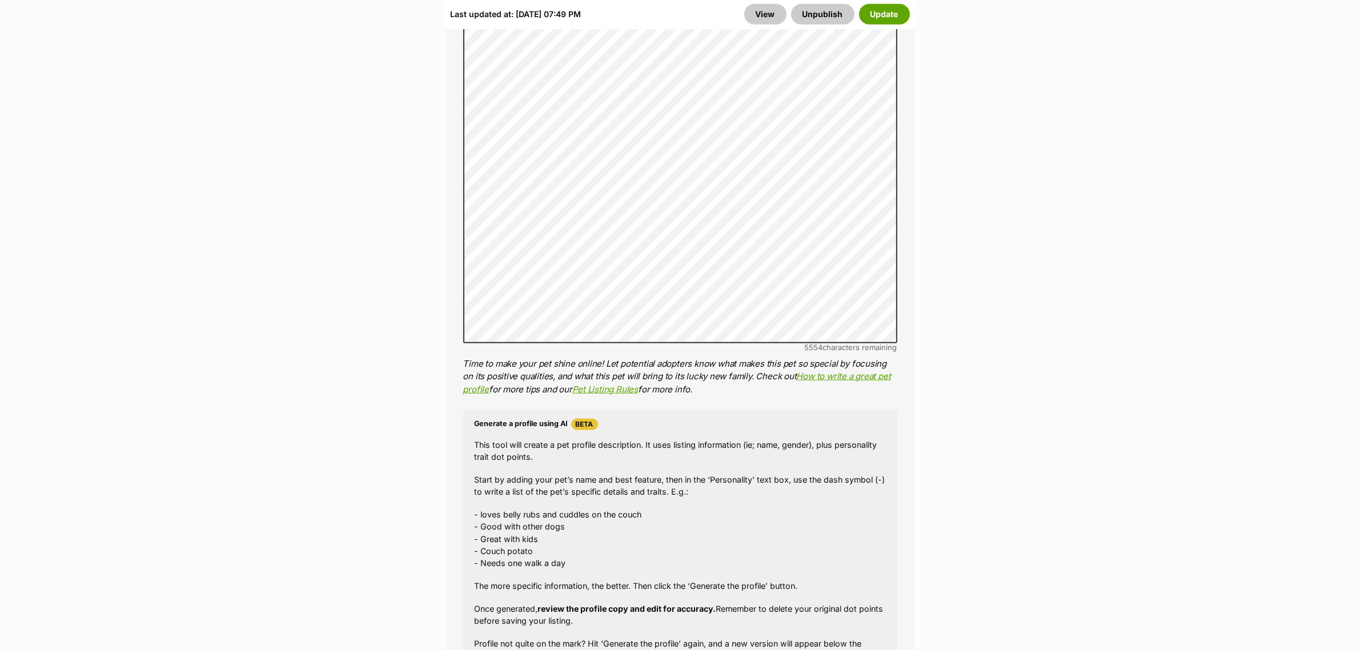
drag, startPoint x: 136, startPoint y: 29, endPoint x: 187, endPoint y: 61, distance: 60.9
click at [885, 13] on button "Update" at bounding box center [884, 14] width 51 height 21
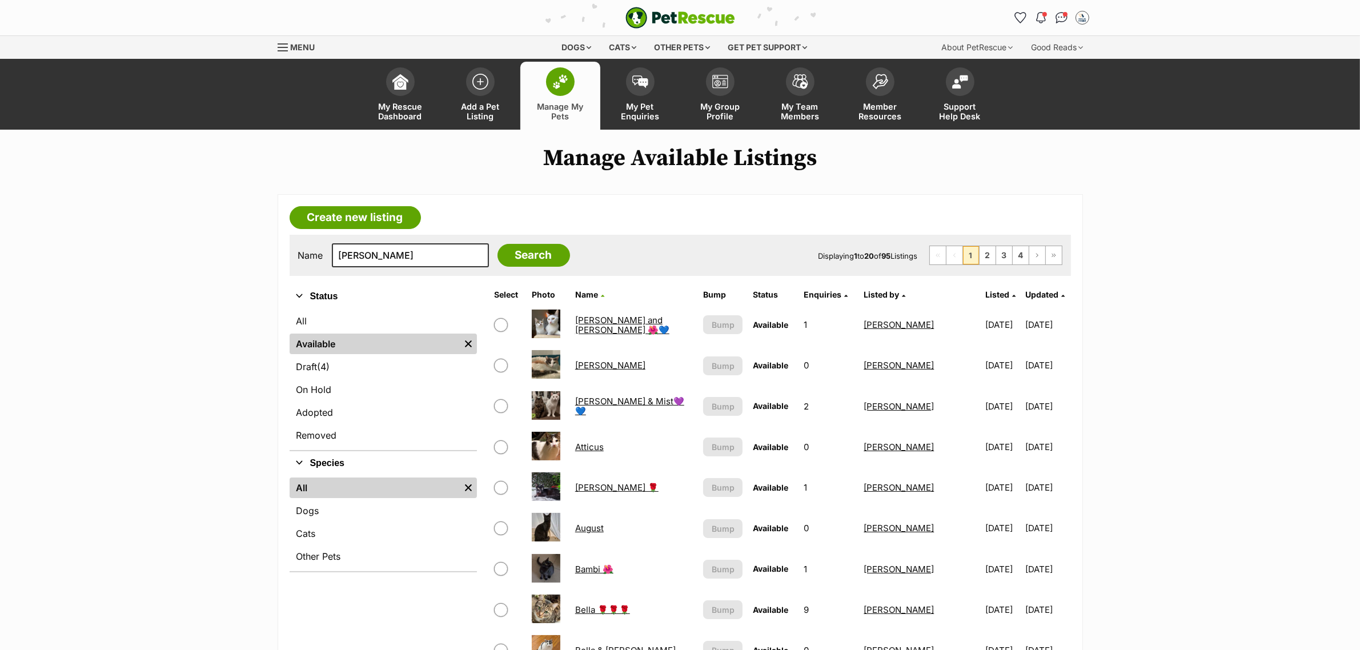
type input "[PERSON_NAME]"
click at [498, 244] on input "Search" at bounding box center [534, 255] width 73 height 23
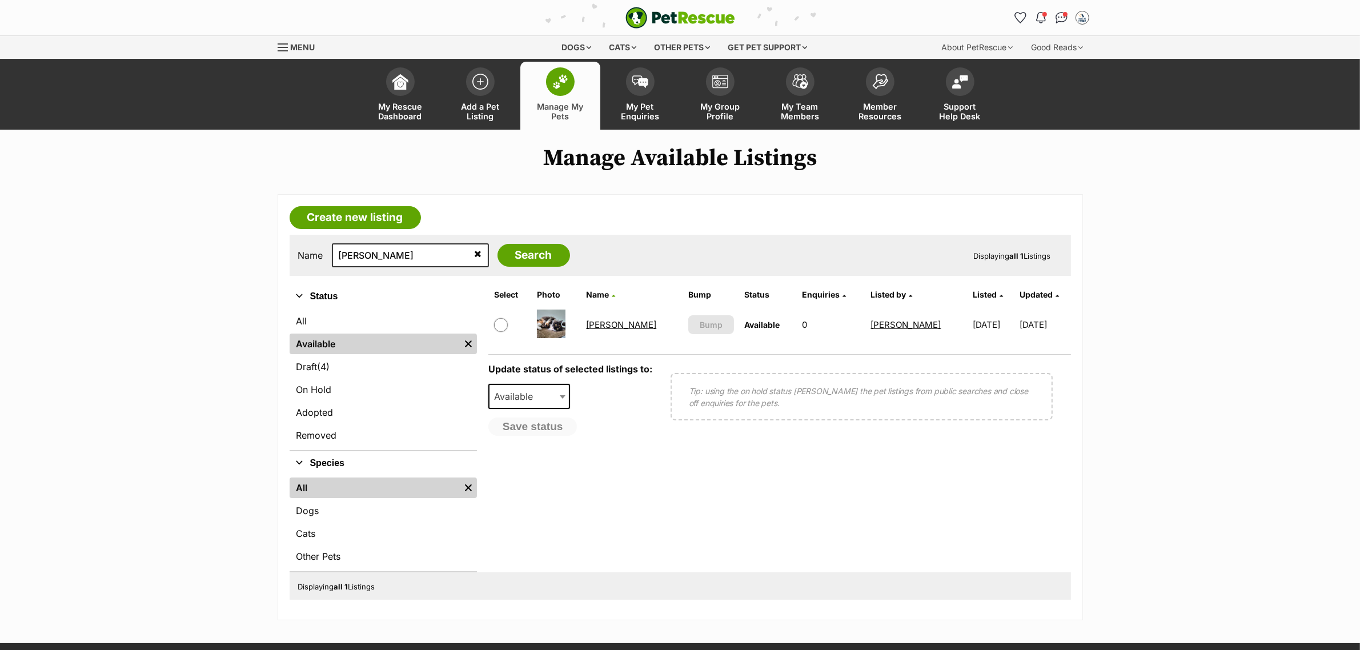
click at [607, 326] on link "Diana" at bounding box center [621, 324] width 70 height 11
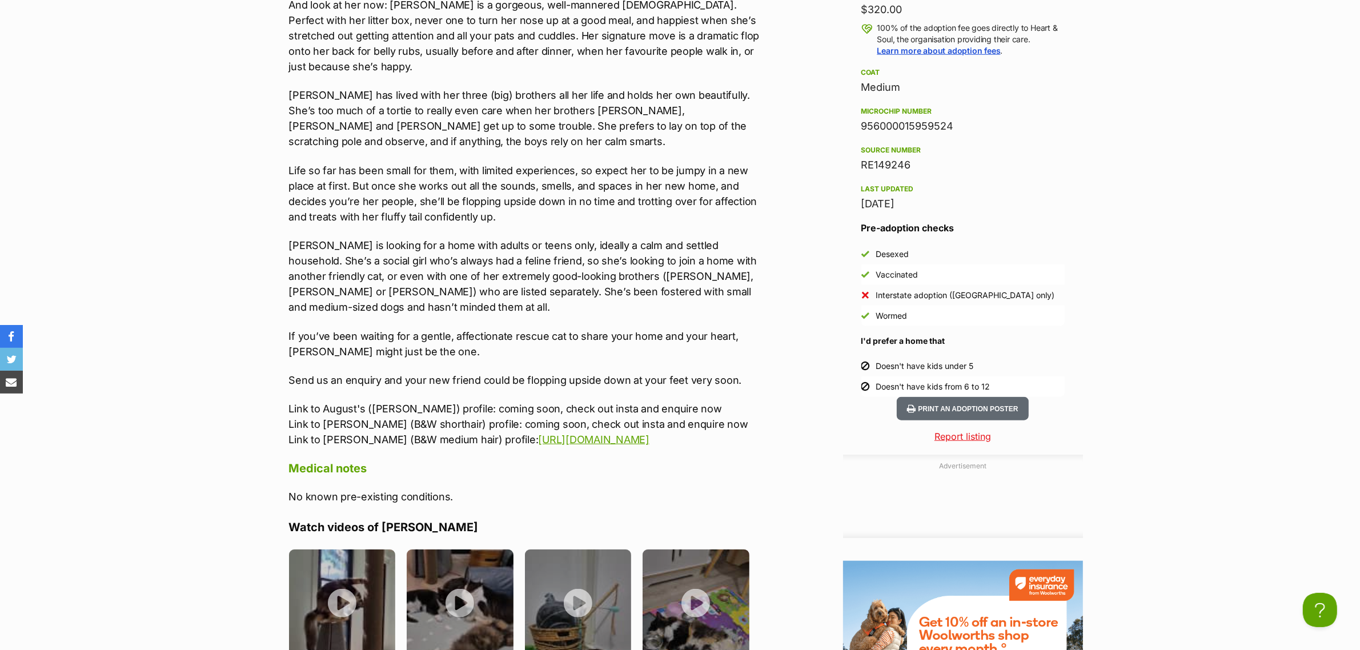
drag, startPoint x: 727, startPoint y: 420, endPoint x: 289, endPoint y: 394, distance: 438.9
click p "Link to August's (brown) profile: coming soon, check out insta and enquire now …"
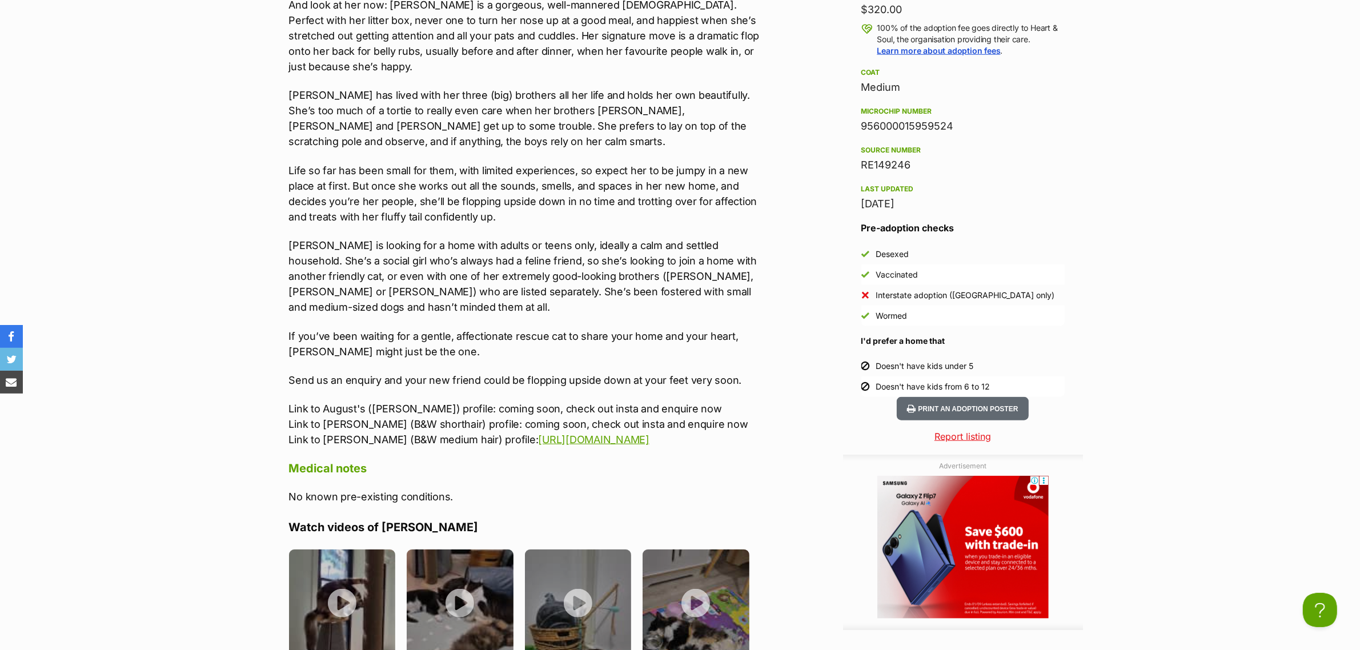
drag, startPoint x: 738, startPoint y: 424, endPoint x: 268, endPoint y: 381, distance: 471.5
click div "Donate to Diana Donate to Diana at Heart & Soul via Shout Advertisement Adoptio…"
copy p "Link to August's (brown) profile: coming soon, check out insta and enquire now …"
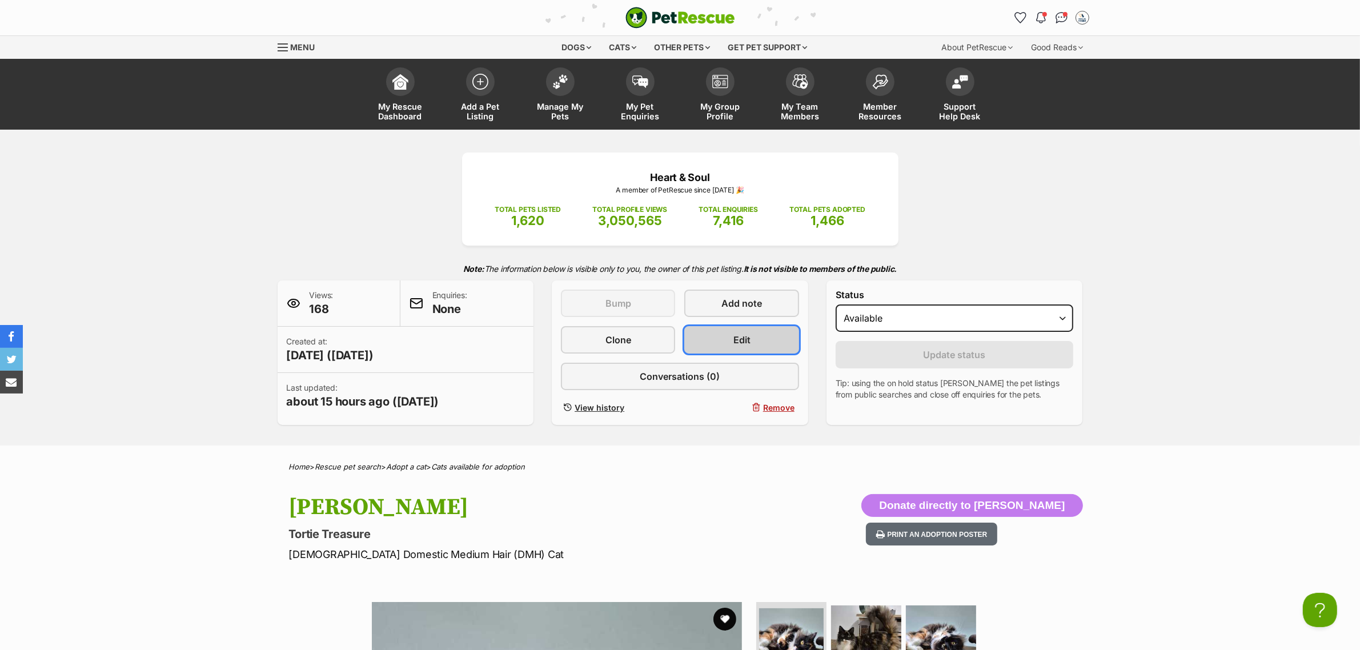
click link "Edit"
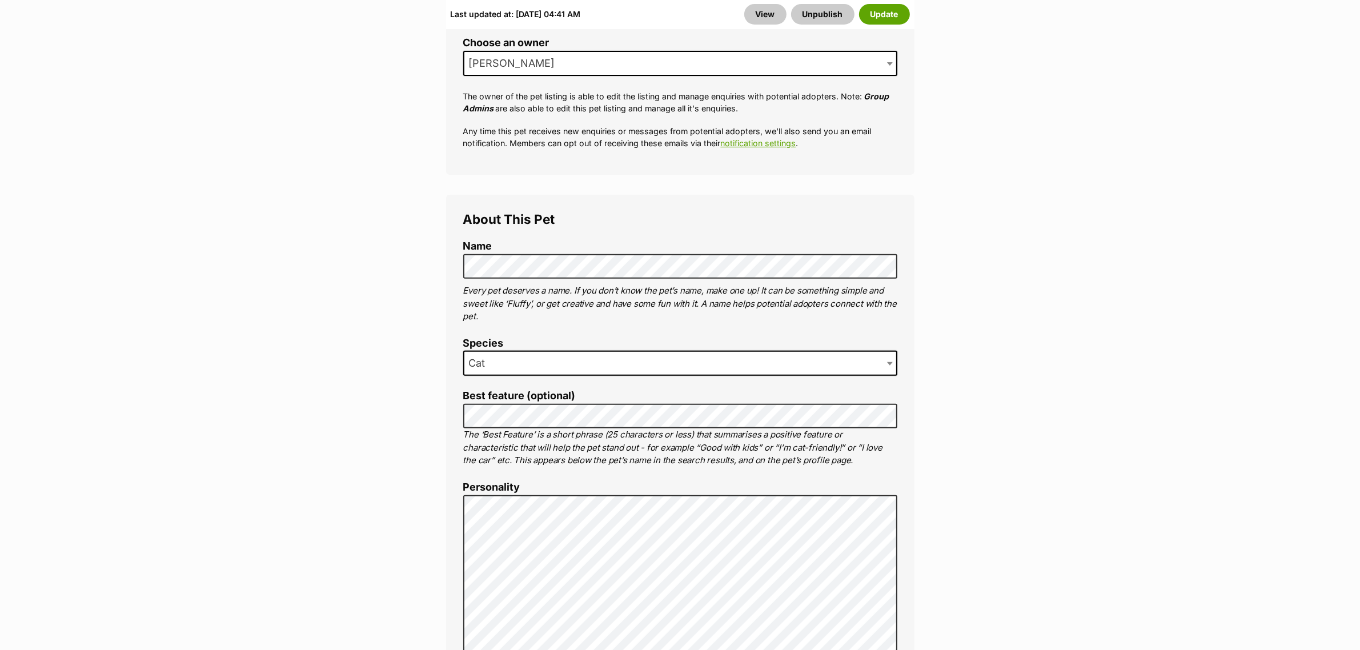
scroll to position [286, 0]
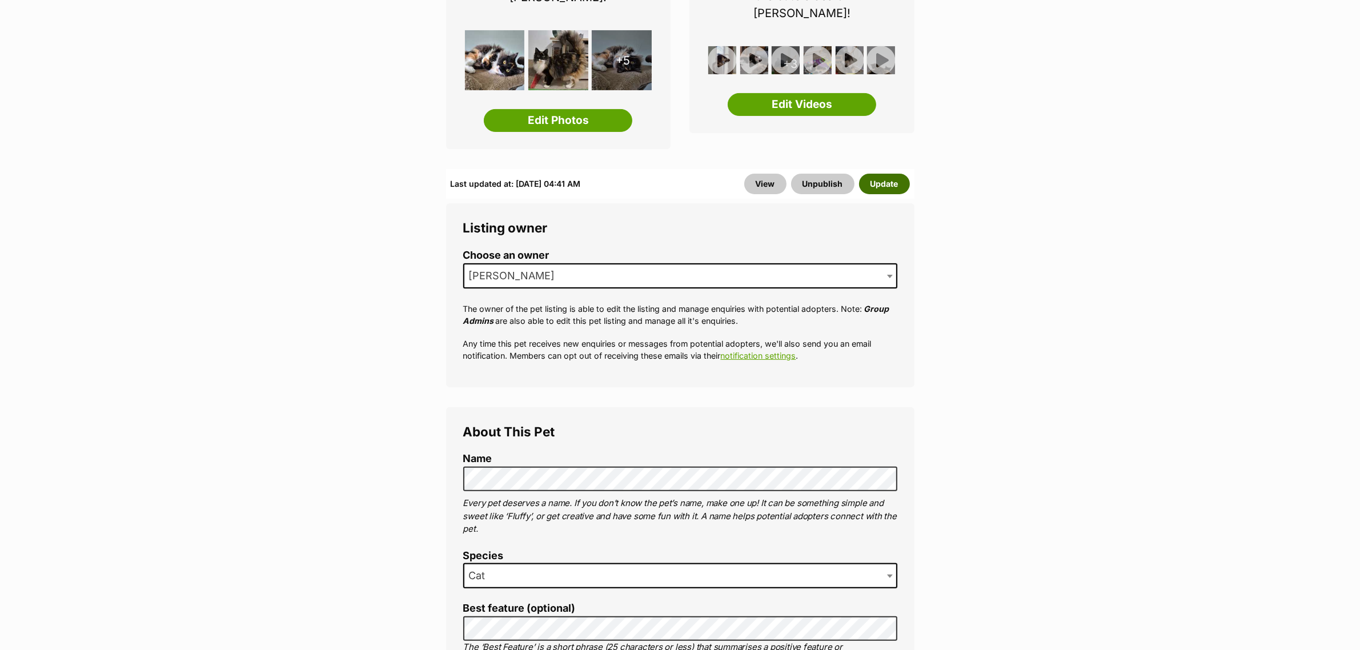
click at [894, 174] on button "Update" at bounding box center [884, 184] width 51 height 21
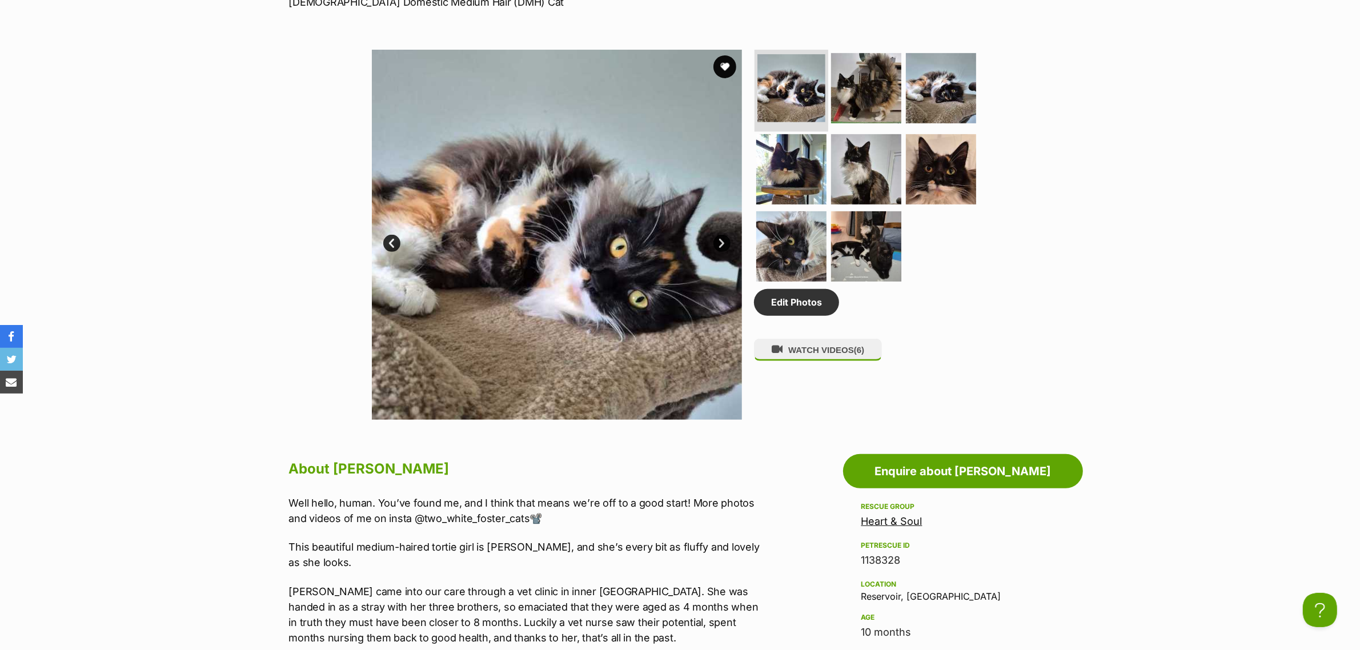
scroll to position [286, 0]
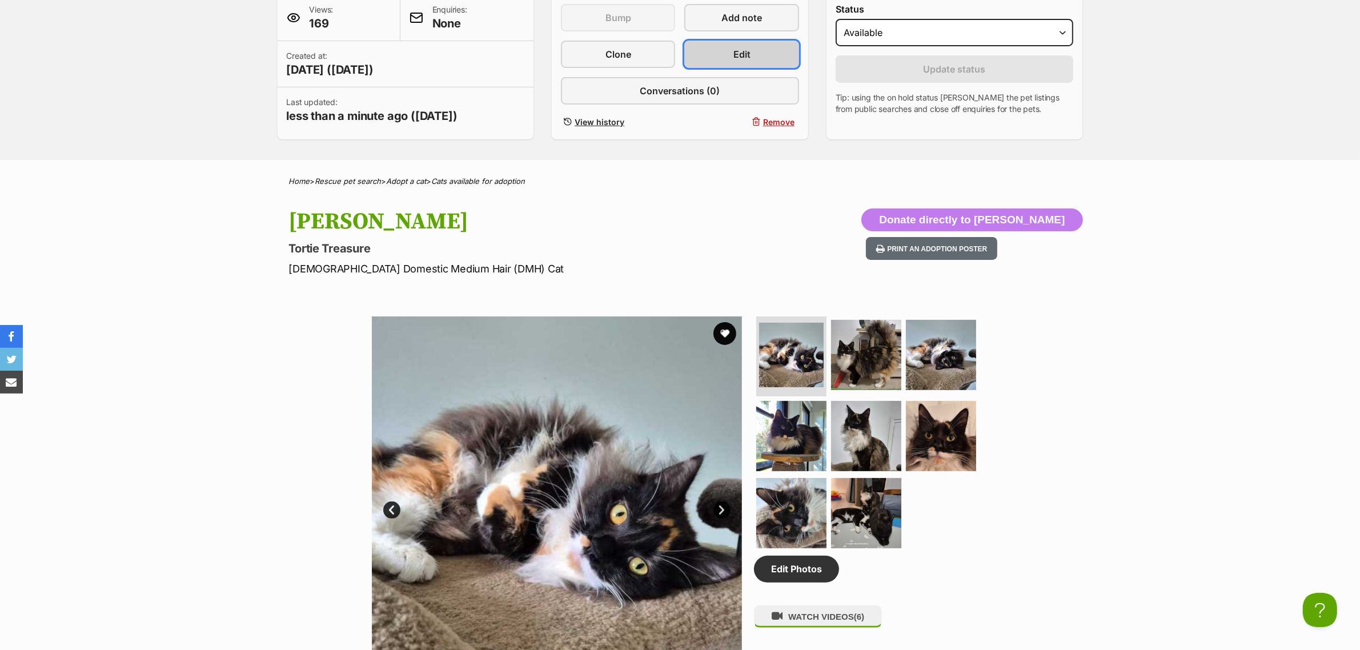
click at [717, 53] on link "Edit" at bounding box center [741, 54] width 114 height 27
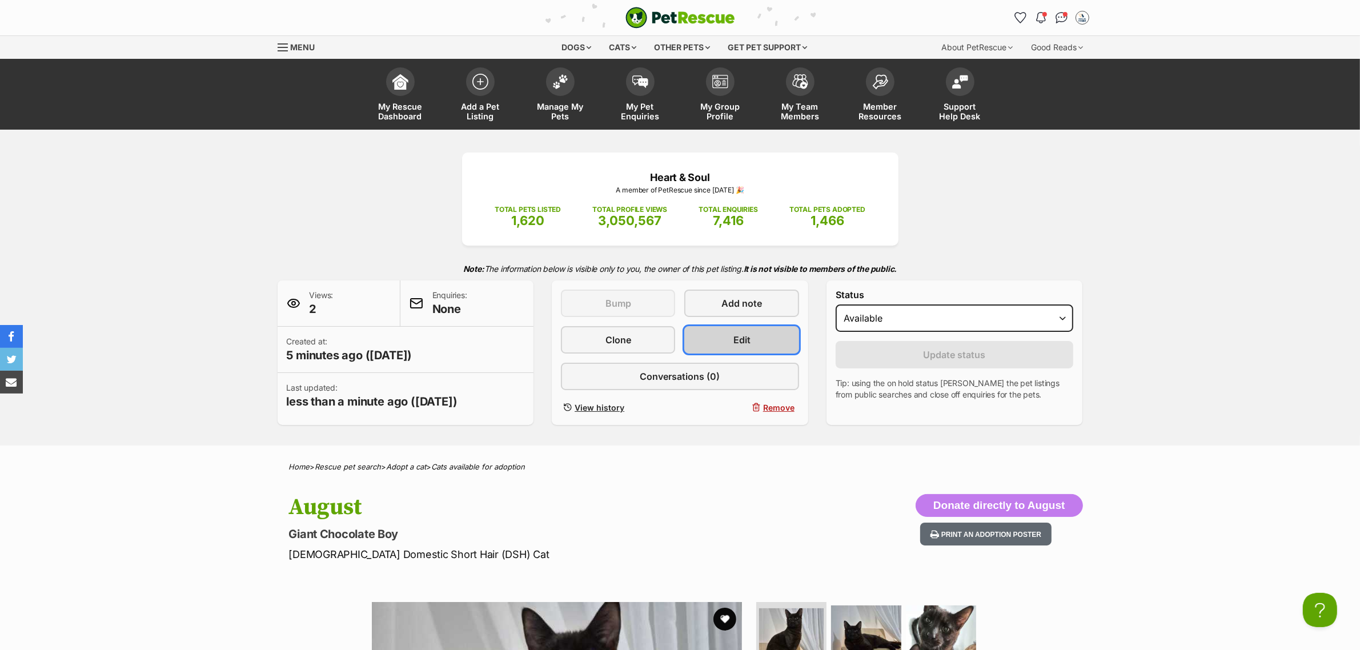
click at [744, 343] on span "Edit" at bounding box center [741, 340] width 17 height 14
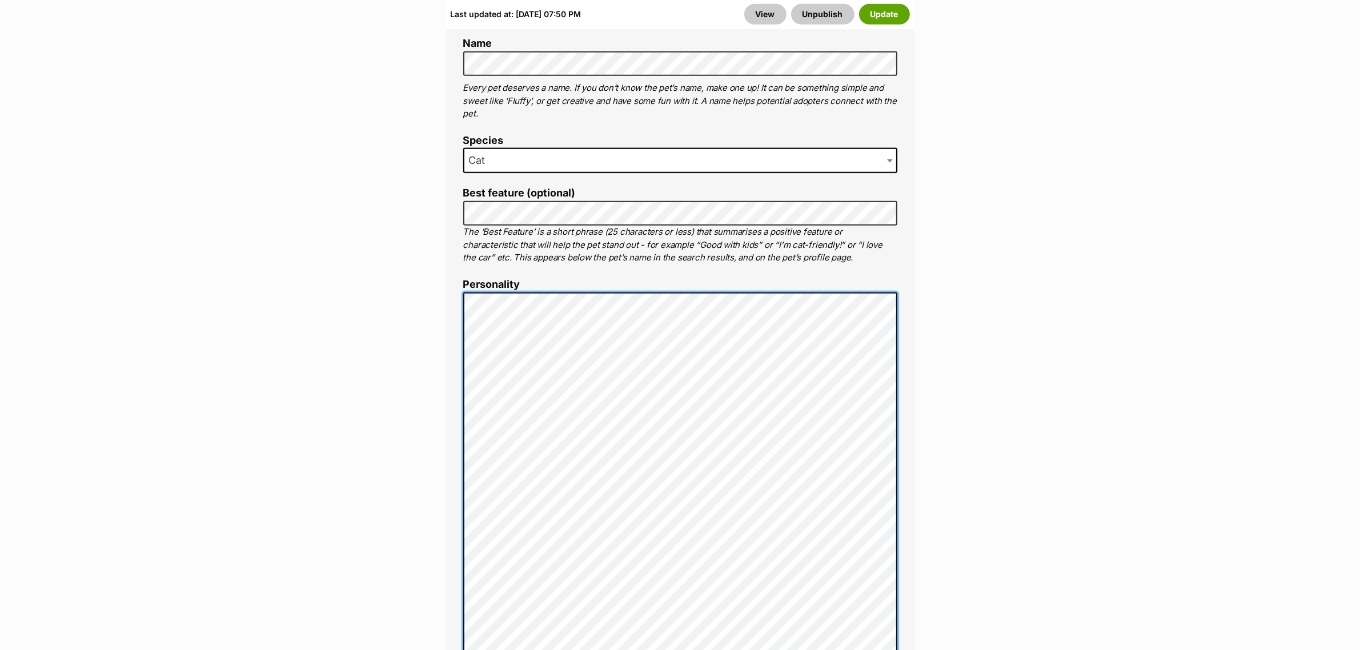
scroll to position [714, 0]
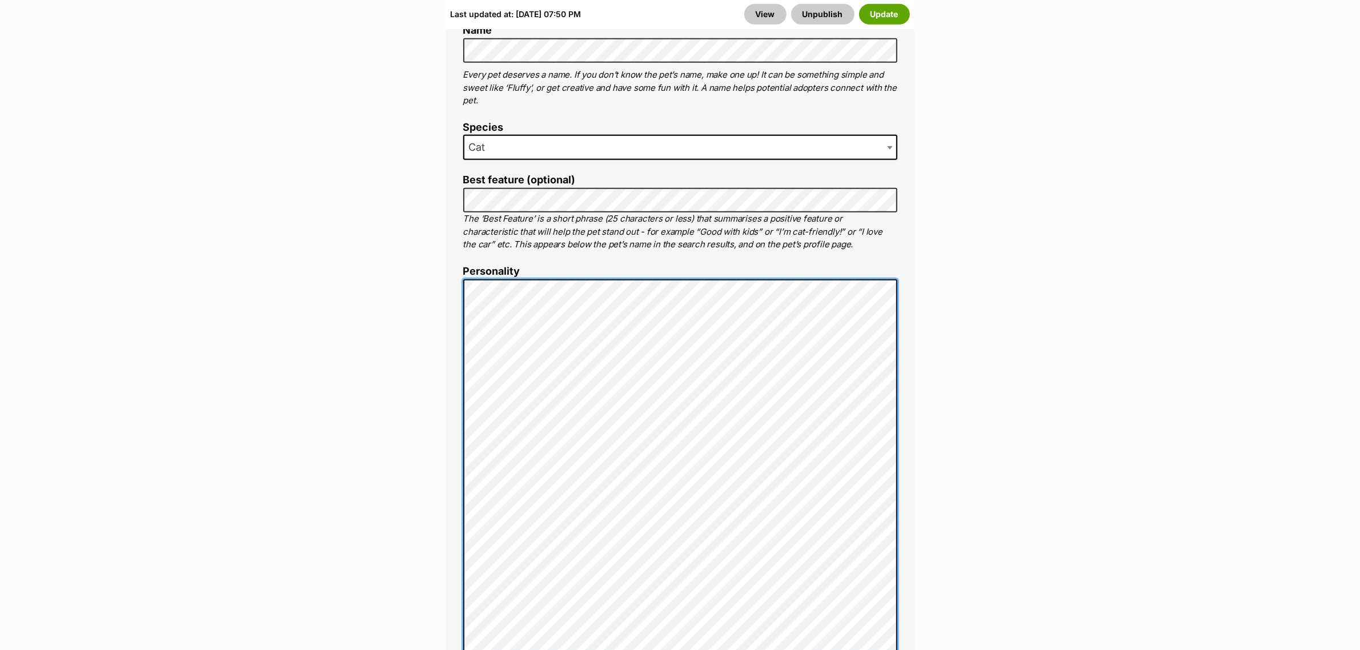
click at [455, 286] on div "About This Pet Name Henlo there, it looks like you might be using the pet name …" at bounding box center [680, 609] width 468 height 1261
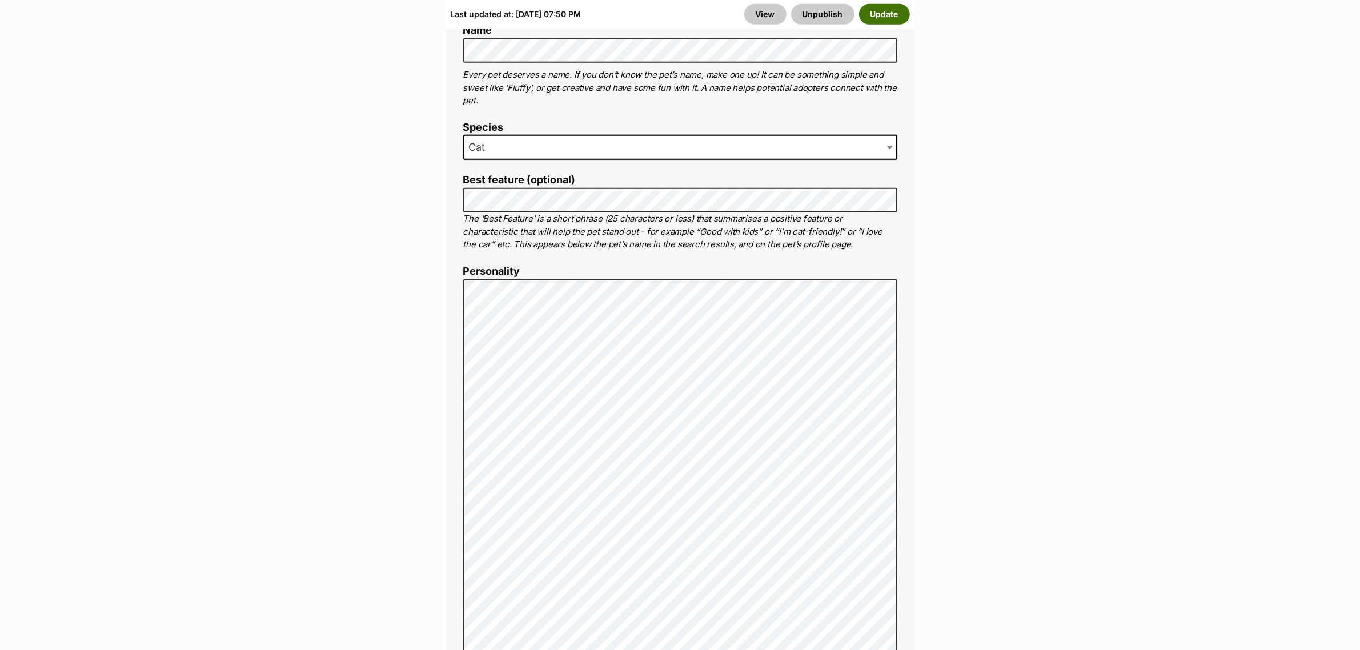
click at [892, 13] on button "Update" at bounding box center [884, 14] width 51 height 21
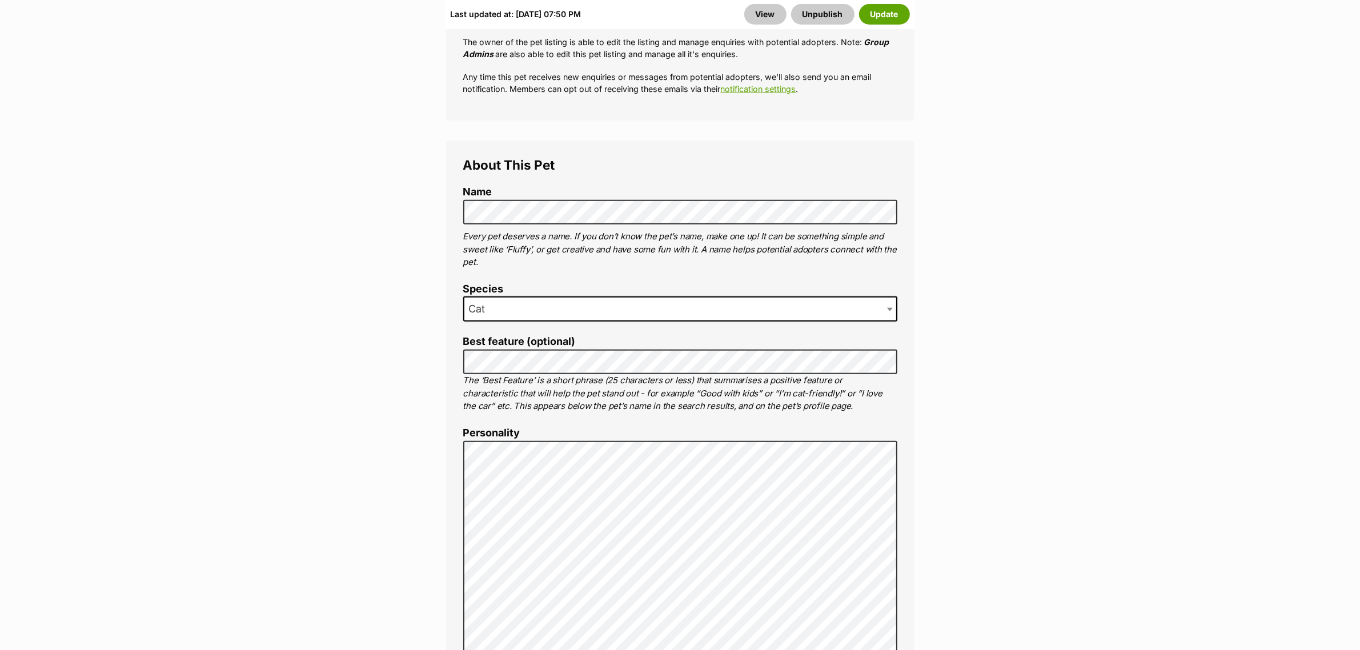
scroll to position [571, 0]
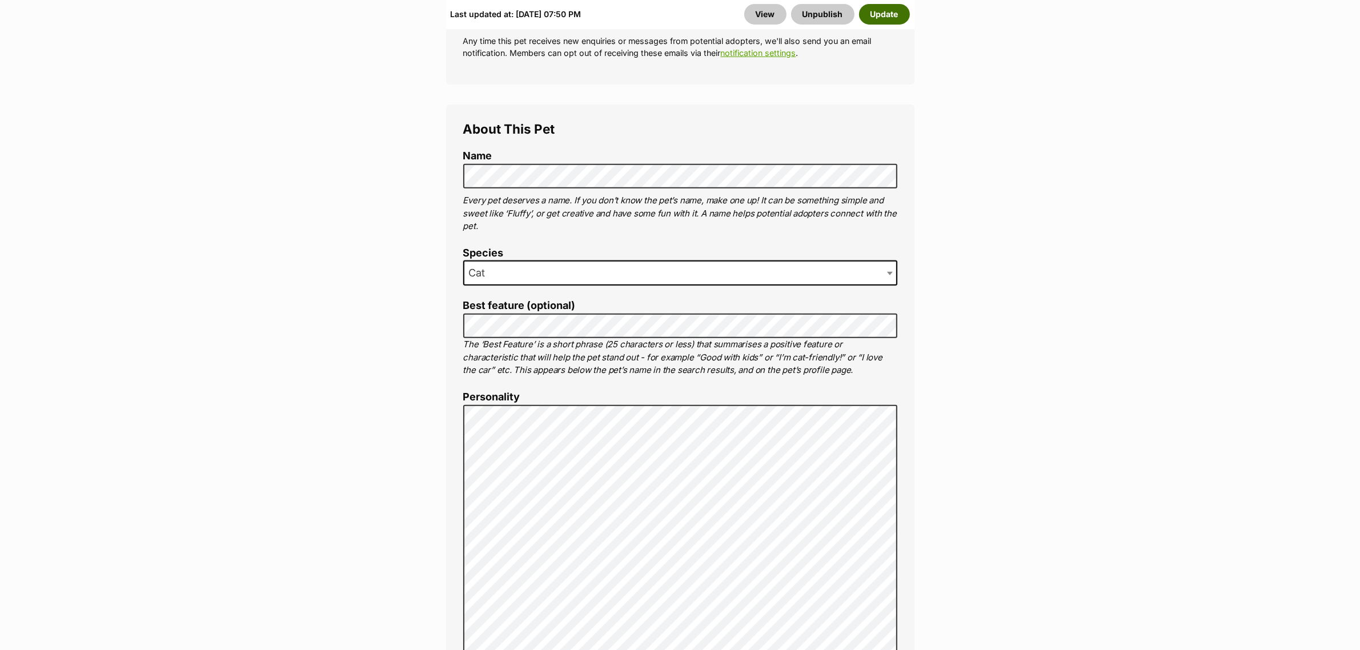
click at [884, 7] on button "Update" at bounding box center [884, 14] width 51 height 21
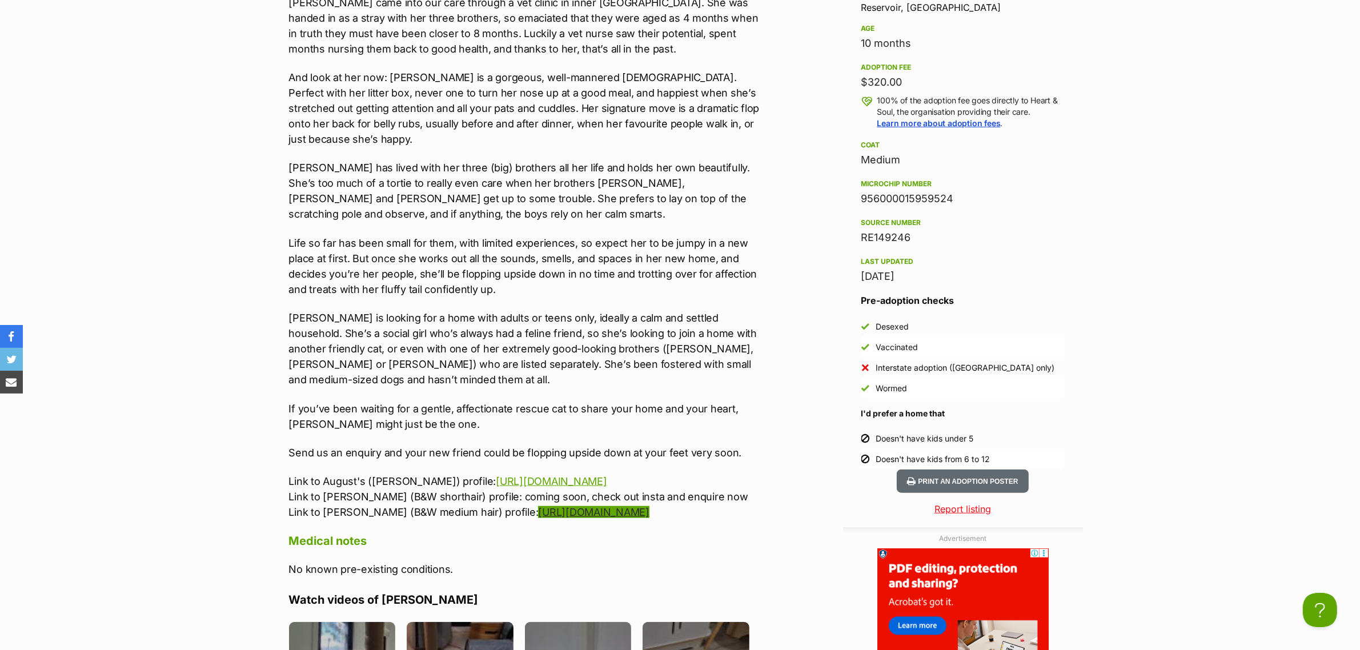
scroll to position [1142, 0]
click at [547, 505] on link "https://www.petrescue.com.au/listings/1137323" at bounding box center [593, 511] width 111 height 12
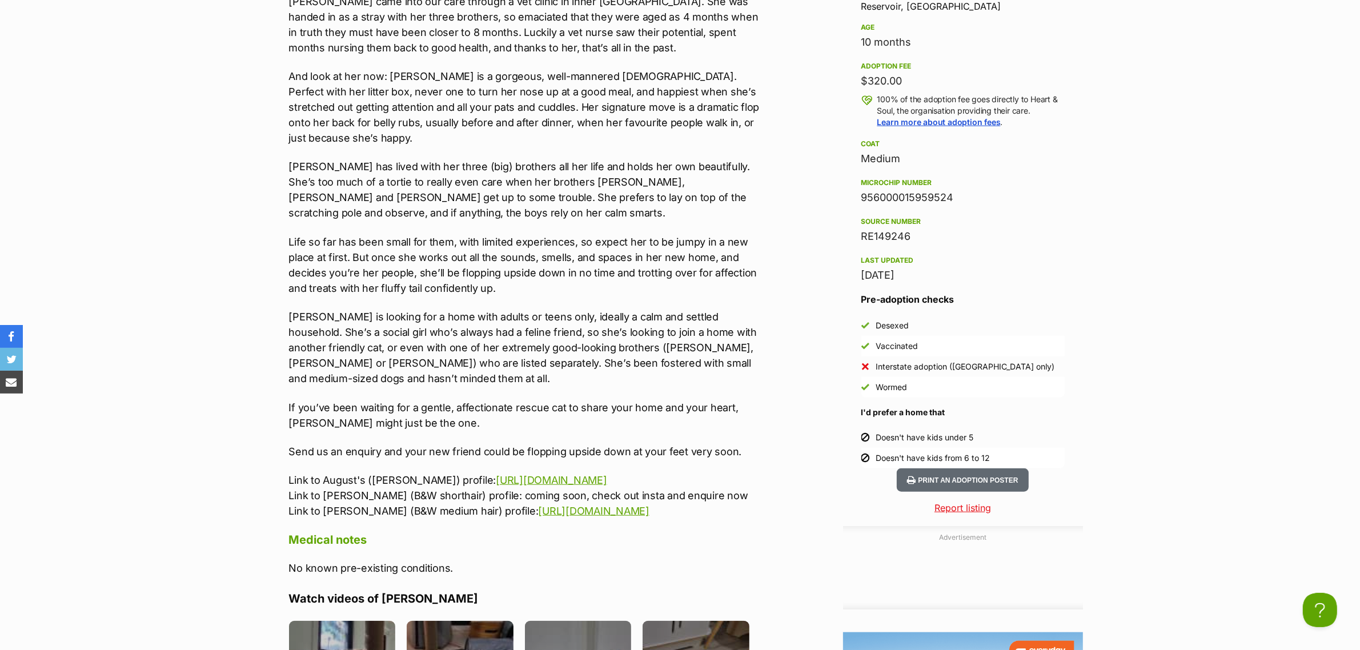
drag, startPoint x: 764, startPoint y: 500, endPoint x: 269, endPoint y: 469, distance: 496.2
copy p "Link to August's (brown) profile: https://www.petrescue.com.au/listings/1138917…"
click at [592, 266] on p "Life so far has been small for them, with limited experiences, so expect her to…" at bounding box center [525, 265] width 472 height 62
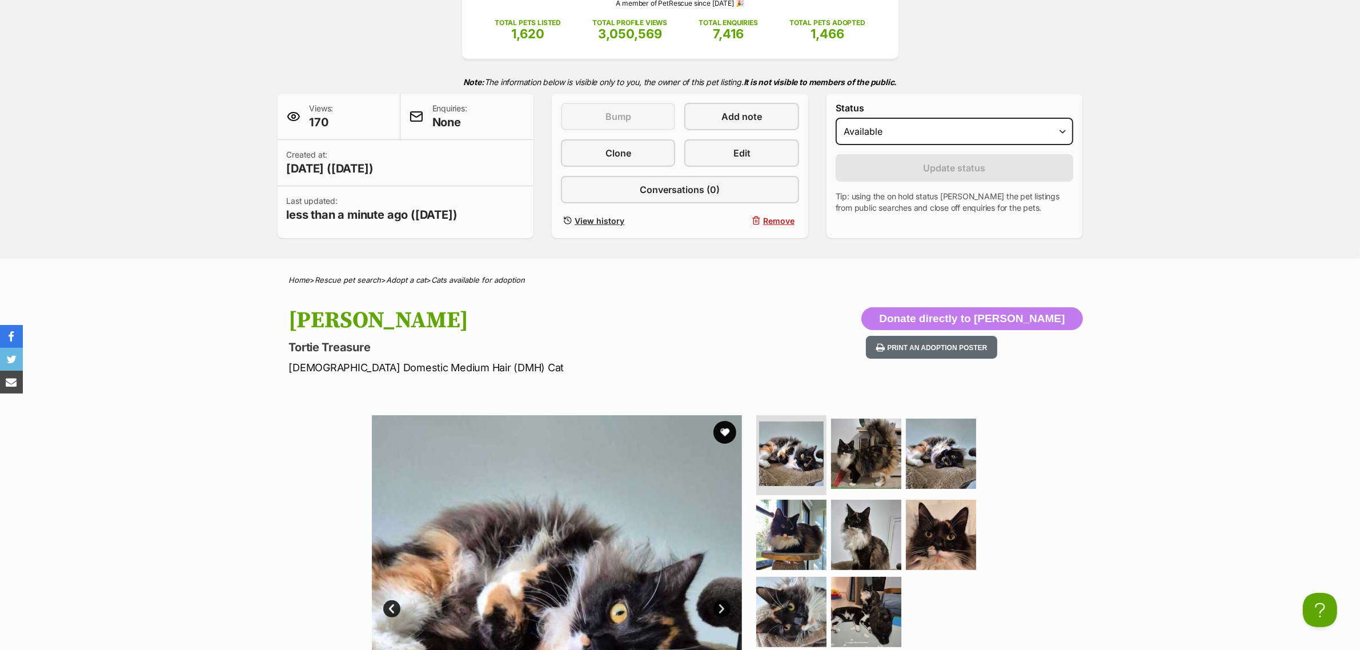
scroll to position [71, 0]
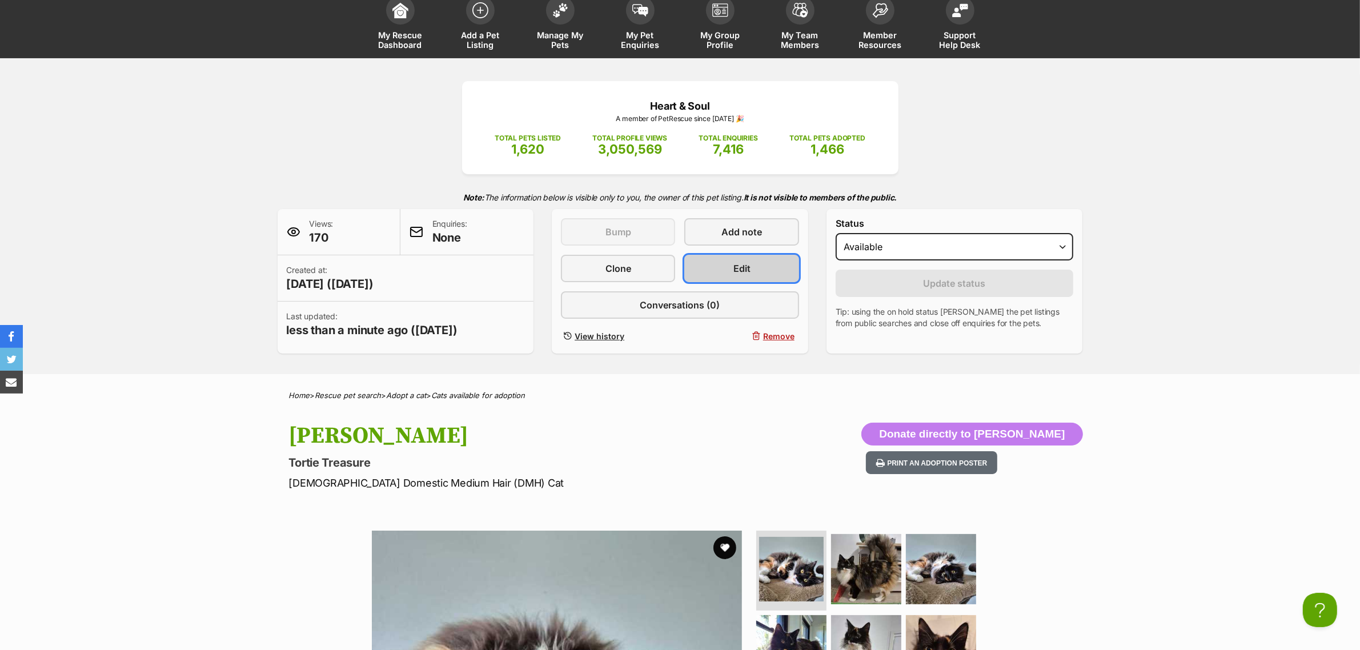
click at [710, 264] on link "Edit" at bounding box center [741, 268] width 114 height 27
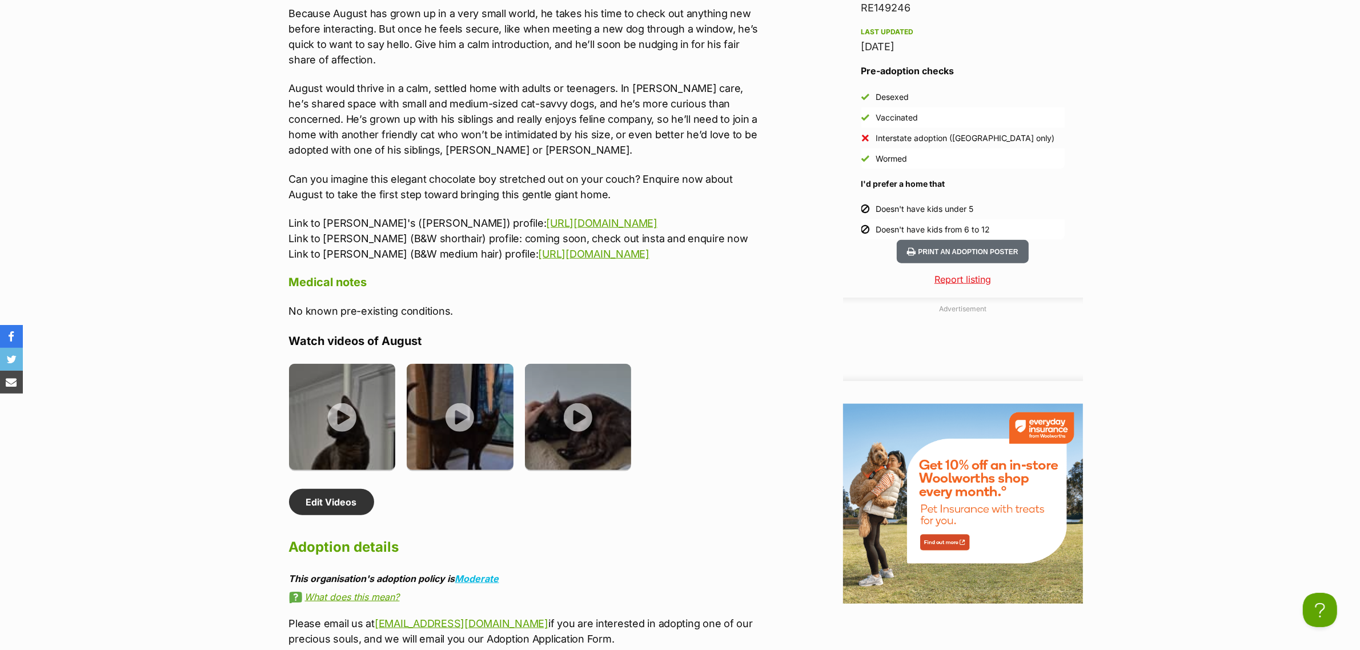
scroll to position [1142, 0]
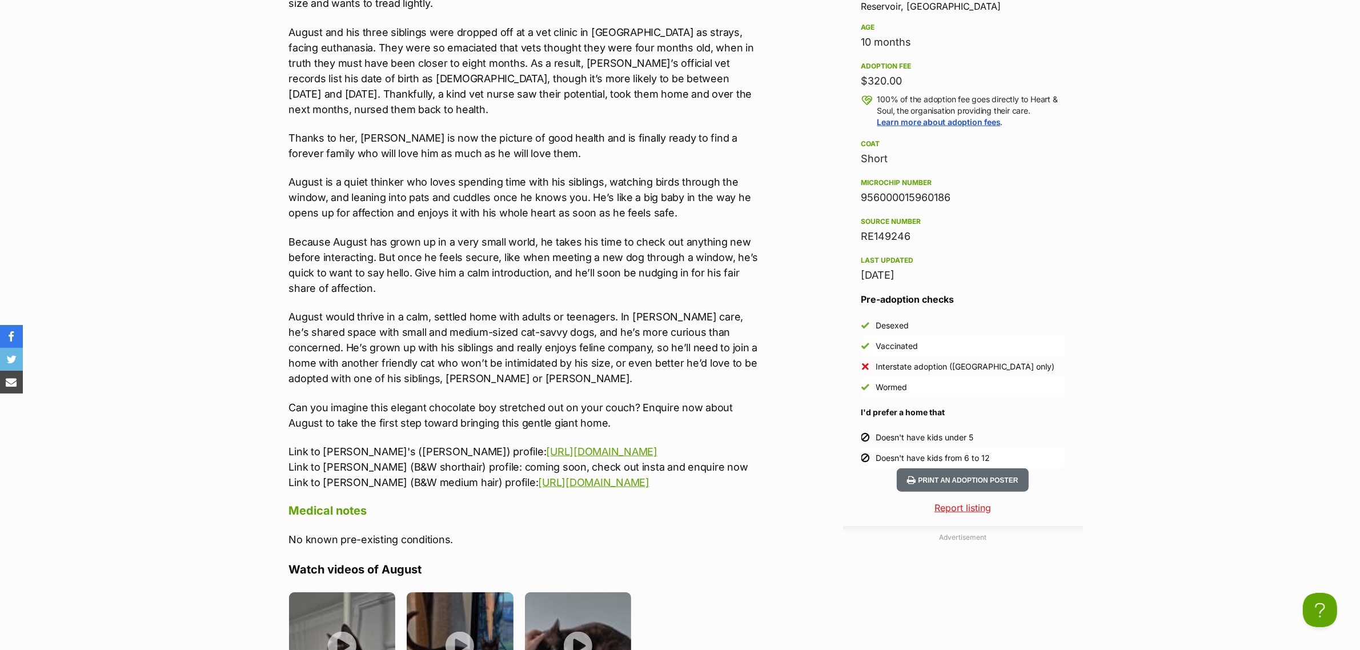
drag, startPoint x: 730, startPoint y: 481, endPoint x: 307, endPoint y: 474, distance: 422.8
click at [307, 474] on p "Link to Diana's (tortie) profile: https://www.petrescue.com.au/listings/1138328…" at bounding box center [525, 467] width 472 height 46
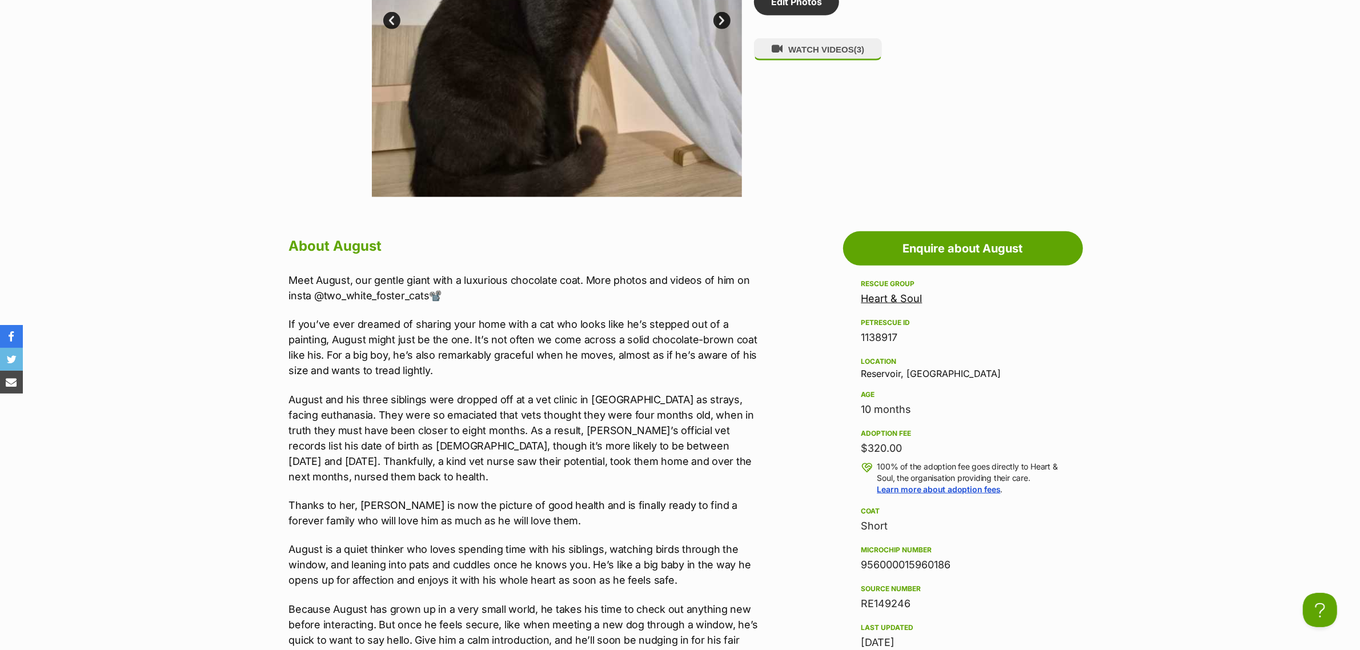
scroll to position [571, 0]
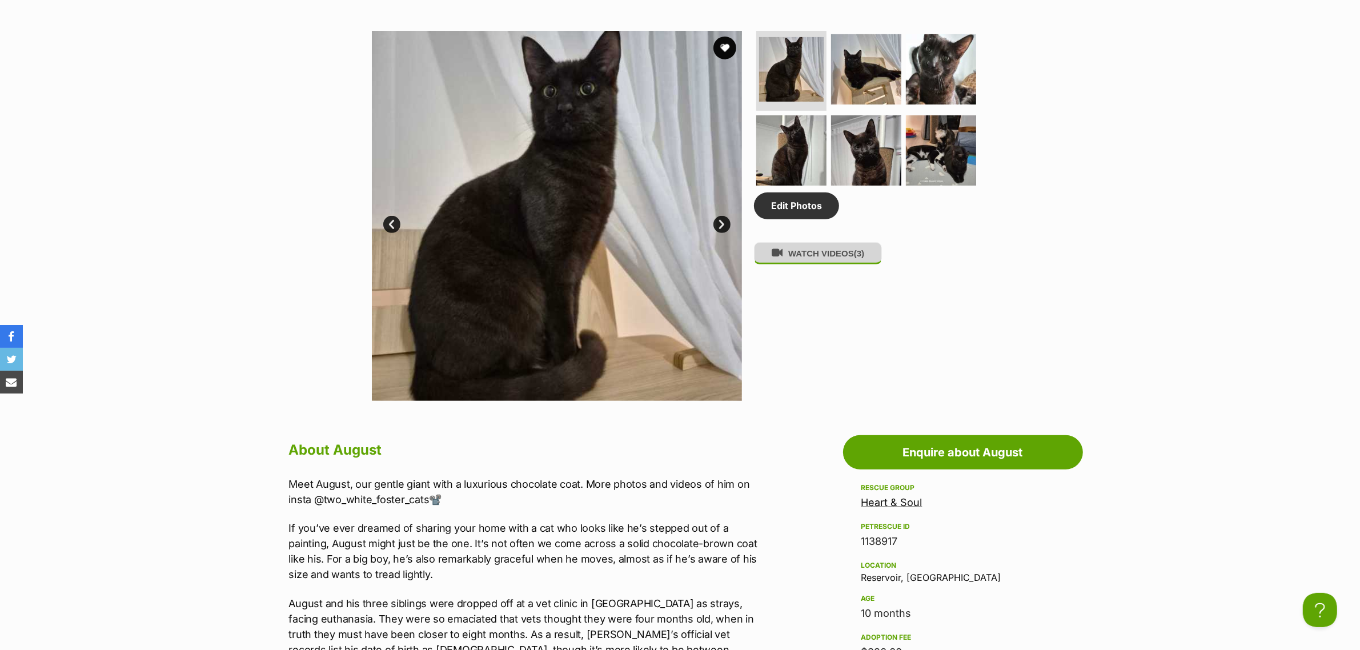
click at [847, 261] on button "WATCH VIDEOS (3)" at bounding box center [818, 253] width 128 height 22
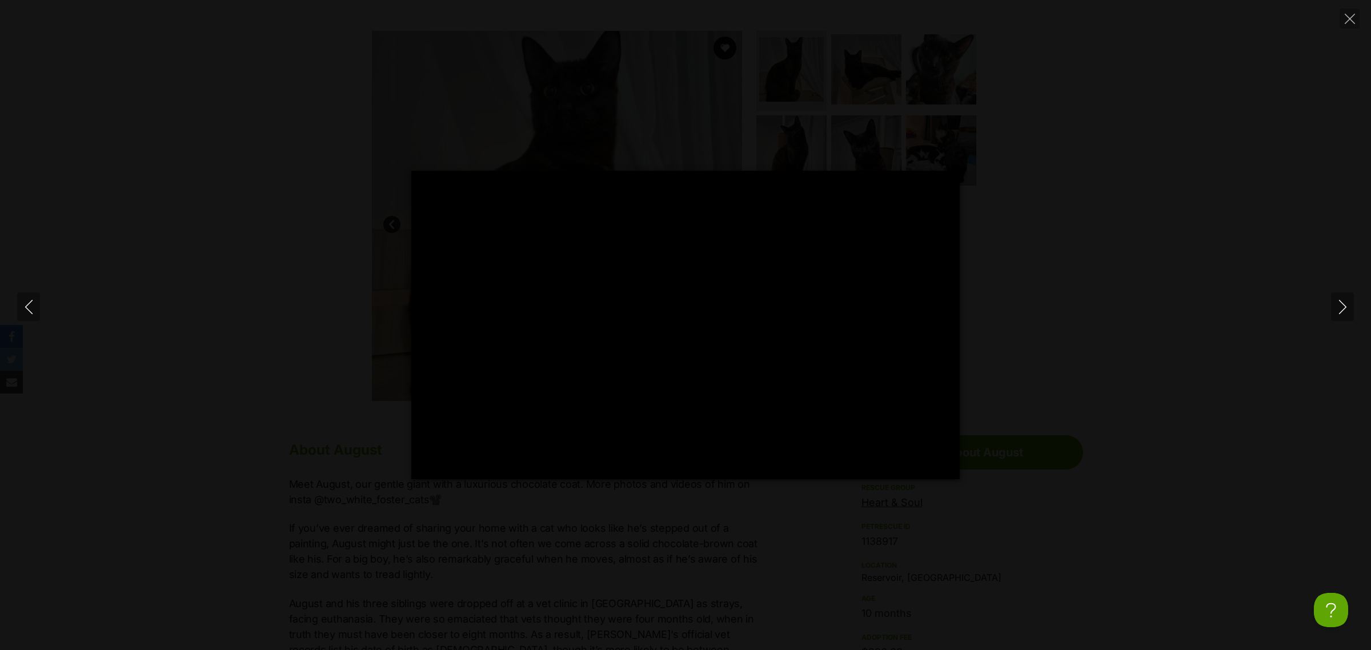
type input "100"
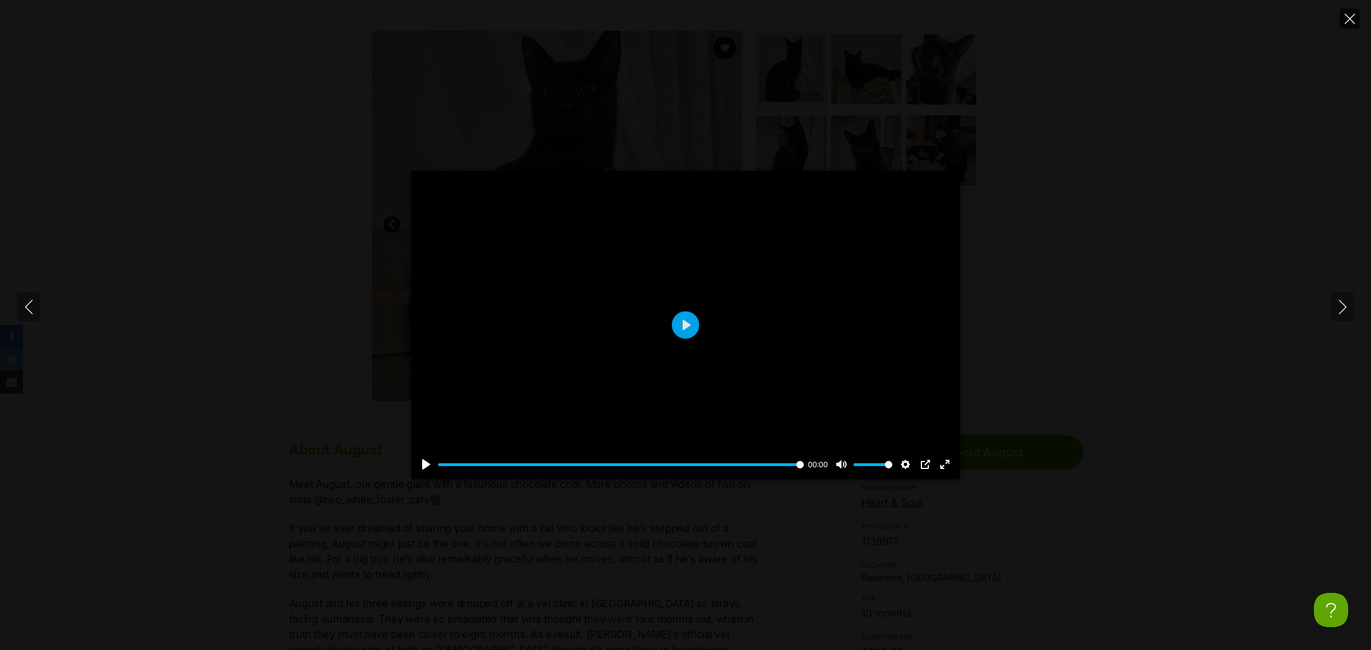
click at [1350, 12] on button "Close" at bounding box center [1350, 19] width 20 height 20
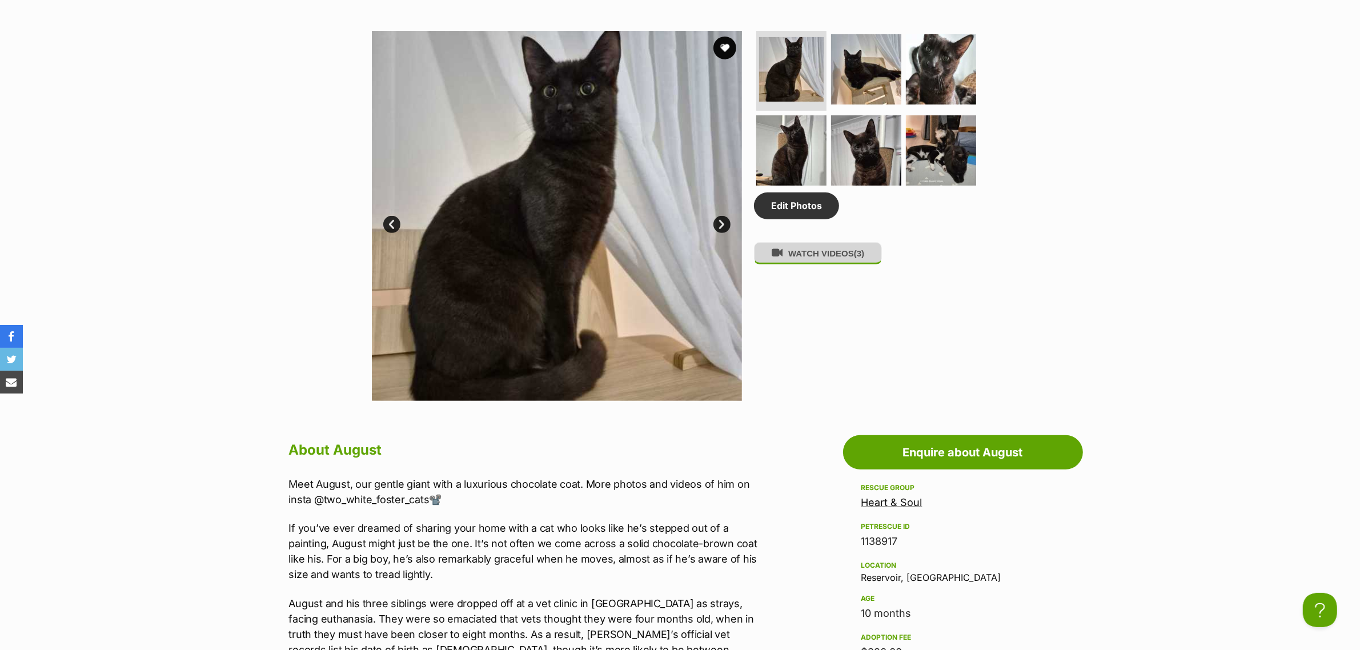
click at [821, 260] on button "WATCH VIDEOS (3)" at bounding box center [818, 253] width 128 height 22
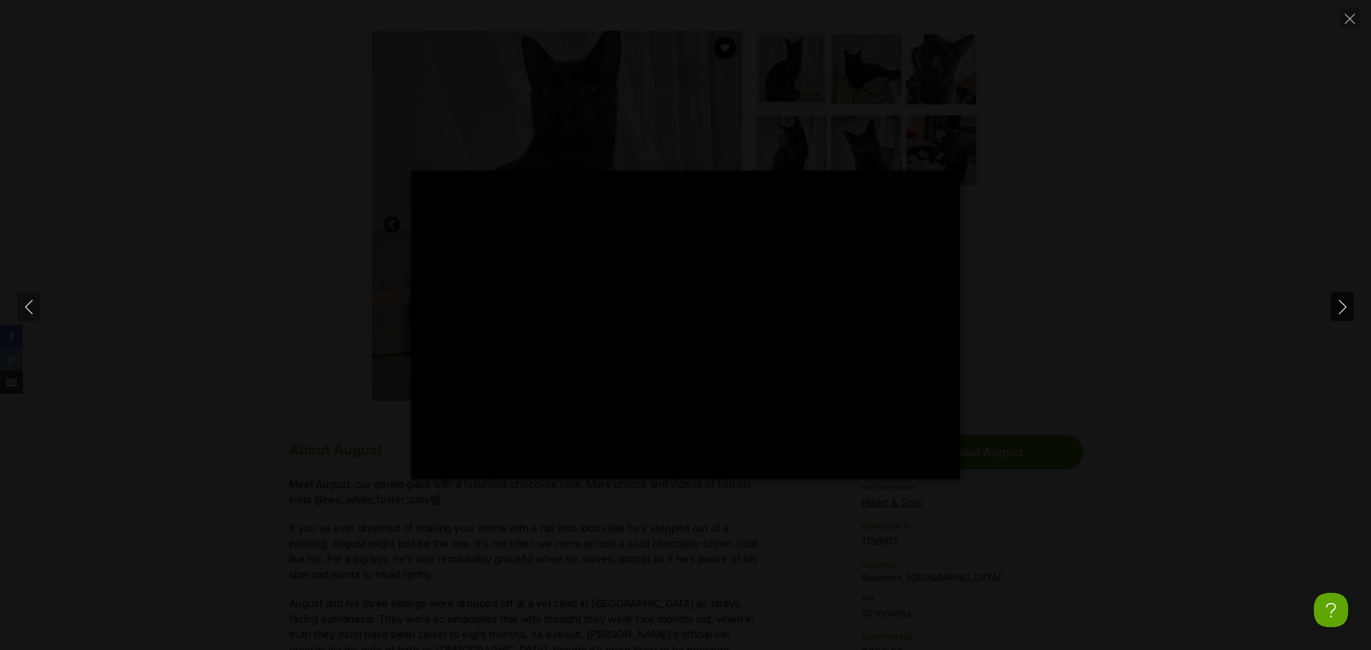
click at [1342, 300] on icon "Next" at bounding box center [1343, 307] width 14 height 14
type input "42.72"
click at [1348, 307] on icon "Next" at bounding box center [1343, 307] width 14 height 14
type input "78.33"
type input "100"
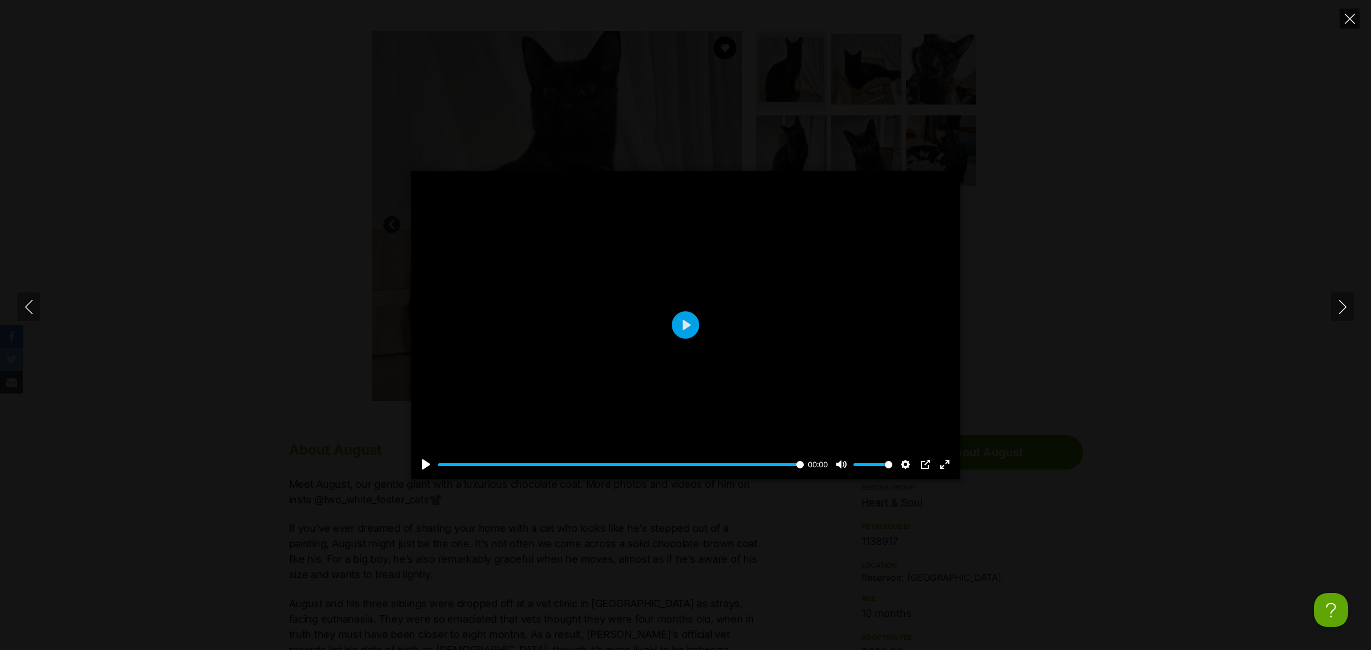
click at [1347, 23] on icon "Close" at bounding box center [1350, 19] width 10 height 10
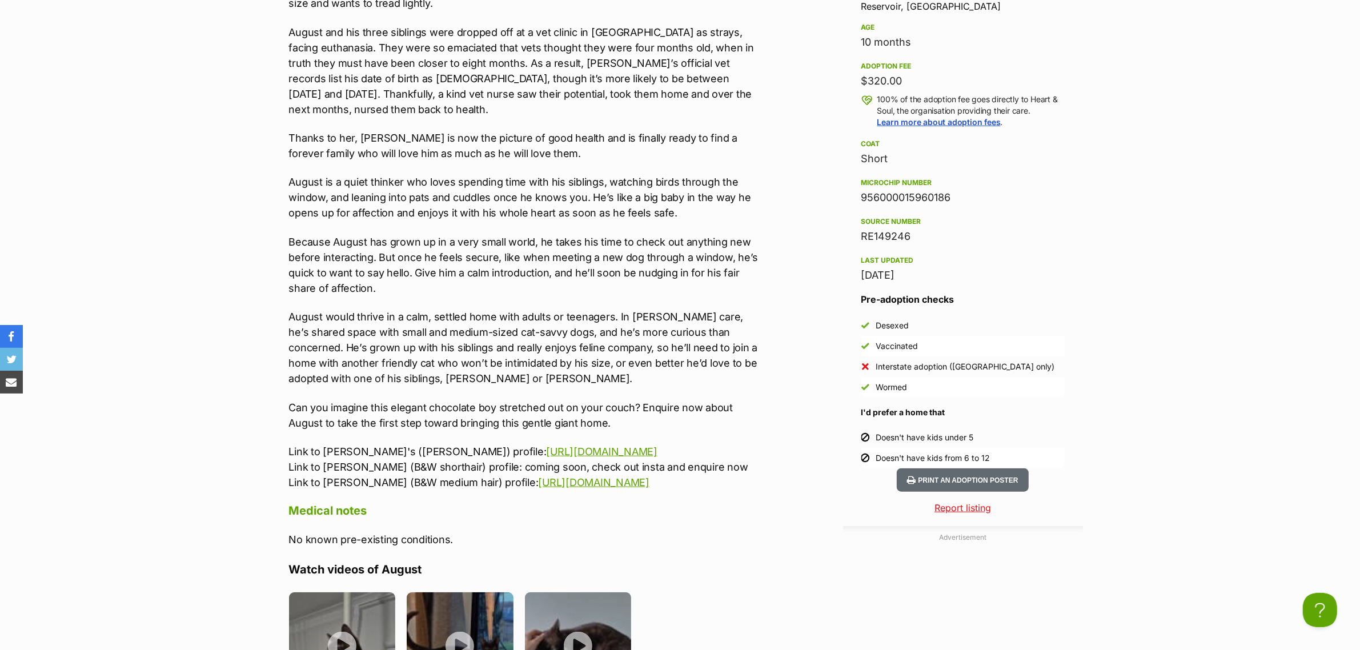
scroll to position [1071, 0]
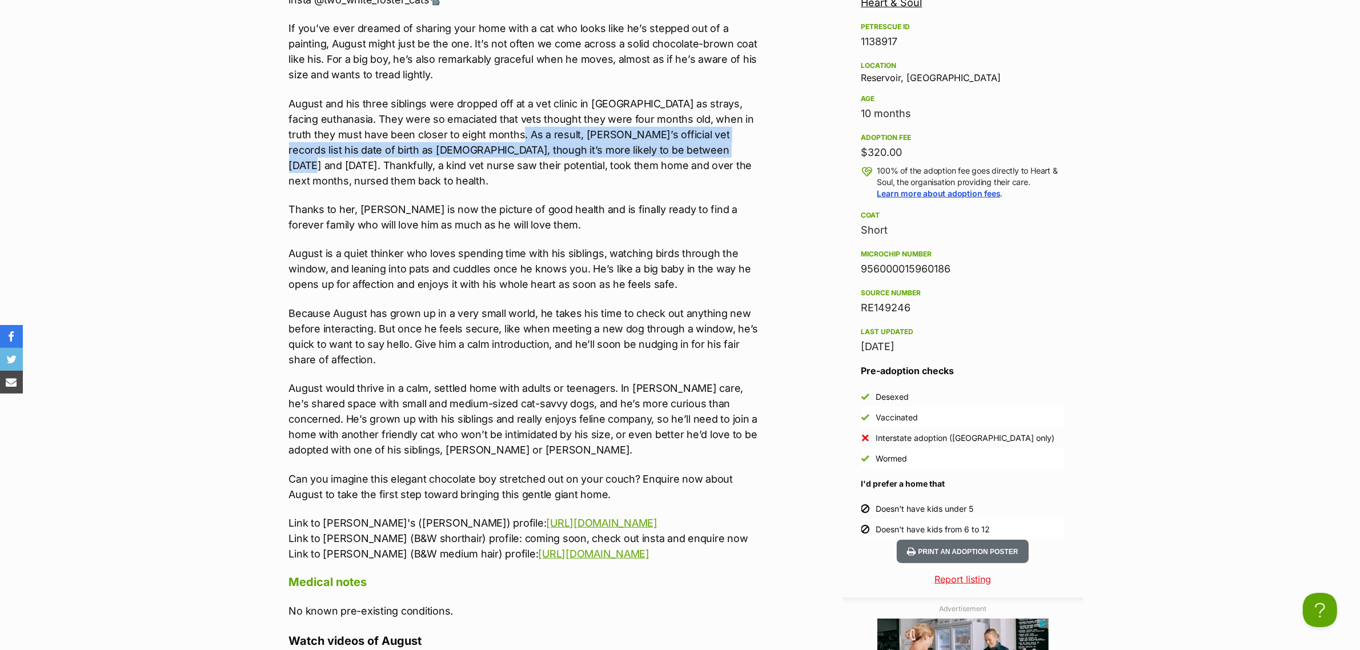
drag, startPoint x: 680, startPoint y: 145, endPoint x: 502, endPoint y: 130, distance: 178.8
click at [502, 130] on p "August and his three siblings were dropped off at a vet clinic in inner Melbour…" at bounding box center [525, 142] width 472 height 93
copy p "As a result, August’s official vet records list his date of birth as October 20…"
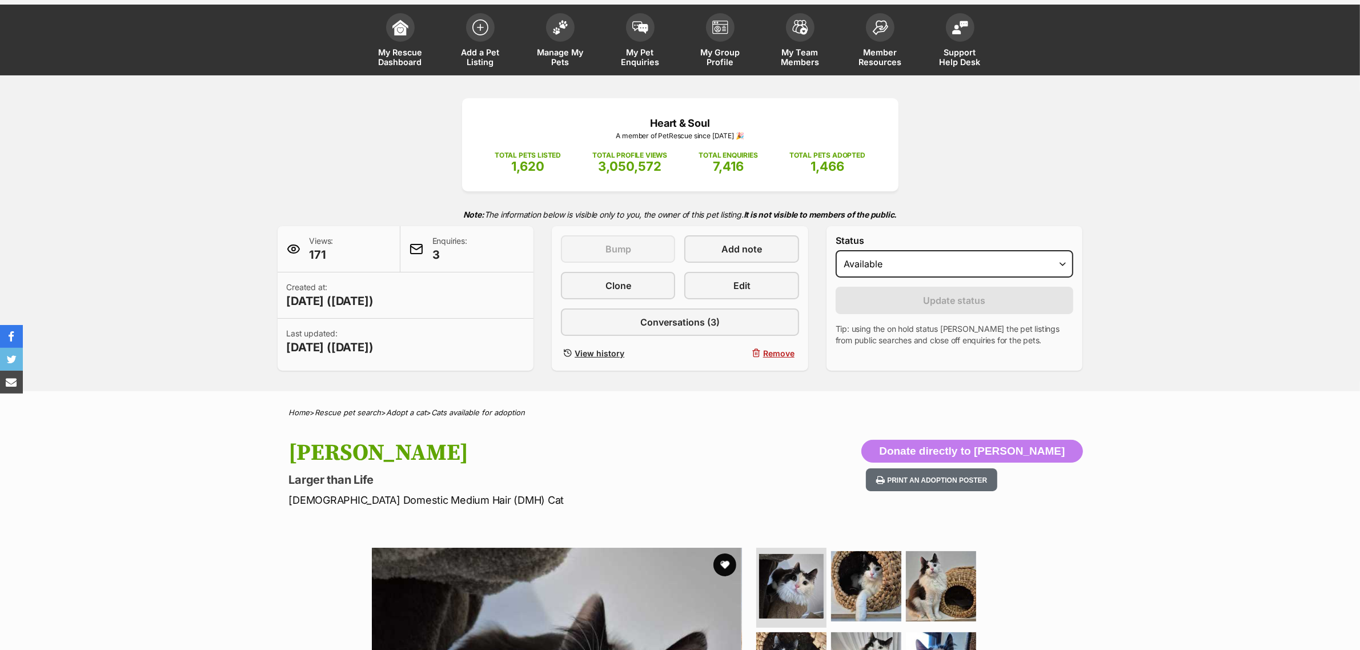
scroll to position [143, 0]
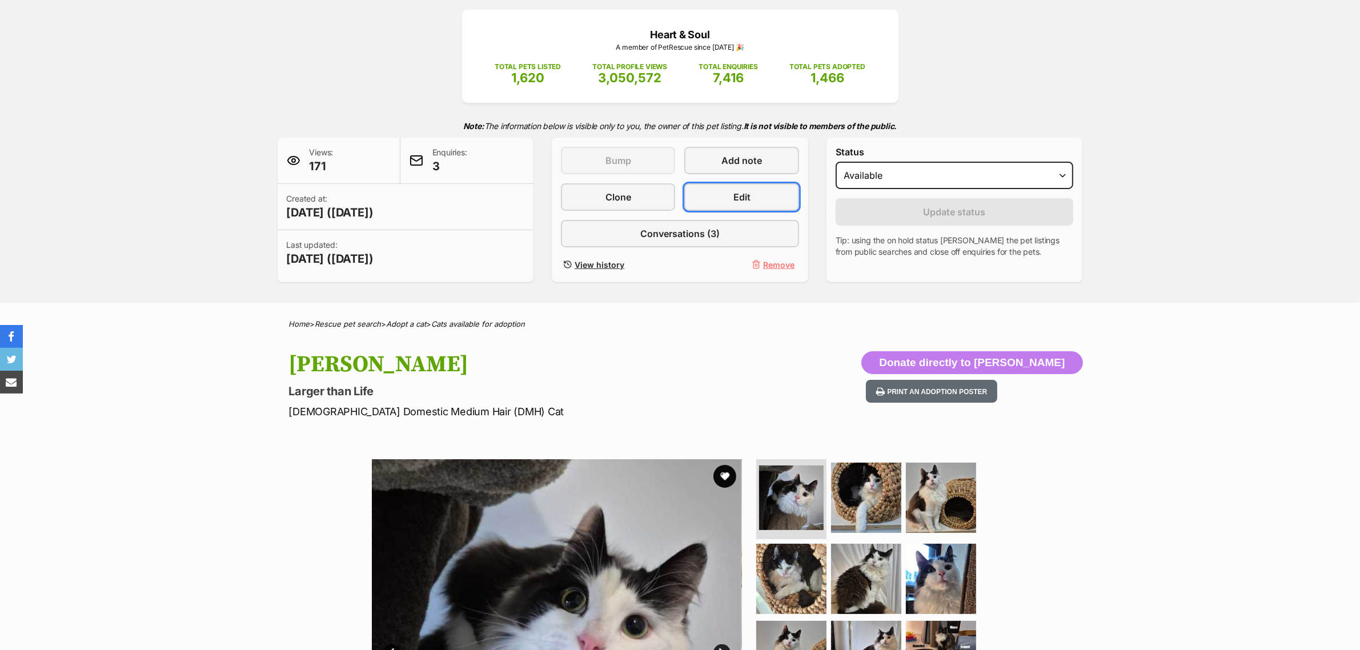
drag, startPoint x: 723, startPoint y: 195, endPoint x: 695, endPoint y: 255, distance: 66.2
click at [723, 195] on link "Edit" at bounding box center [741, 196] width 114 height 27
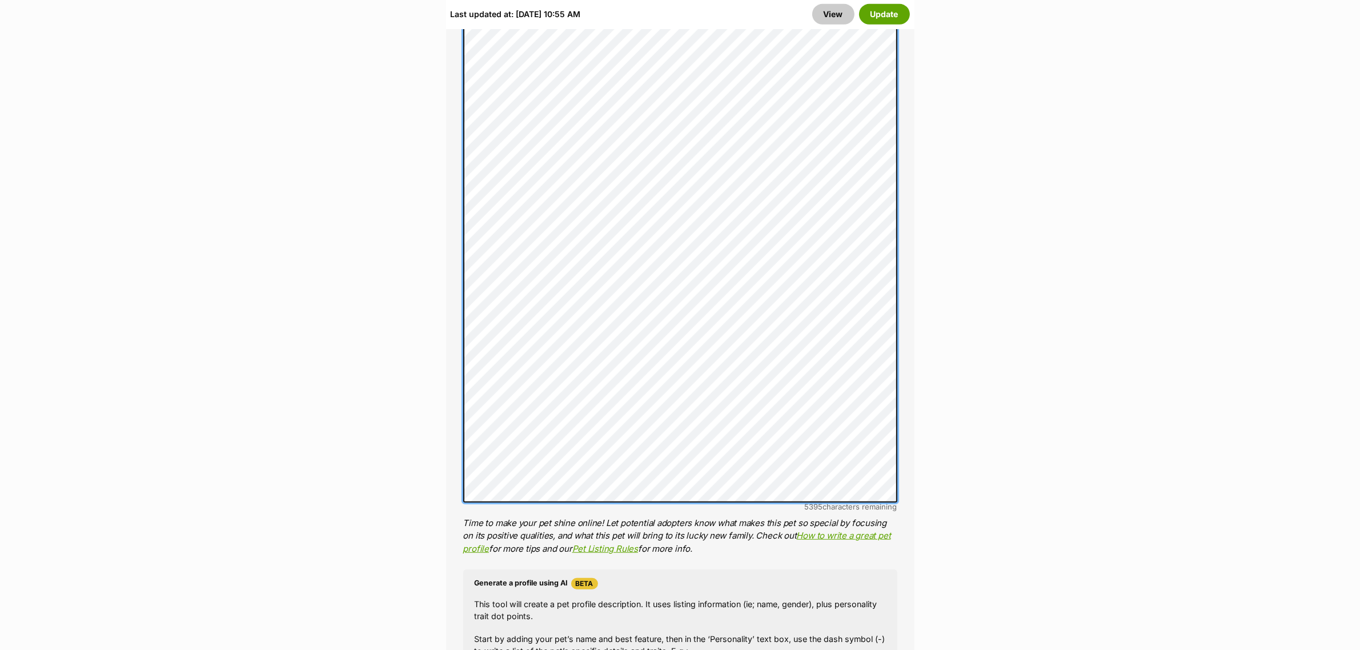
scroll to position [1082, 0]
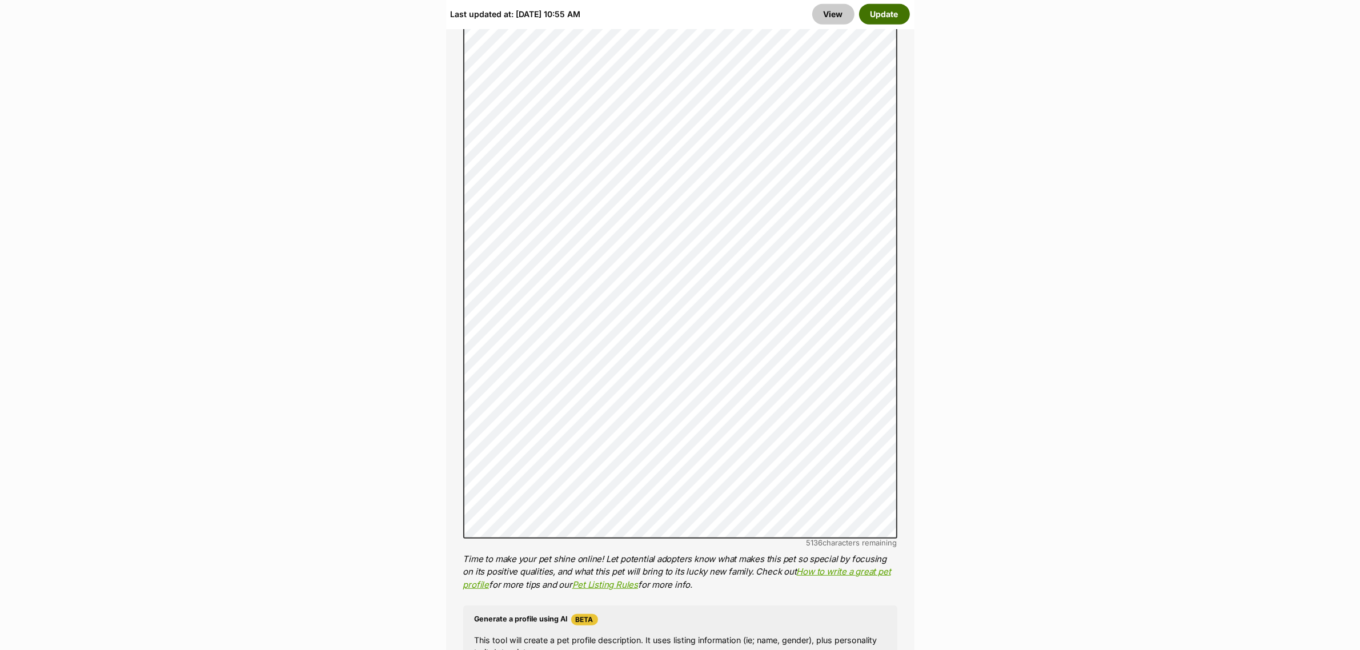
click at [895, 13] on button "Update" at bounding box center [884, 14] width 51 height 21
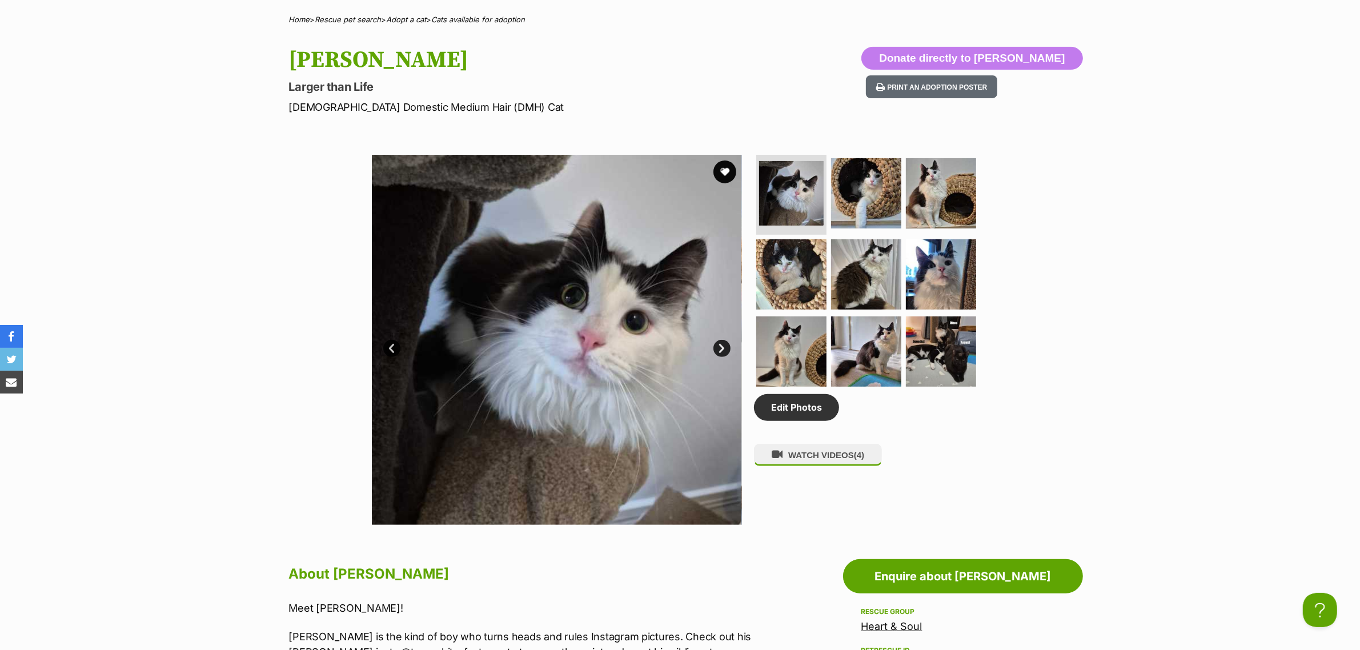
scroll to position [357, 0]
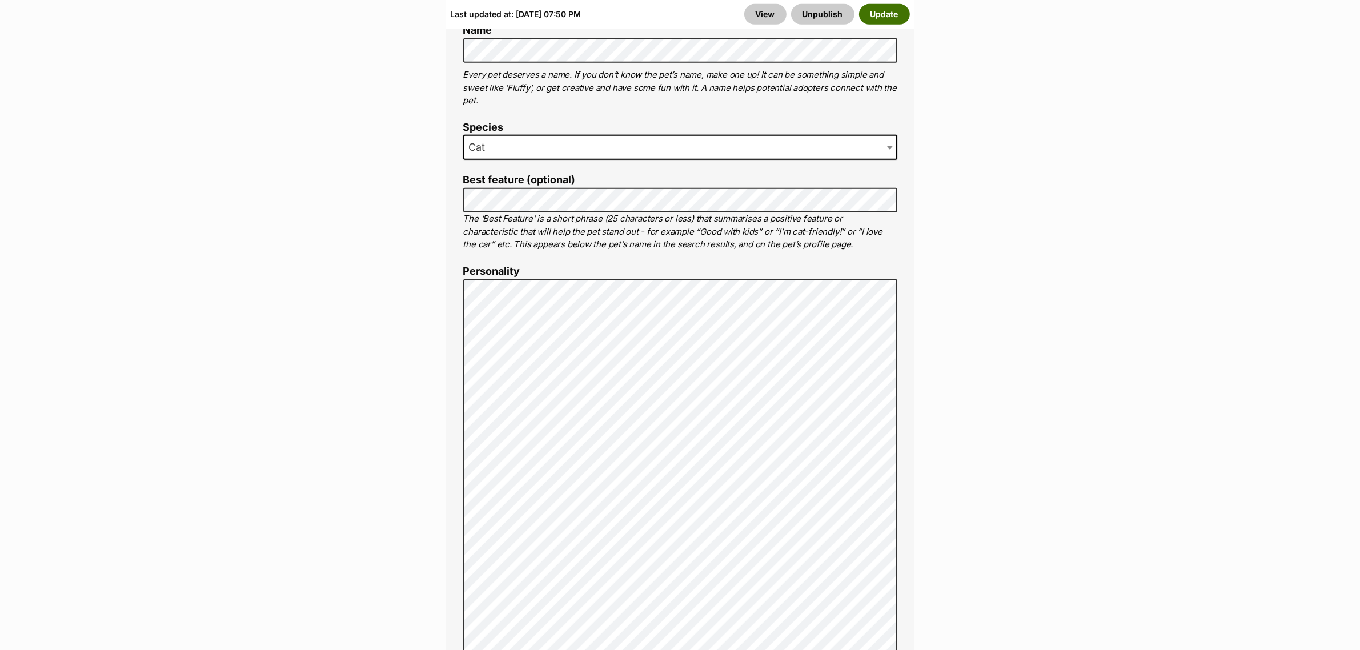
click at [897, 15] on button "Update" at bounding box center [884, 14] width 51 height 21
